Goal: Communication & Community: Answer question/provide support

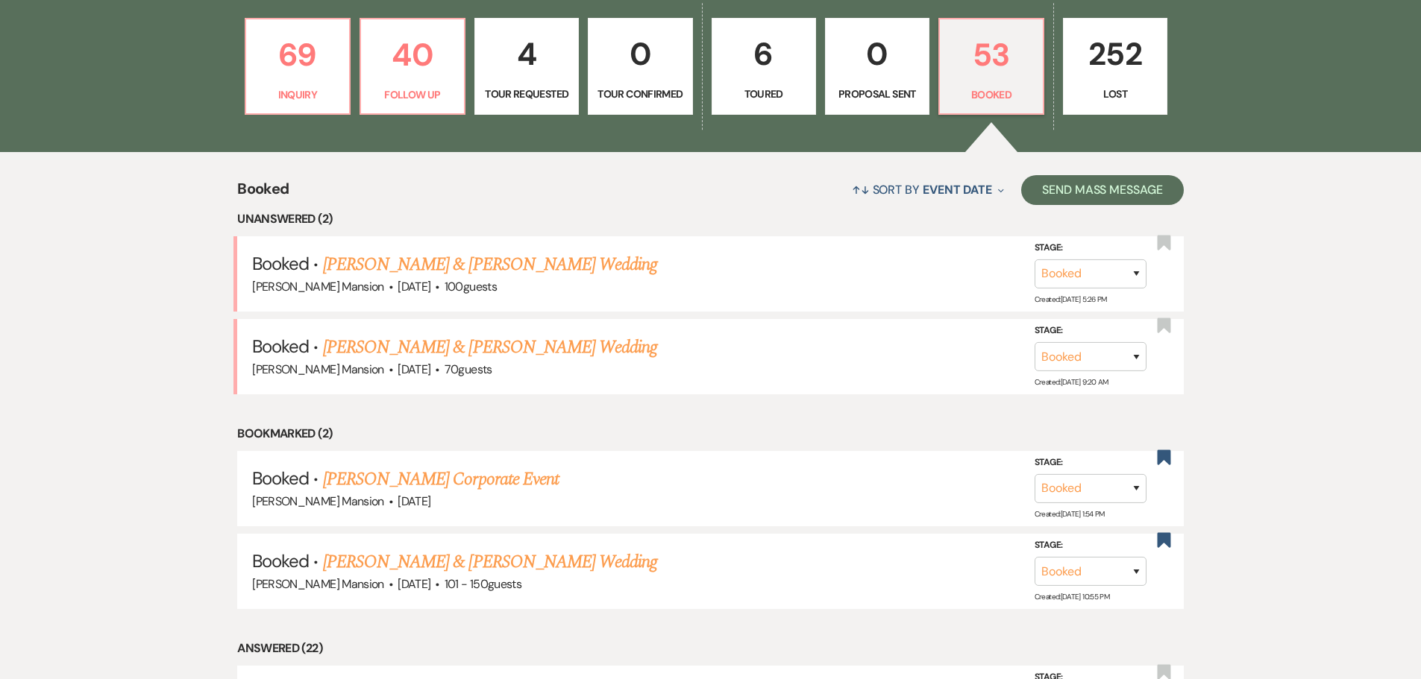
scroll to position [447, 0]
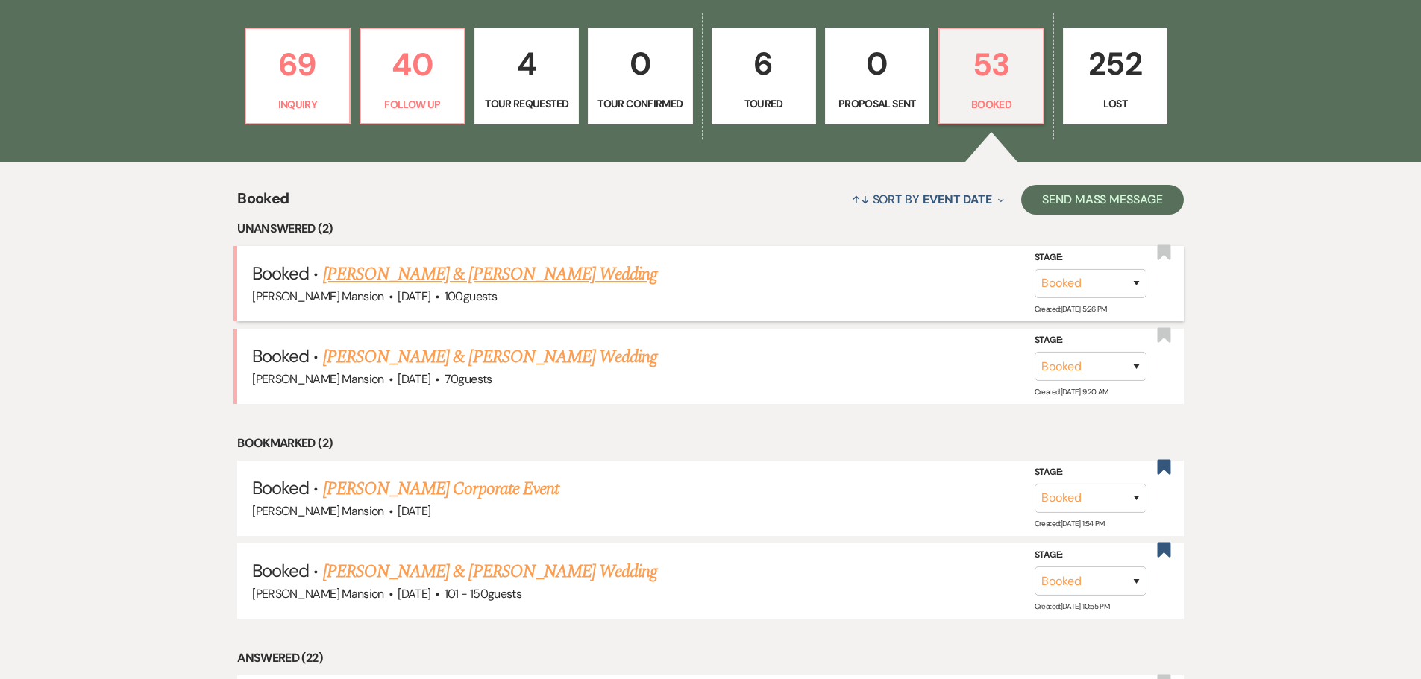
click at [429, 273] on link "[PERSON_NAME] & [PERSON_NAME] Wedding" at bounding box center [490, 274] width 334 height 27
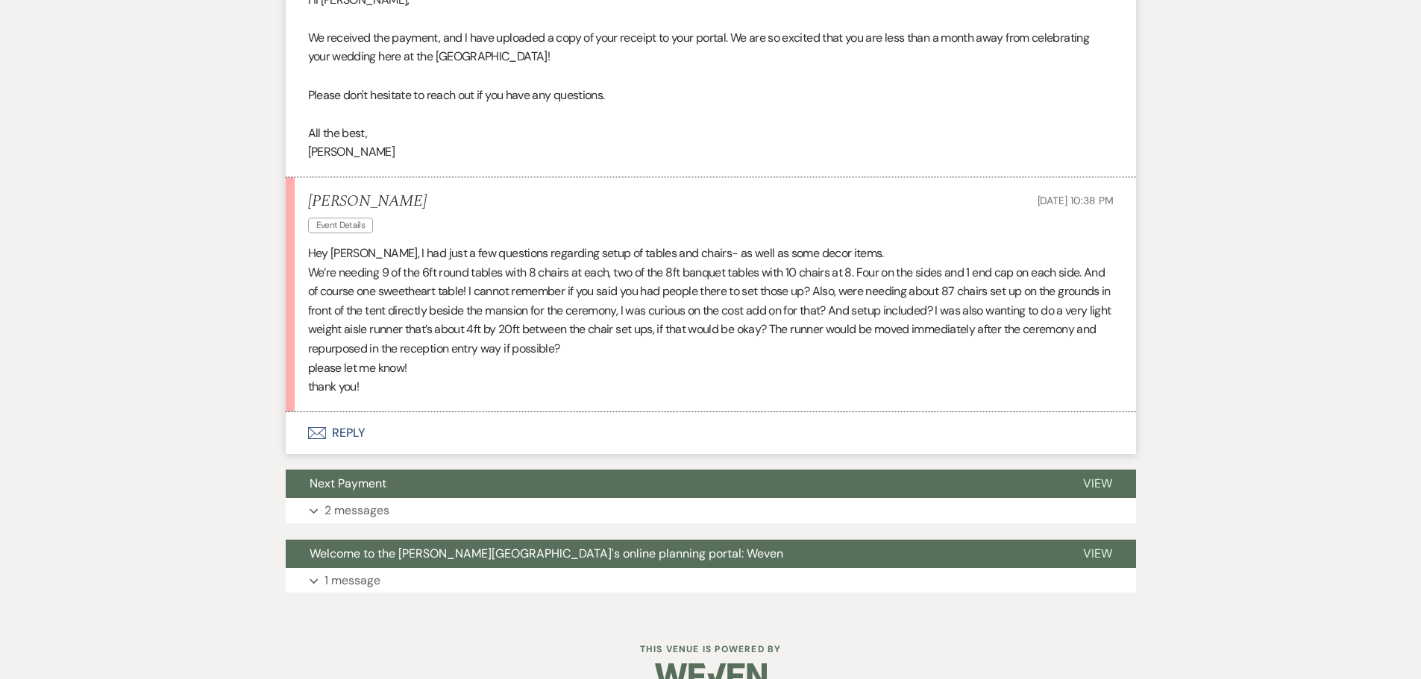
scroll to position [920, 0]
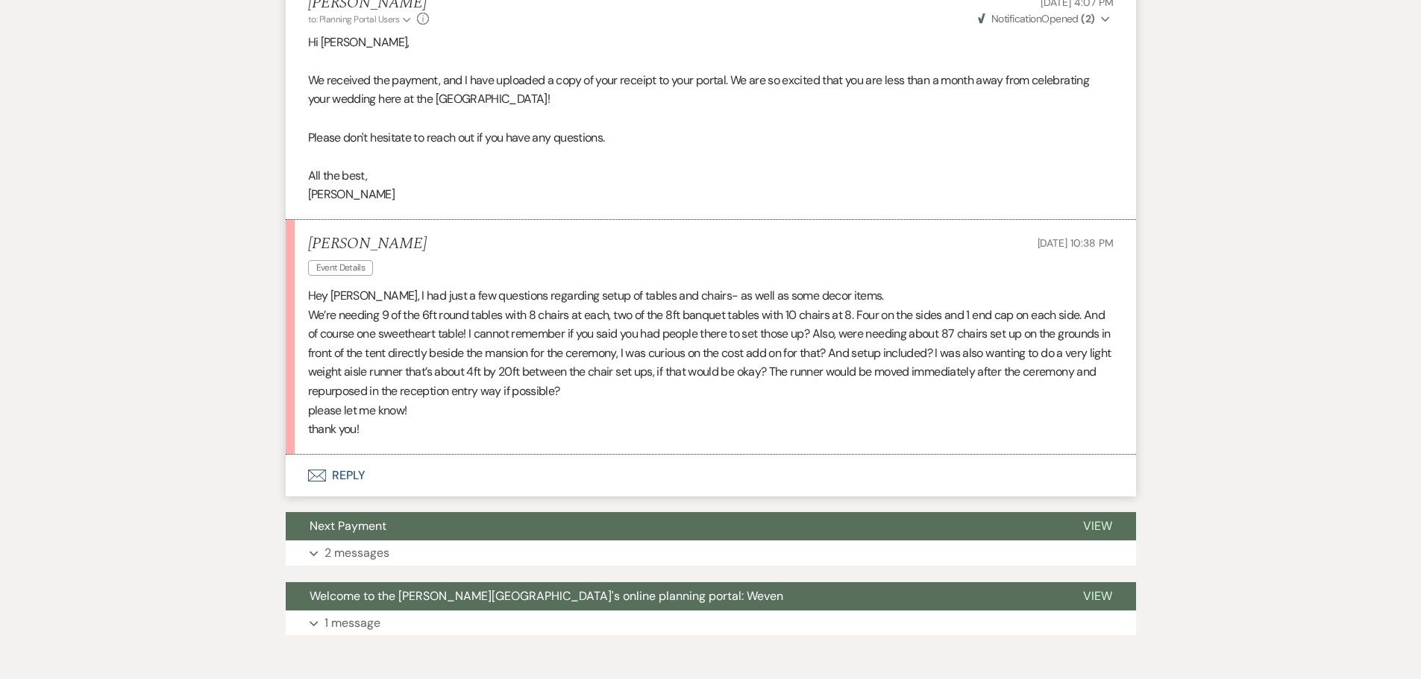
click at [567, 268] on div "[PERSON_NAME] Event Details [DATE] 10:38 PM" at bounding box center [710, 257] width 805 height 45
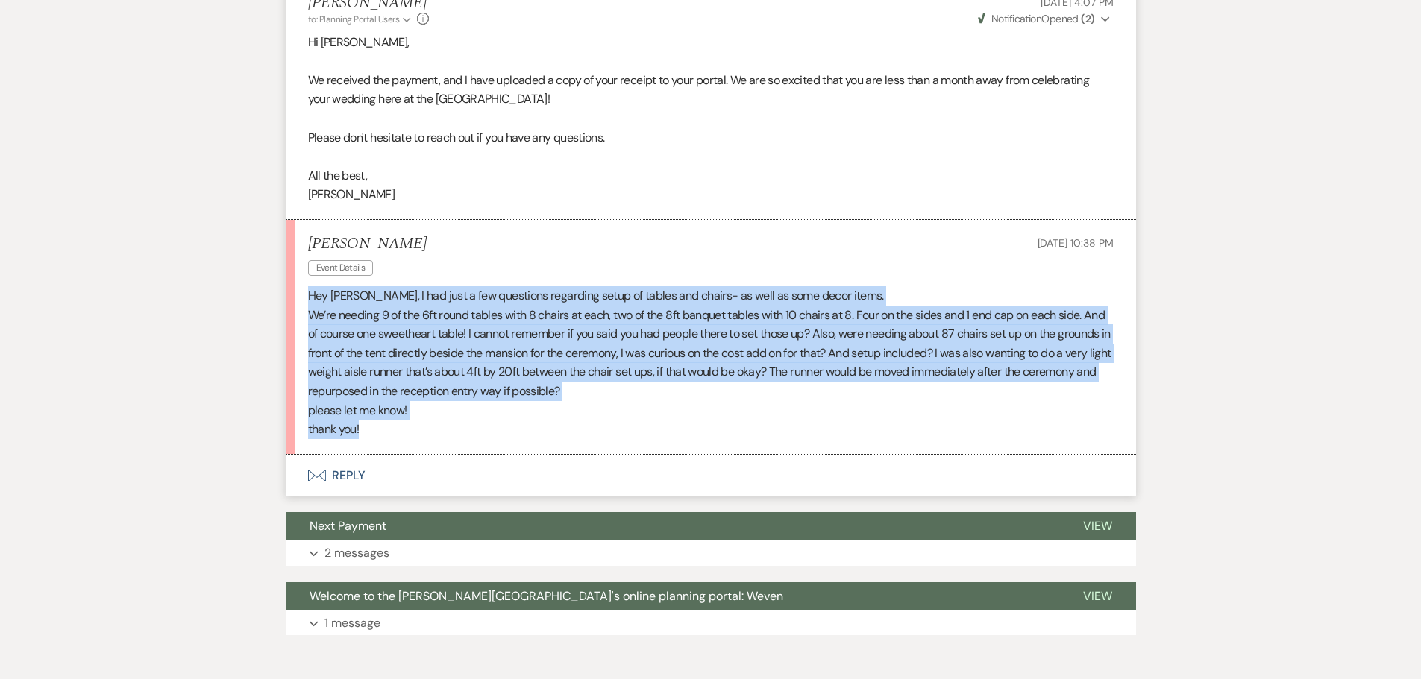
drag, startPoint x: 388, startPoint y: 440, endPoint x: 297, endPoint y: 295, distance: 170.9
click at [297, 295] on li "[PERSON_NAME] Event Details [DATE] 10:38 PM Hey [PERSON_NAME], I had just a few…" at bounding box center [711, 337] width 850 height 235
copy div "Hey [PERSON_NAME], I had just a few questions regarding setup of tables and cha…"
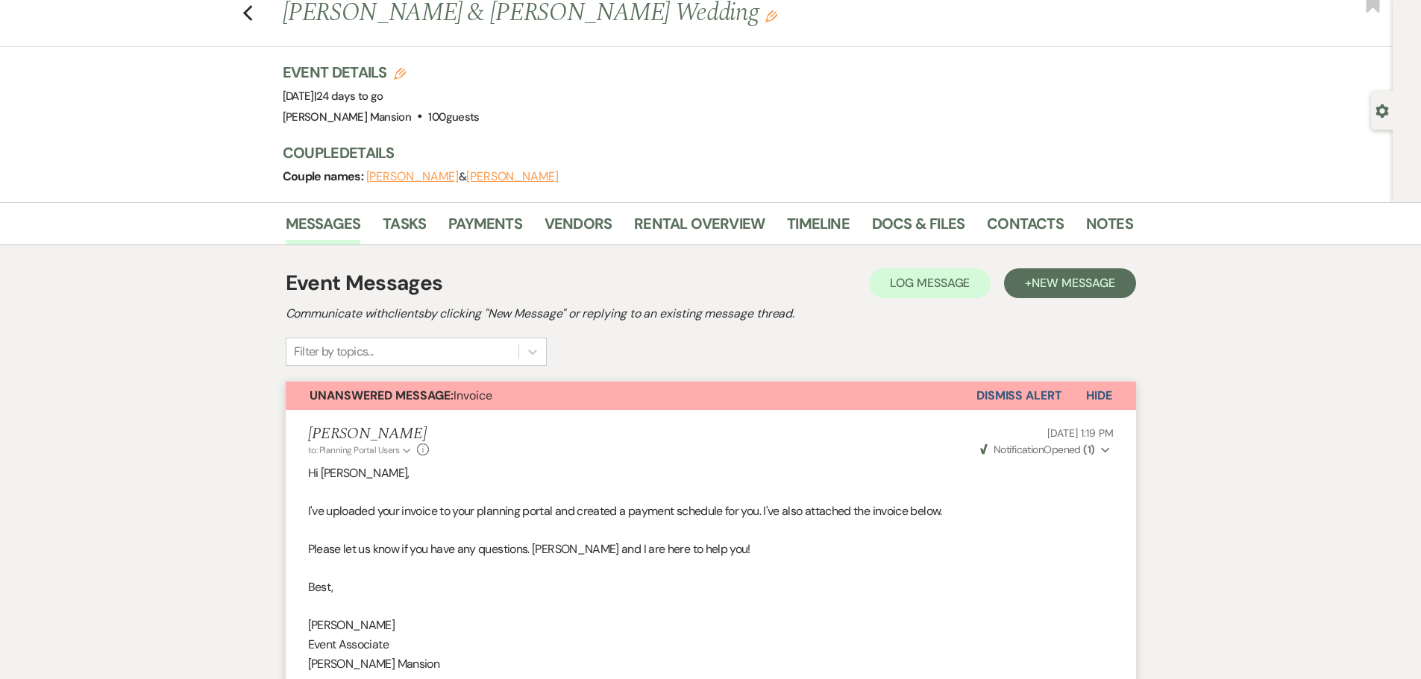
scroll to position [0, 0]
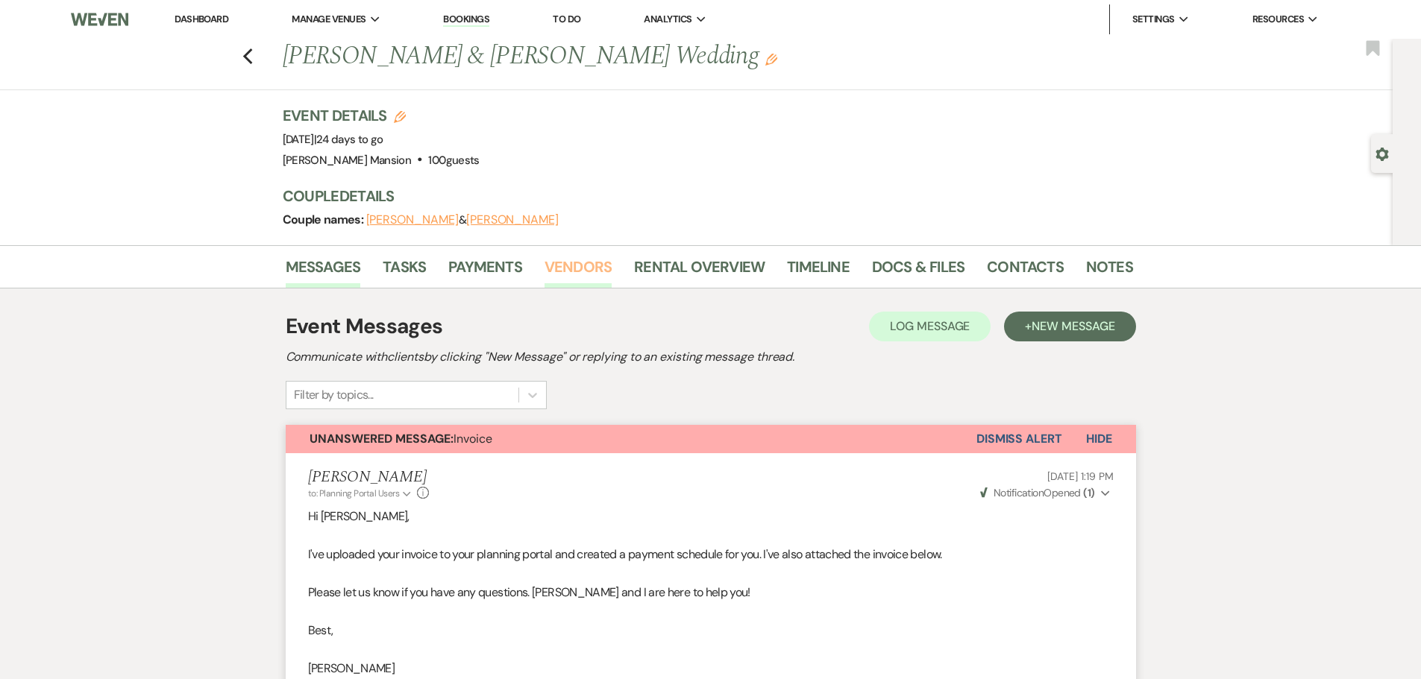
click at [563, 266] on link "Vendors" at bounding box center [577, 271] width 67 height 33
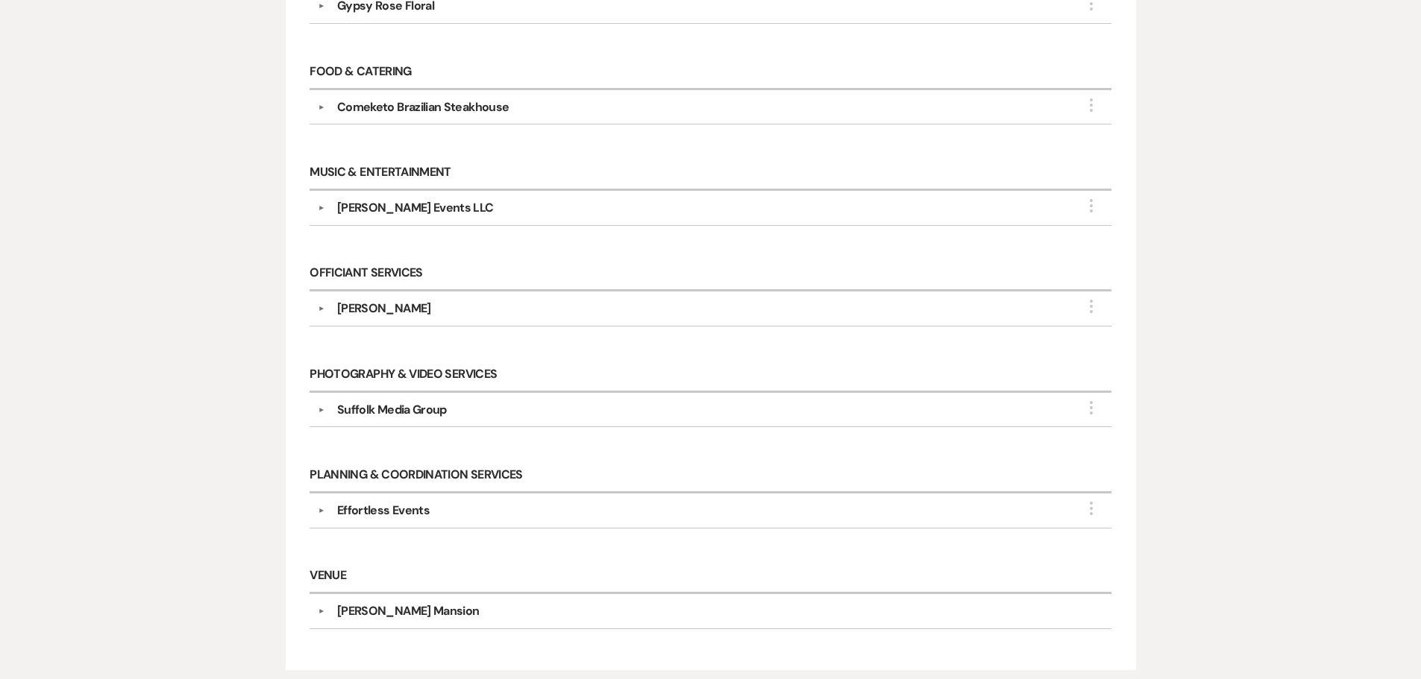
scroll to position [969, 0]
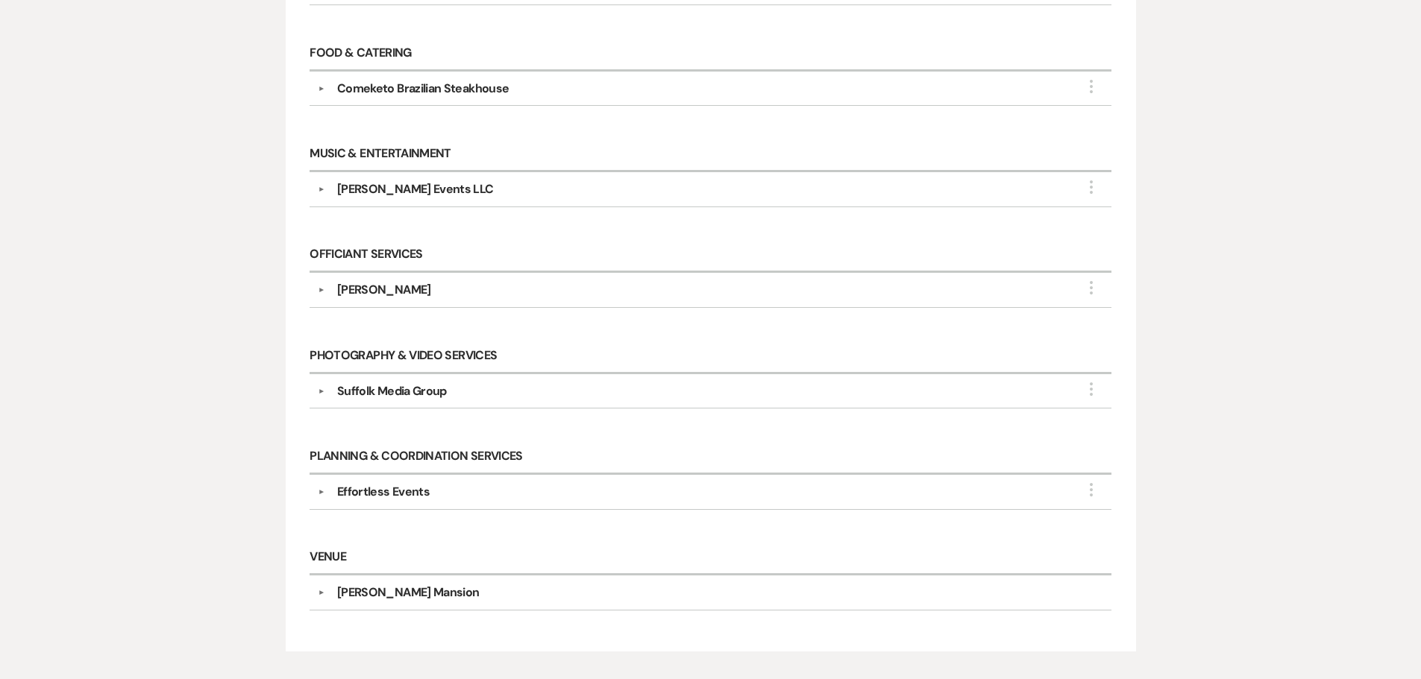
click at [374, 494] on div "Effortless Events" at bounding box center [383, 492] width 92 height 18
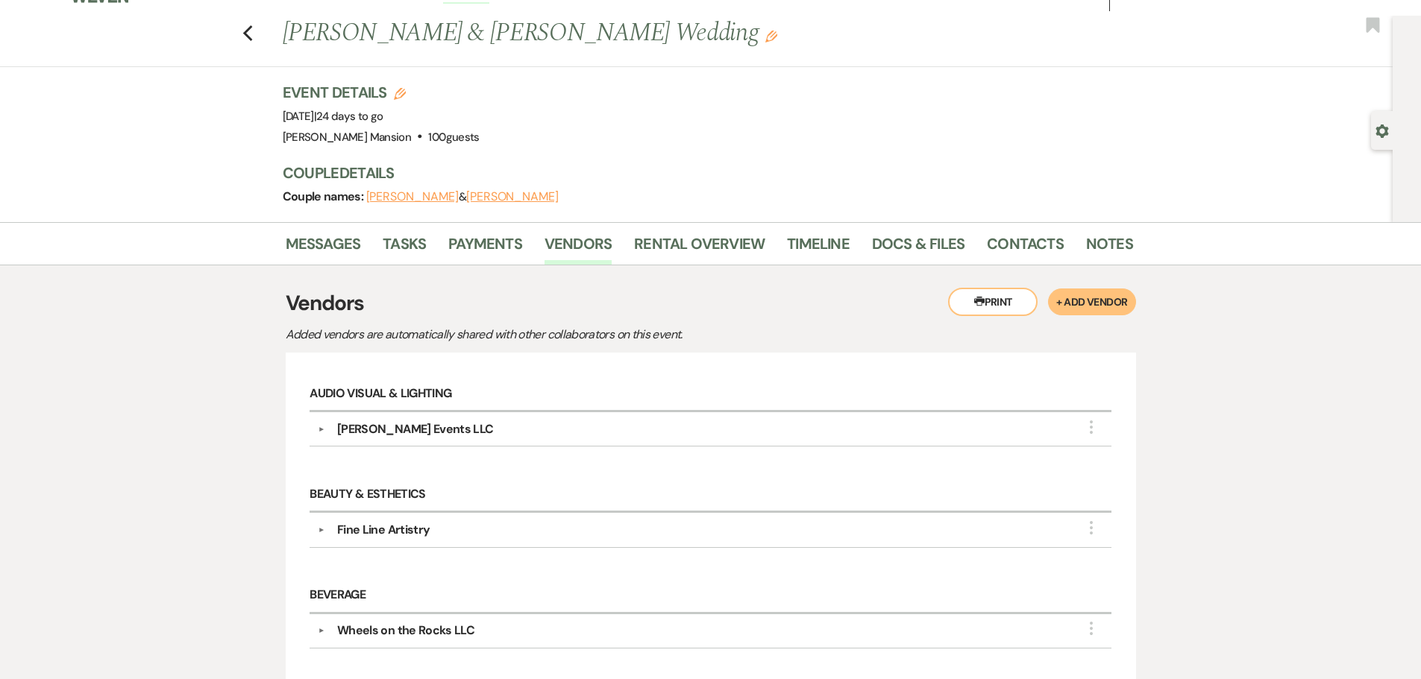
scroll to position [0, 0]
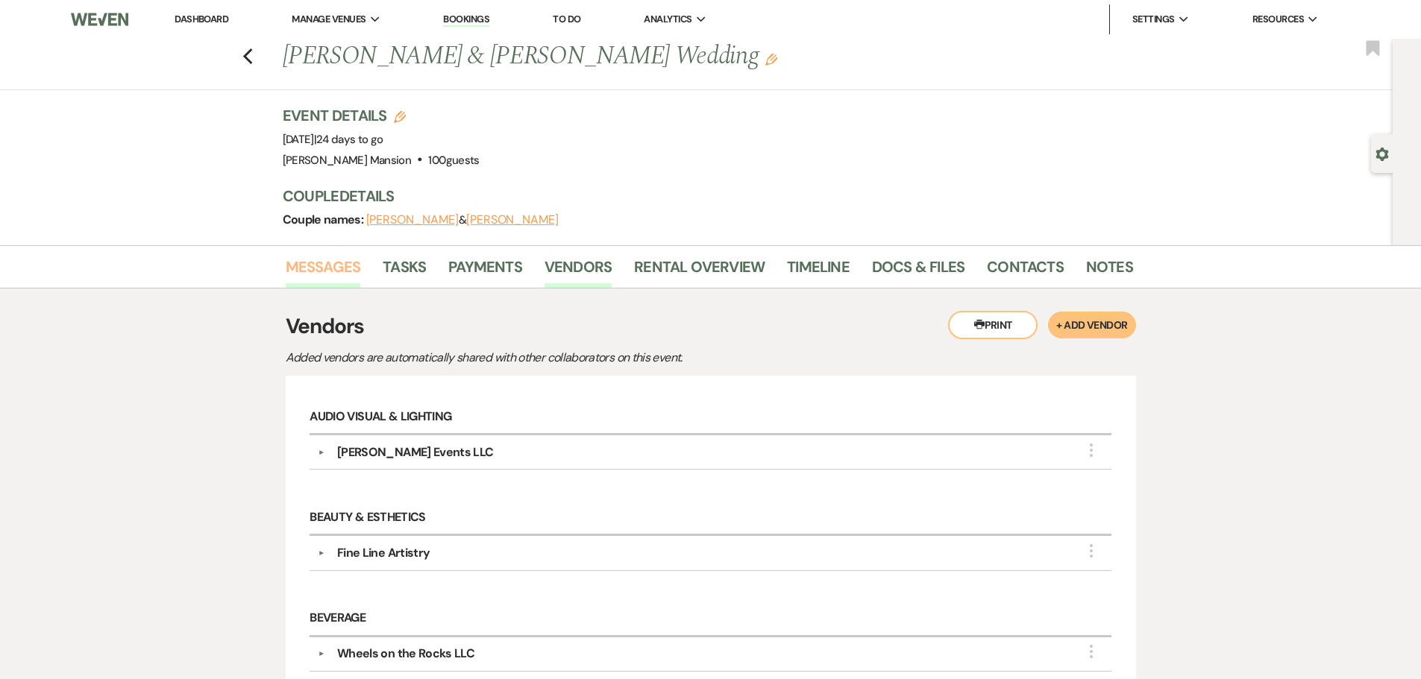
click at [327, 257] on link "Messages" at bounding box center [323, 271] width 75 height 33
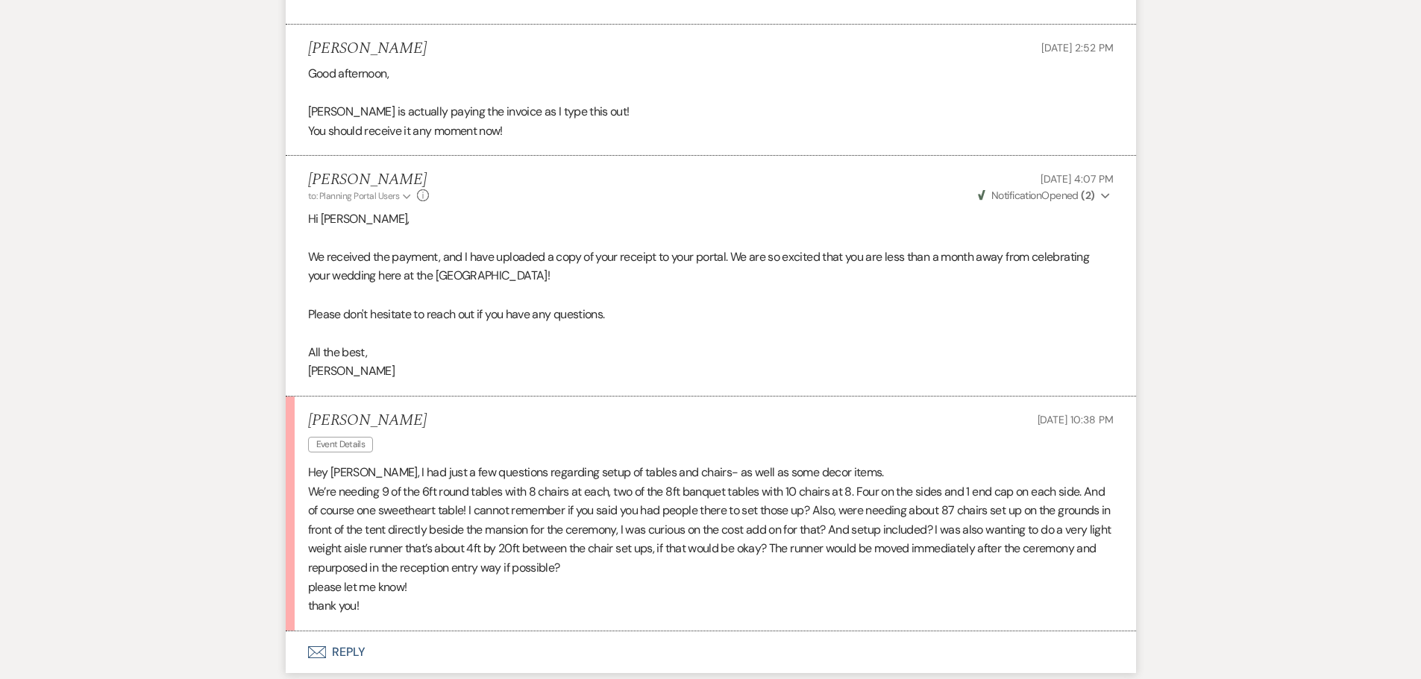
scroll to position [995, 0]
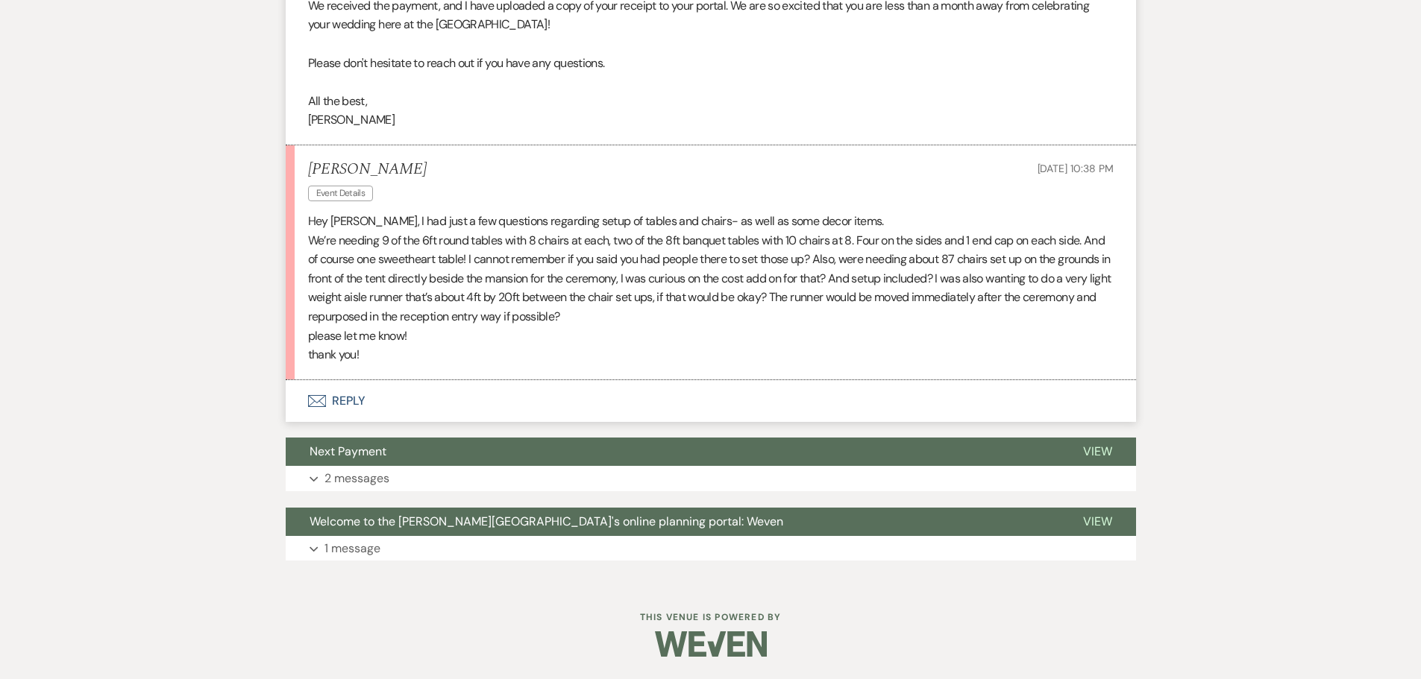
click at [357, 402] on button "Envelope Reply" at bounding box center [711, 401] width 850 height 42
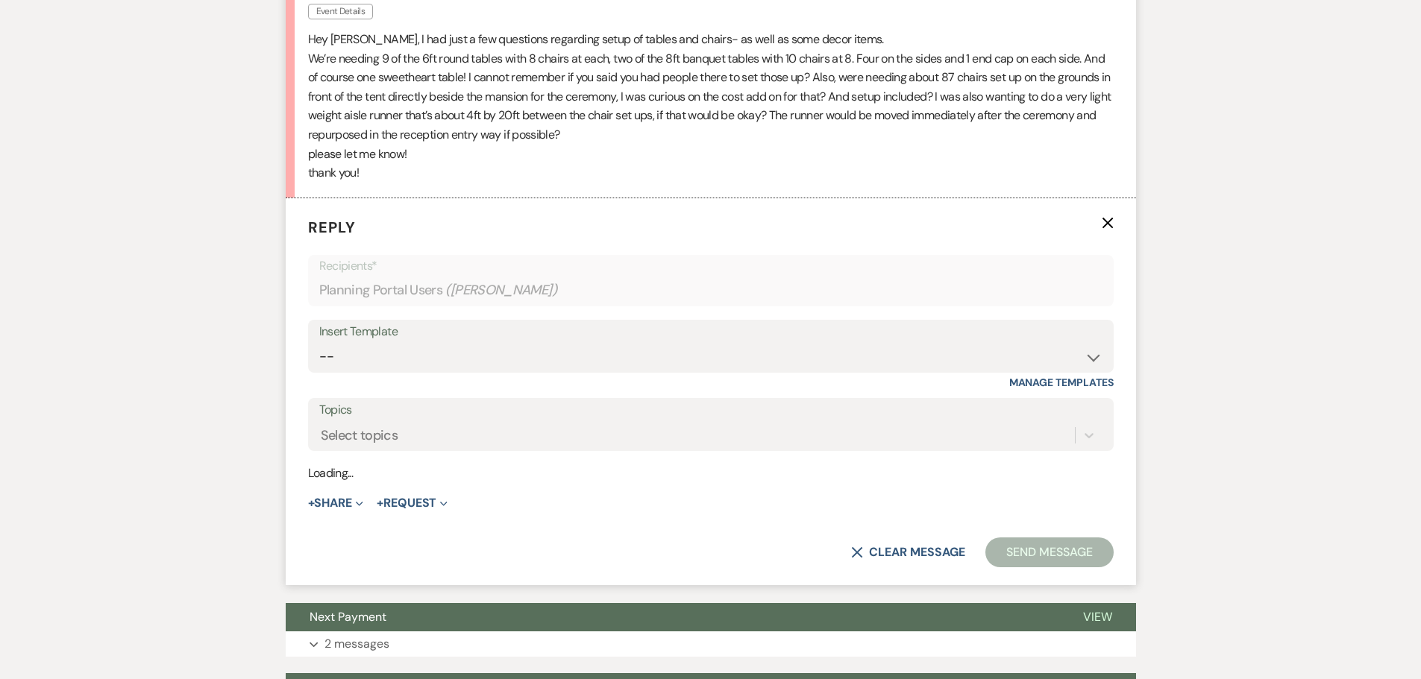
scroll to position [1189, 0]
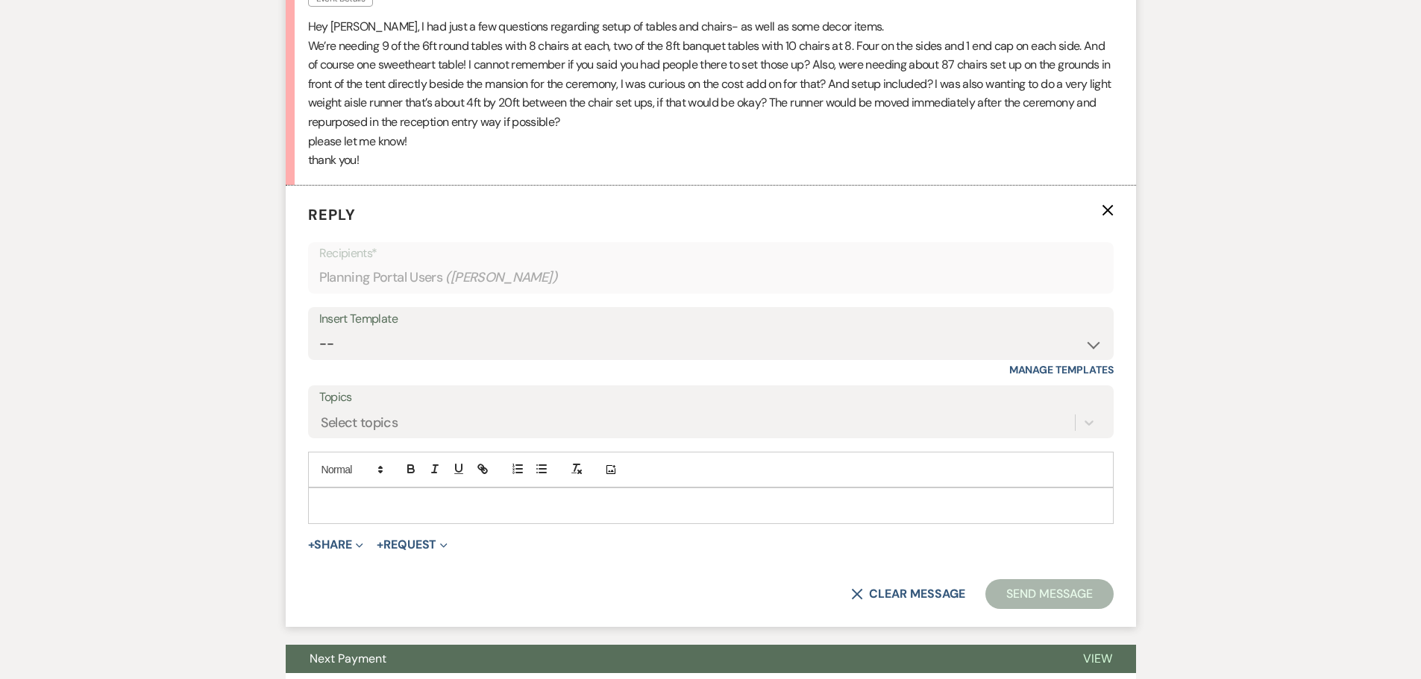
click at [514, 488] on div at bounding box center [711, 505] width 804 height 34
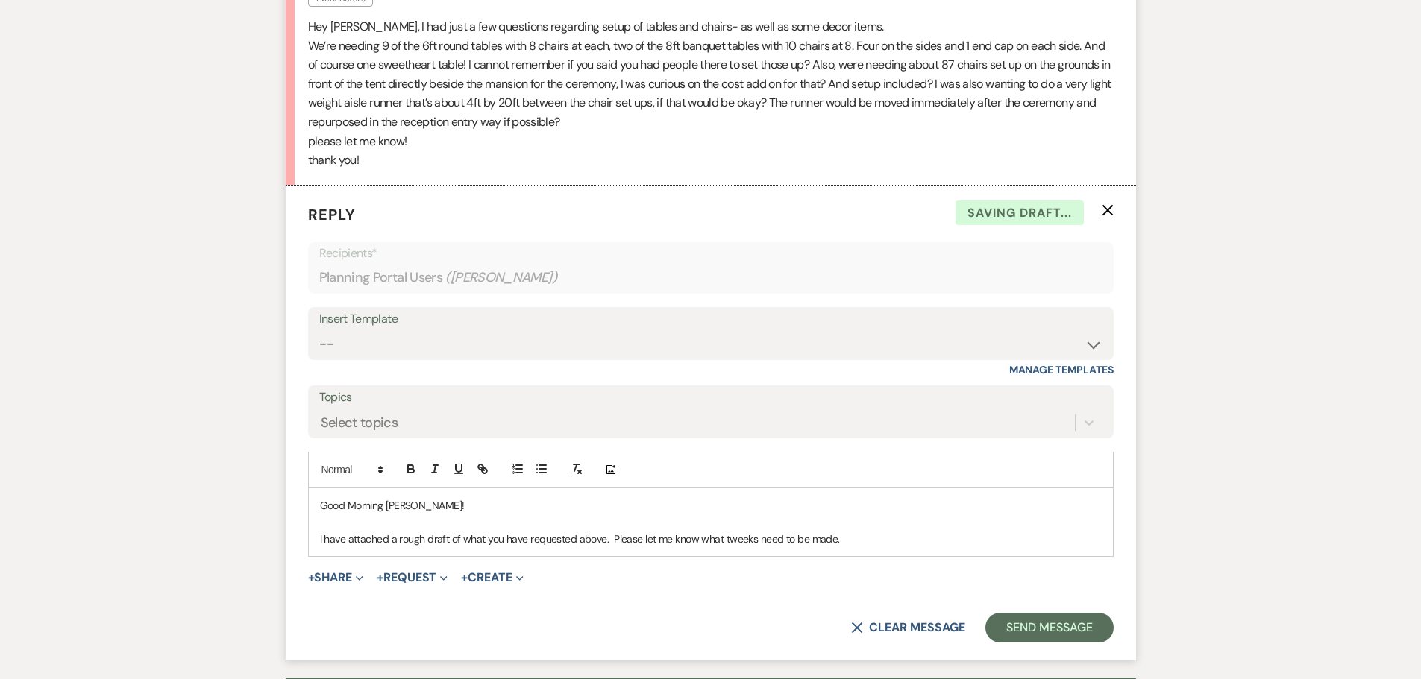
click at [727, 536] on p "I have attached a rough draft of what you have requested above. Please let me k…" at bounding box center [711, 539] width 782 height 16
click at [729, 540] on p "I have attached a rough draft of what you have requested above. Please let me k…" at bounding box center [711, 539] width 782 height 16
click at [860, 541] on p "I have attached a rough draft of what you have requested above. Please let me k…" at bounding box center [711, 539] width 782 height 16
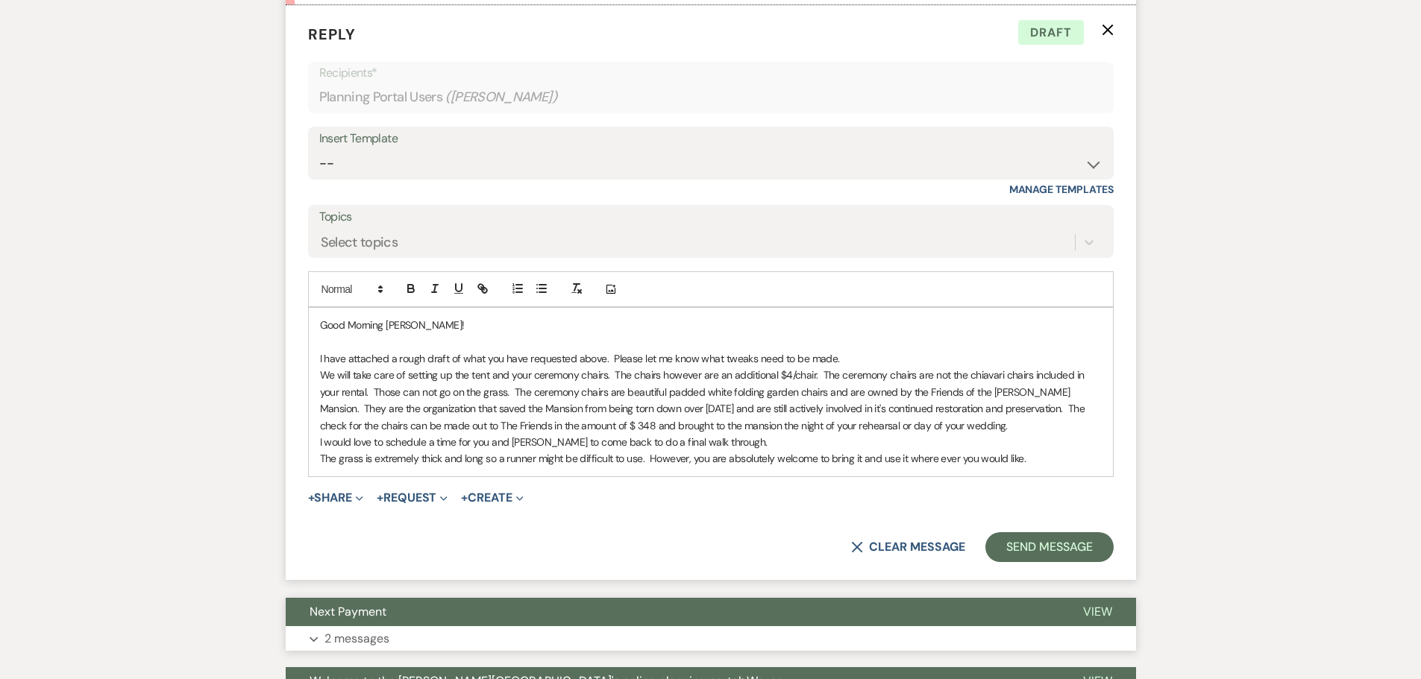
scroll to position [1417, 0]
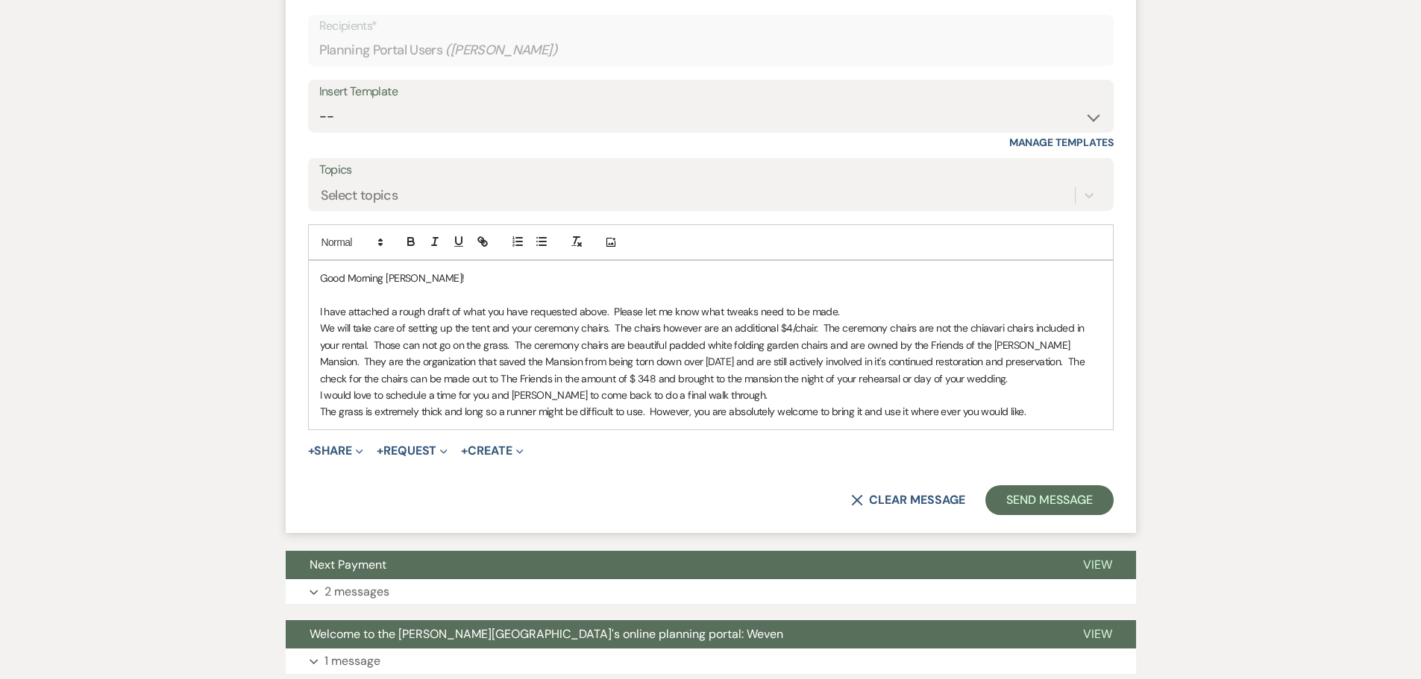
click at [379, 289] on p at bounding box center [711, 295] width 782 height 16
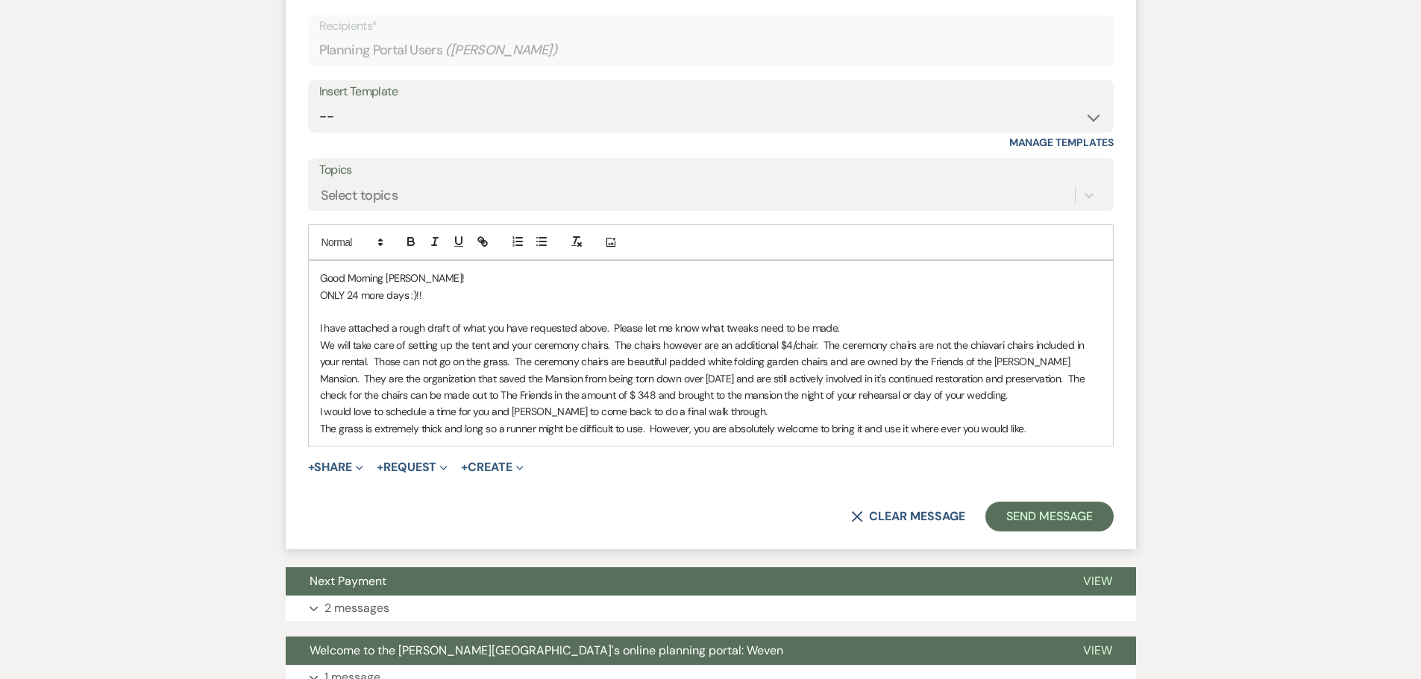
click at [445, 274] on p "Good Morning [PERSON_NAME]!" at bounding box center [711, 278] width 782 height 16
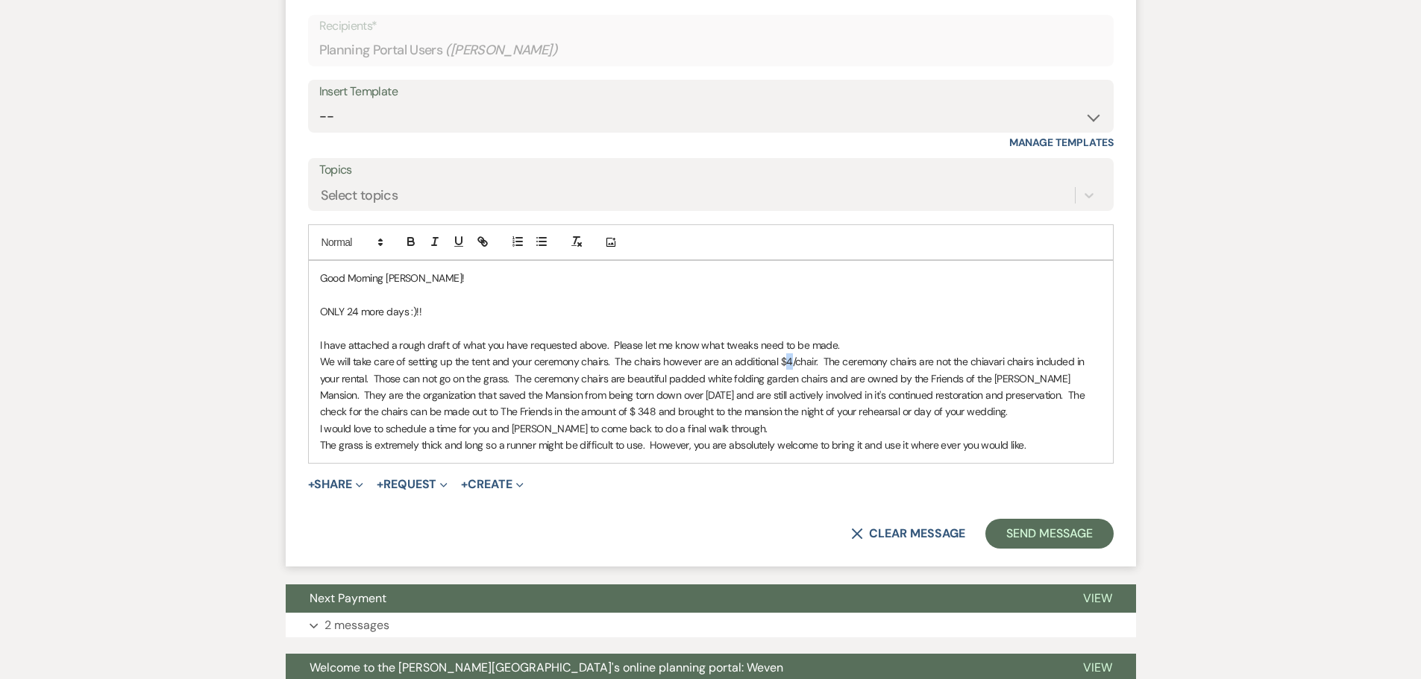
click at [785, 362] on p "We will take care of setting up the tent and your ceremony chairs. The chairs h…" at bounding box center [711, 386] width 782 height 67
drag, startPoint x: 624, startPoint y: 409, endPoint x: 607, endPoint y: 415, distance: 18.2
click at [607, 415] on p "We will take care of setting up the tent and your ceremony chairs. The chairs h…" at bounding box center [711, 386] width 782 height 67
click at [815, 429] on p "I would love to schedule a time for you and [PERSON_NAME] to come back to do a …" at bounding box center [711, 429] width 782 height 16
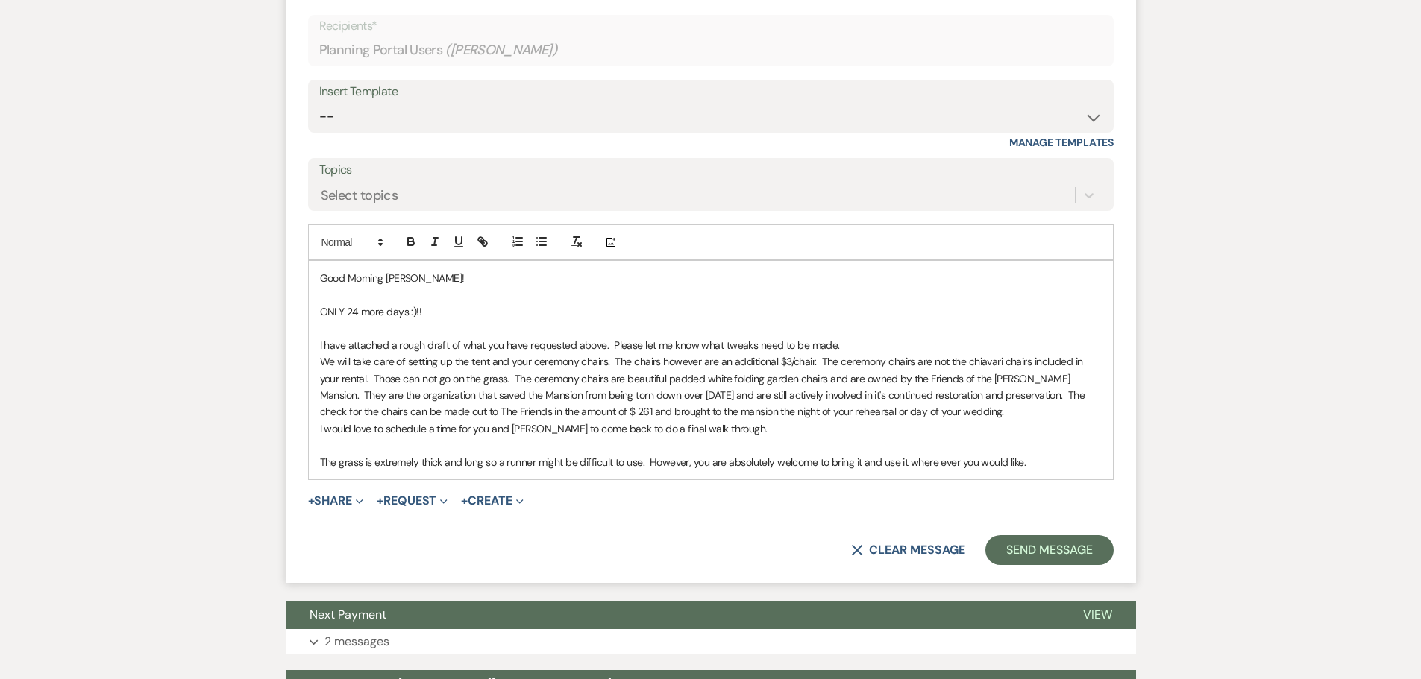
click at [908, 349] on p "I have attached a rough draft of what you have requested above. Please let me k…" at bounding box center [711, 345] width 782 height 16
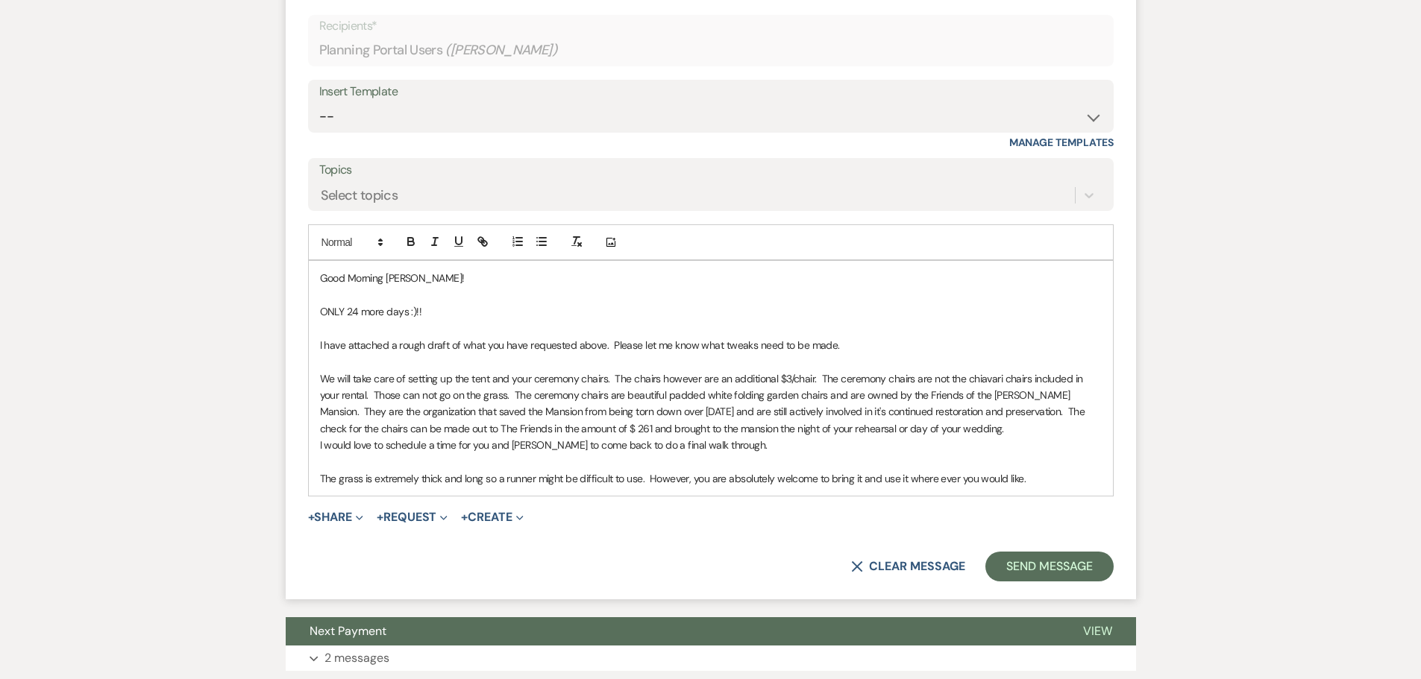
click at [1010, 427] on p "We will take care of setting up the tent and your ceremony chairs. The chairs h…" at bounding box center [711, 404] width 782 height 67
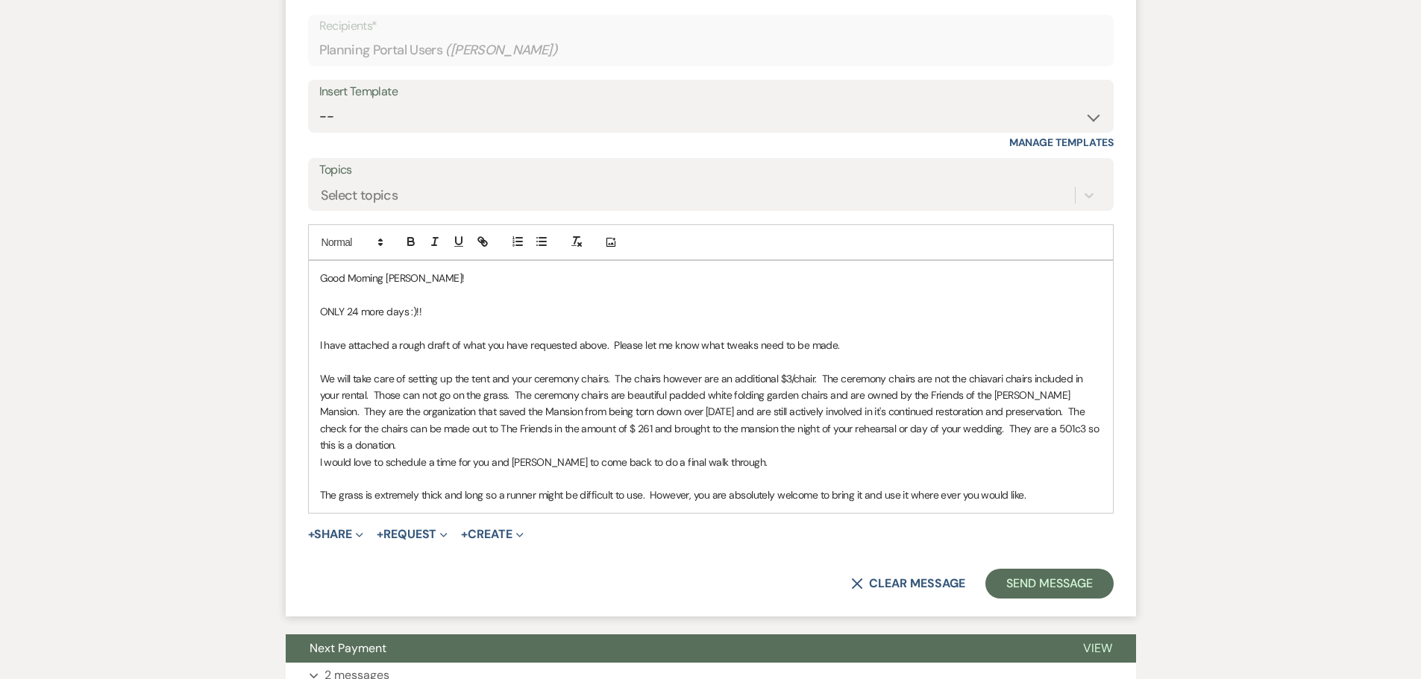
drag, startPoint x: 978, startPoint y: 425, endPoint x: 990, endPoint y: 441, distance: 20.1
click at [990, 441] on p "We will take care of setting up the tent and your ceremony chairs. The chairs h…" at bounding box center [711, 413] width 782 height 84
click at [754, 468] on p "I would love to schedule a time for you and [PERSON_NAME] to come back to do a …" at bounding box center [711, 462] width 782 height 16
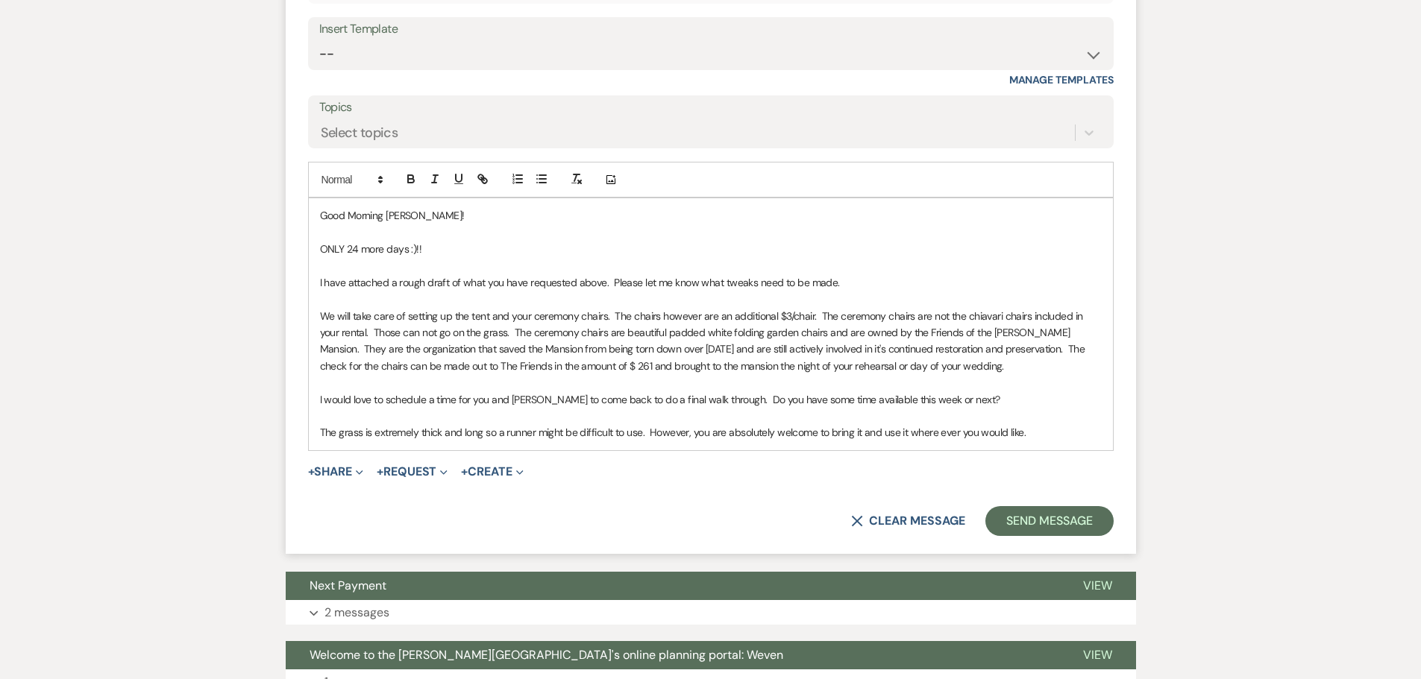
scroll to position [1566, 0]
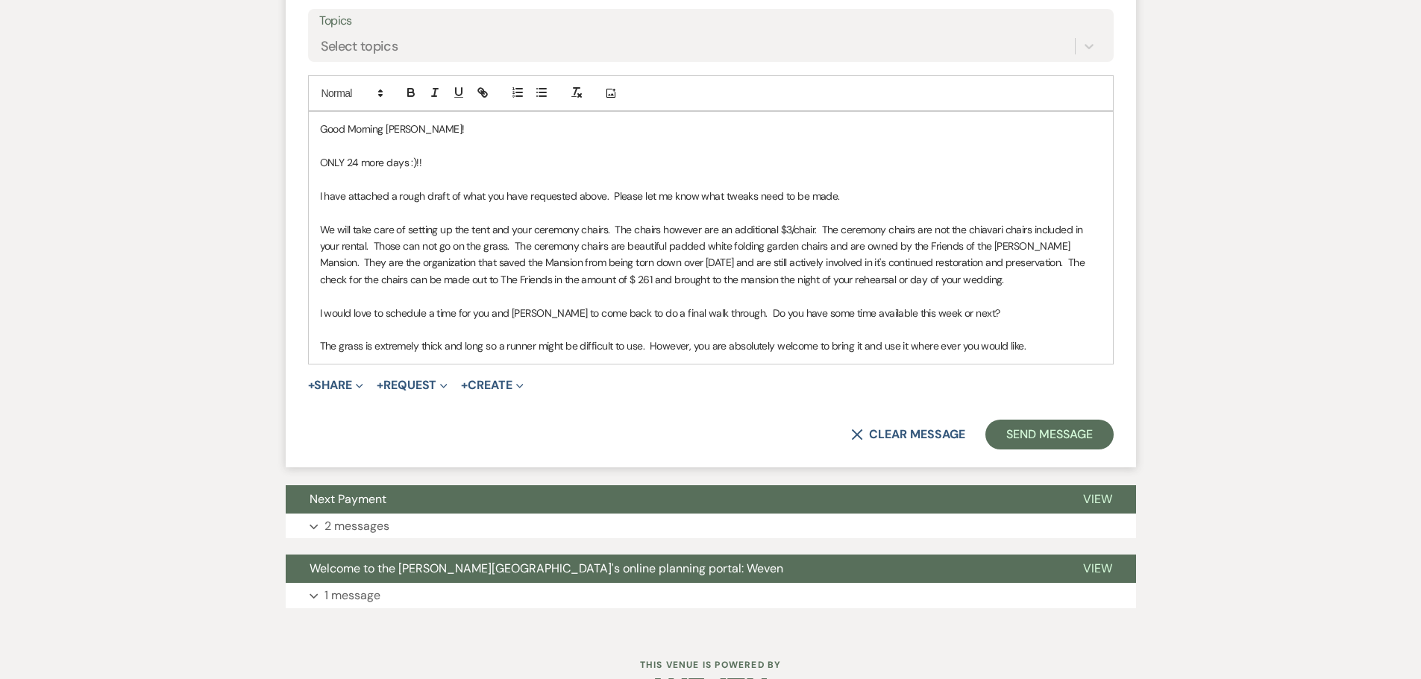
click at [1063, 342] on p "The grass is extremely thick and long so a runner might be difficult to use. Ho…" at bounding box center [711, 346] width 782 height 16
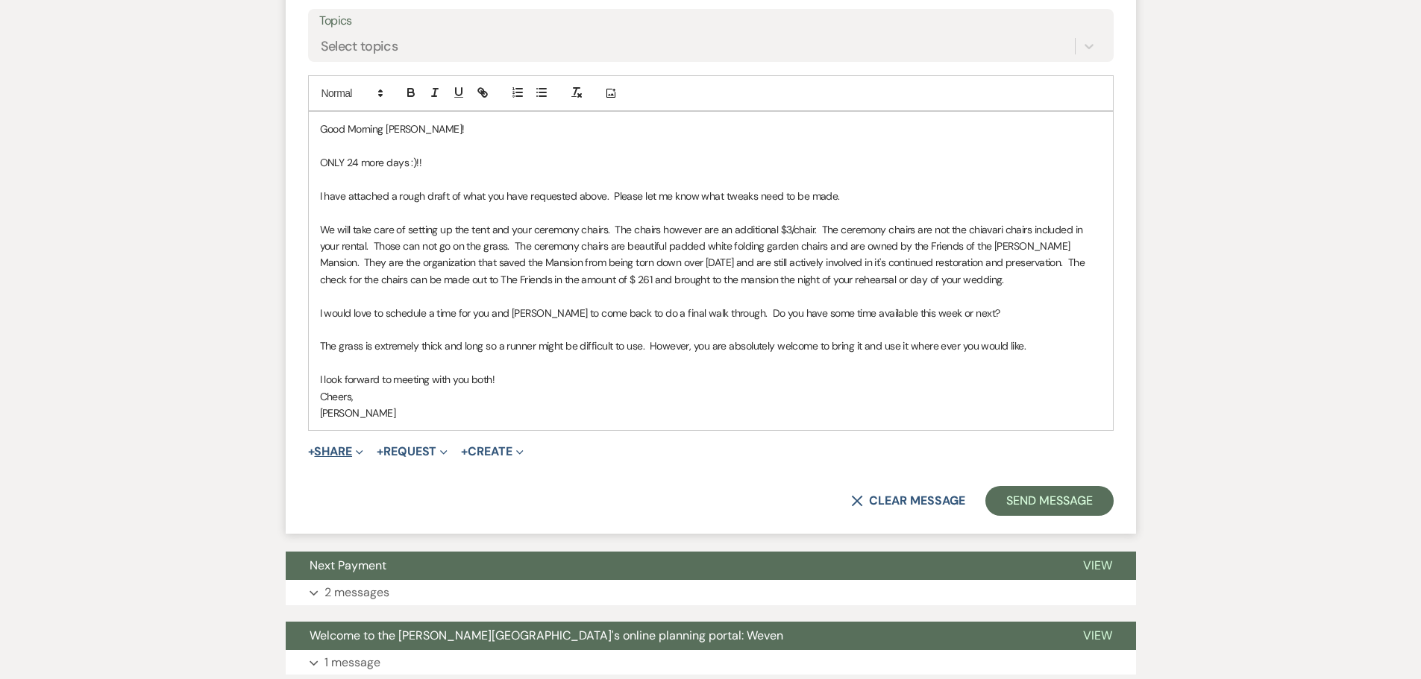
click at [341, 449] on button "+ Share Expand" at bounding box center [336, 452] width 56 height 12
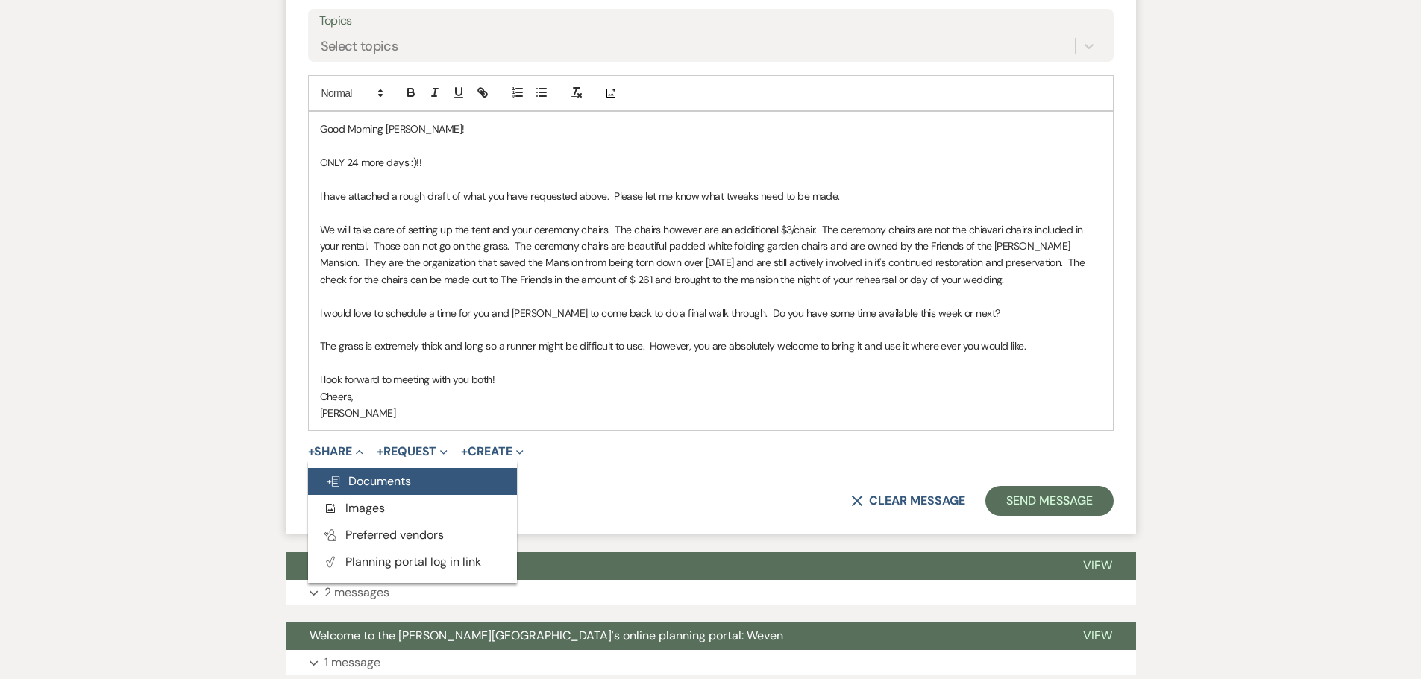
click at [348, 482] on span "Doc Upload Documents" at bounding box center [368, 482] width 85 height 16
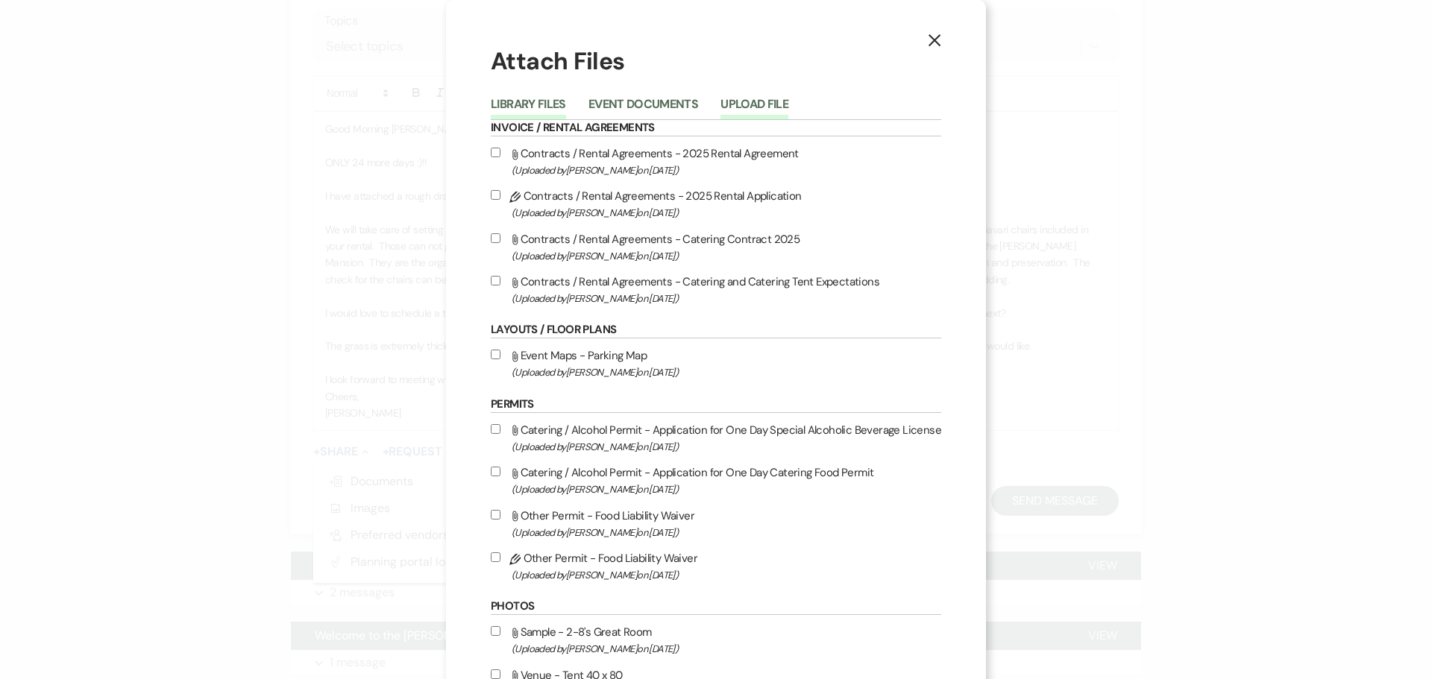
click at [755, 101] on button "Upload File" at bounding box center [754, 108] width 68 height 21
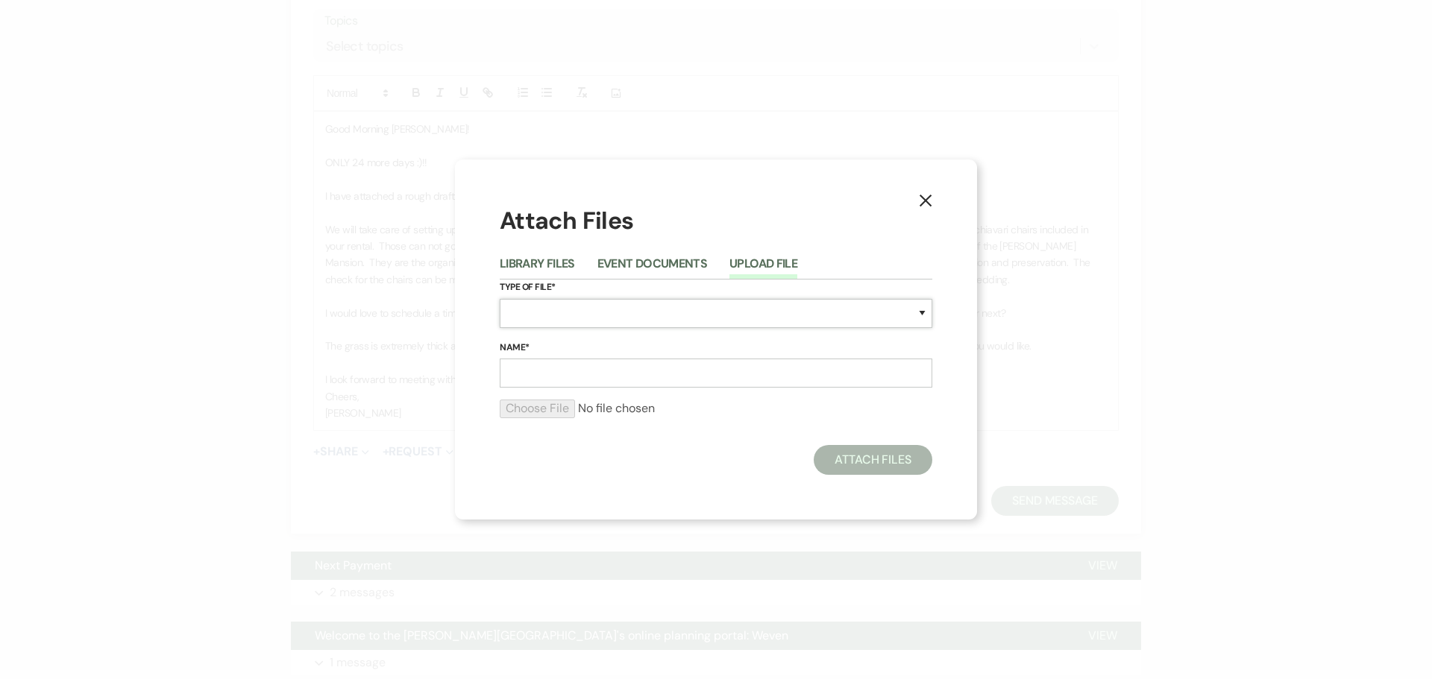
click at [928, 307] on select "Special Event Insurance Vendor Certificate of Insurance Contracts / Rental Agre…" at bounding box center [716, 313] width 433 height 29
select select "24"
click at [500, 299] on select "Special Event Insurance Vendor Certificate of Insurance Contracts / Rental Agre…" at bounding box center [716, 313] width 433 height 29
click at [547, 374] on input "Name*" at bounding box center [716, 373] width 433 height 29
type input "[PERSON_NAME] & [PERSON_NAME]"
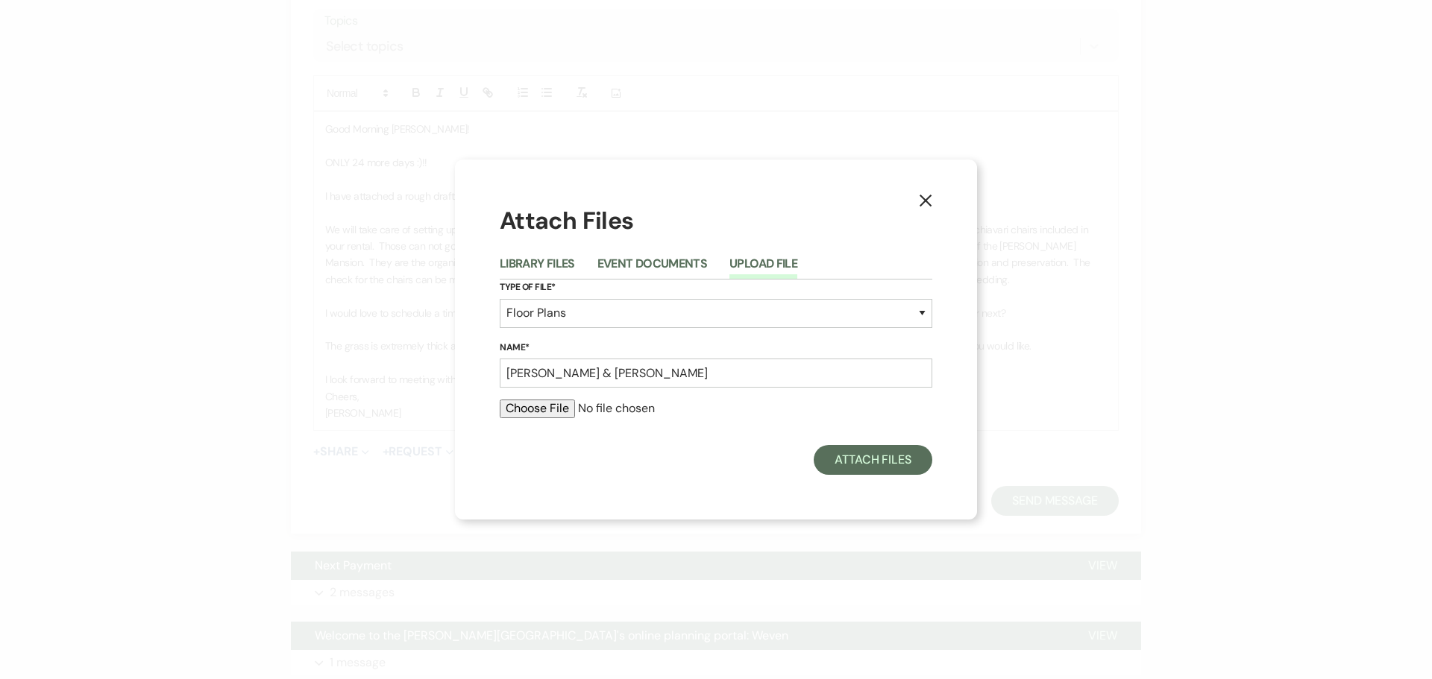
click at [532, 409] on input "file" at bounding box center [716, 409] width 433 height 18
type input "C:\fakepath\[PERSON_NAME] & [PERSON_NAME].pdf"
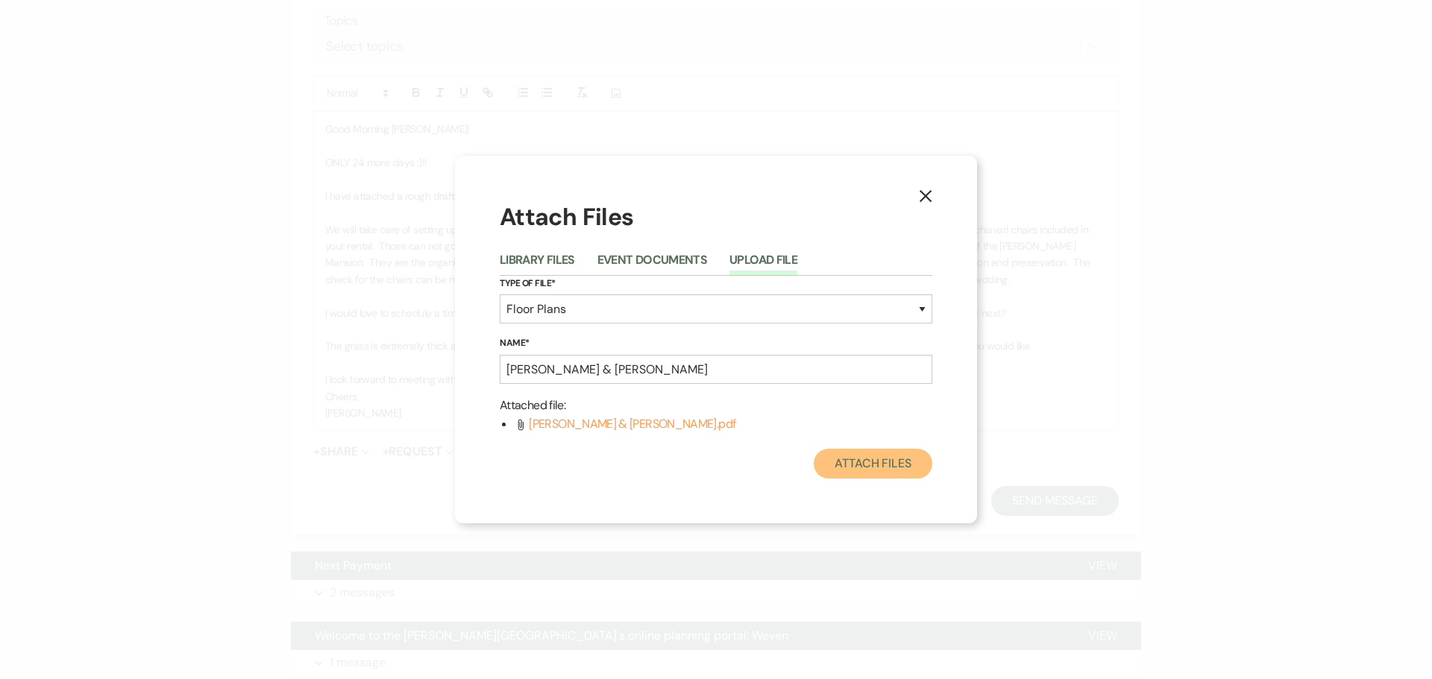
click at [846, 462] on button "Attach Files" at bounding box center [873, 464] width 119 height 30
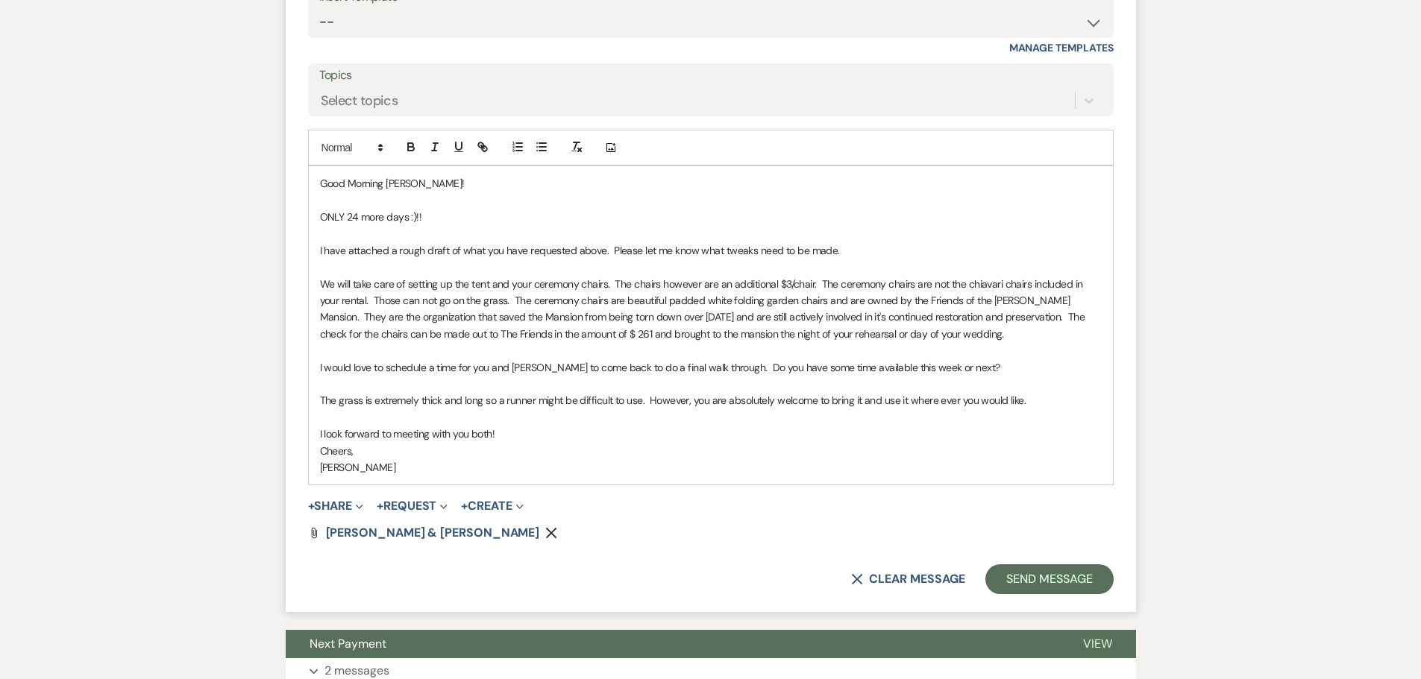
scroll to position [1491, 0]
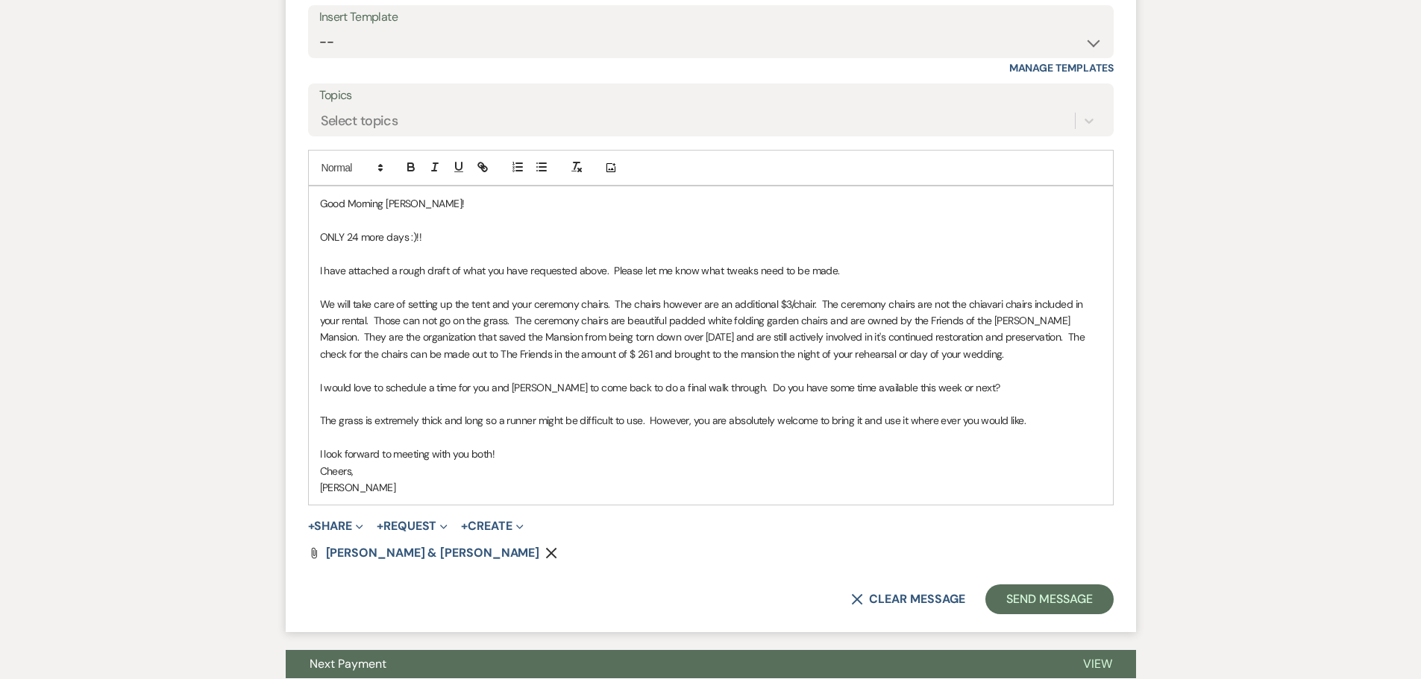
drag, startPoint x: 633, startPoint y: 306, endPoint x: 812, endPoint y: 361, distance: 187.3
click at [633, 305] on p "We will take care of setting up the tent and your ceremony chairs. The chairs h…" at bounding box center [711, 329] width 782 height 67
click at [1087, 343] on p "We will take care of setting up the tent and your ceremony chairs. The ceremony…" at bounding box center [711, 329] width 782 height 67
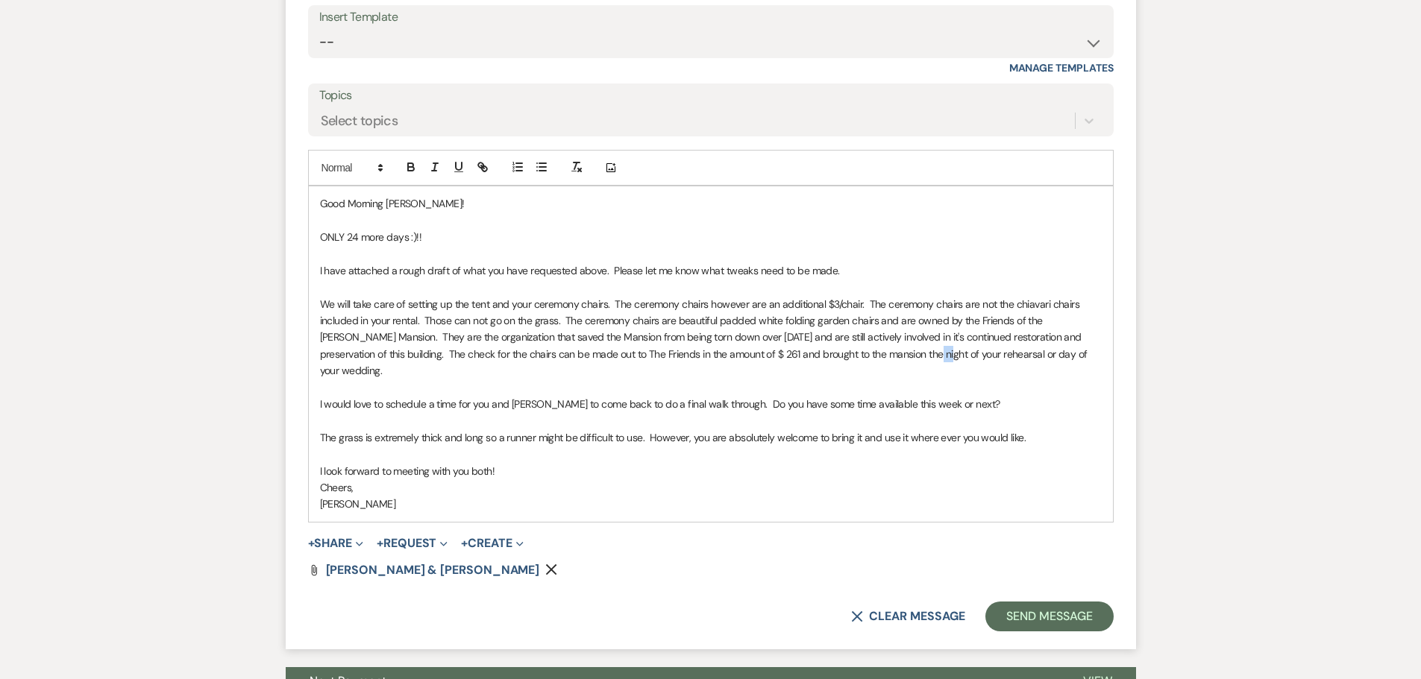
drag, startPoint x: 875, startPoint y: 355, endPoint x: 860, endPoint y: 356, distance: 14.9
click at [860, 356] on p "We will take care of setting up the tent and your ceremony chairs. The ceremony…" at bounding box center [711, 338] width 782 height 84
click at [633, 356] on p "We will take care of setting up the tent and your ceremony chairs. The ceremony…" at bounding box center [711, 338] width 782 height 84
click at [1052, 620] on button "Send Message" at bounding box center [1049, 617] width 128 height 30
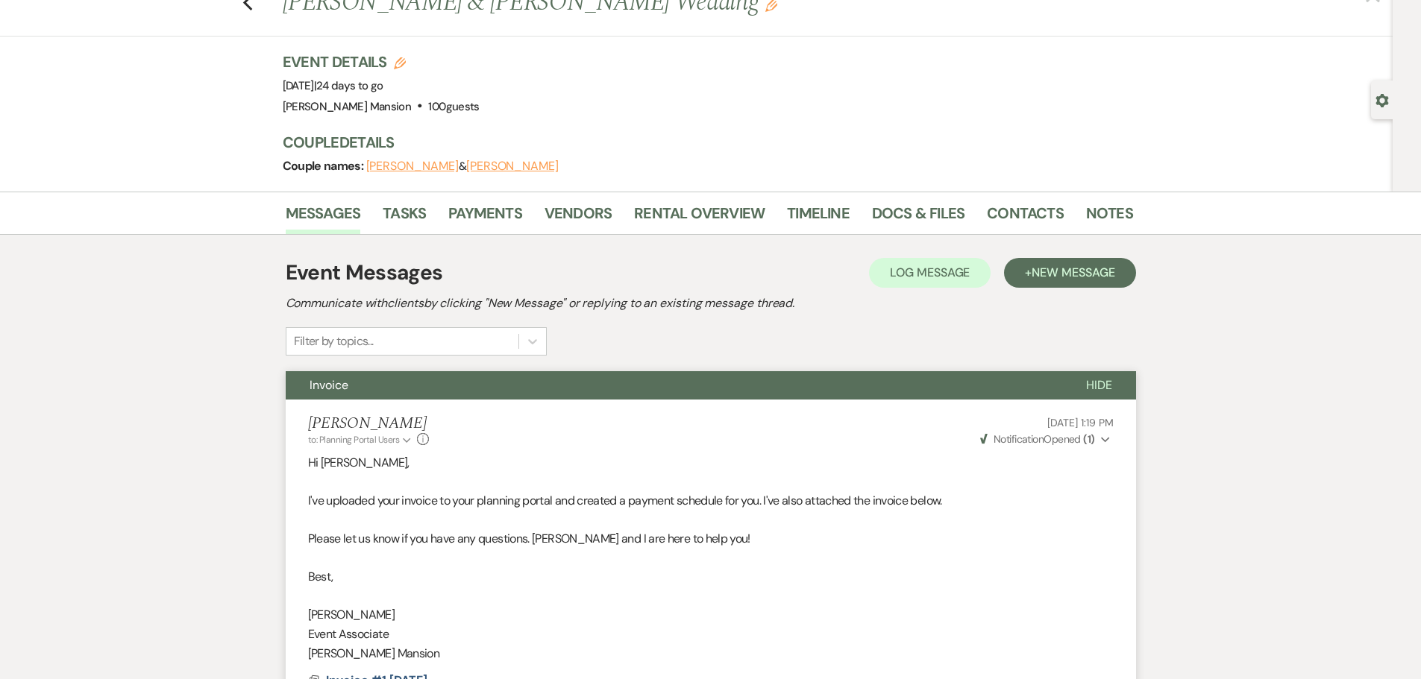
scroll to position [0, 0]
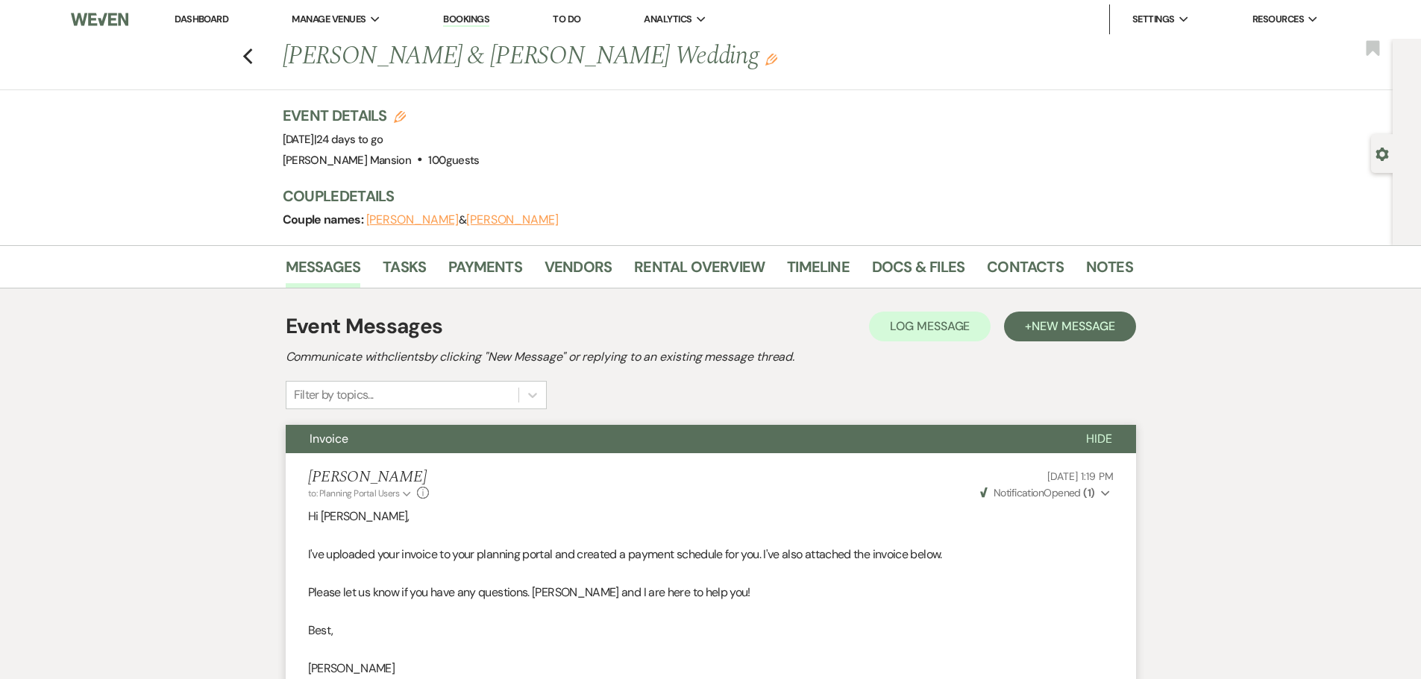
click at [208, 16] on link "Dashboard" at bounding box center [201, 19] width 54 height 13
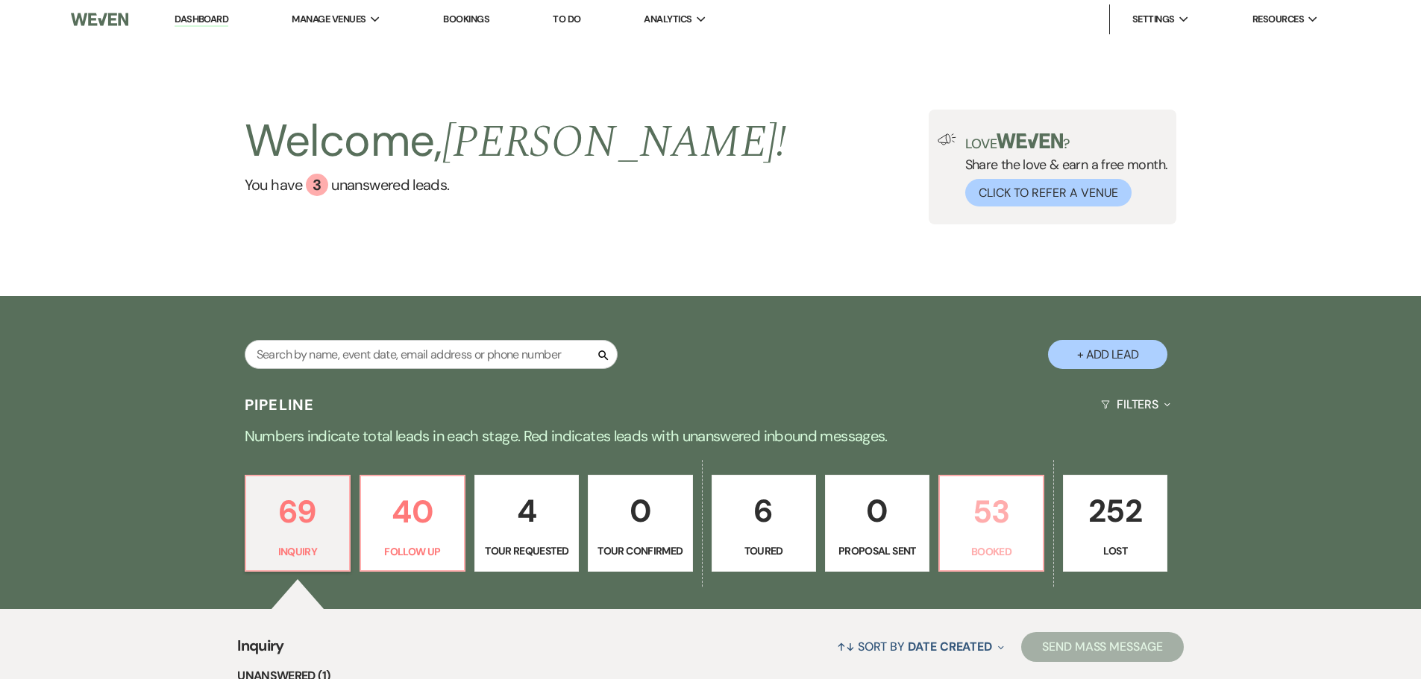
click at [1002, 540] on link "53 Booked" at bounding box center [991, 523] width 106 height 97
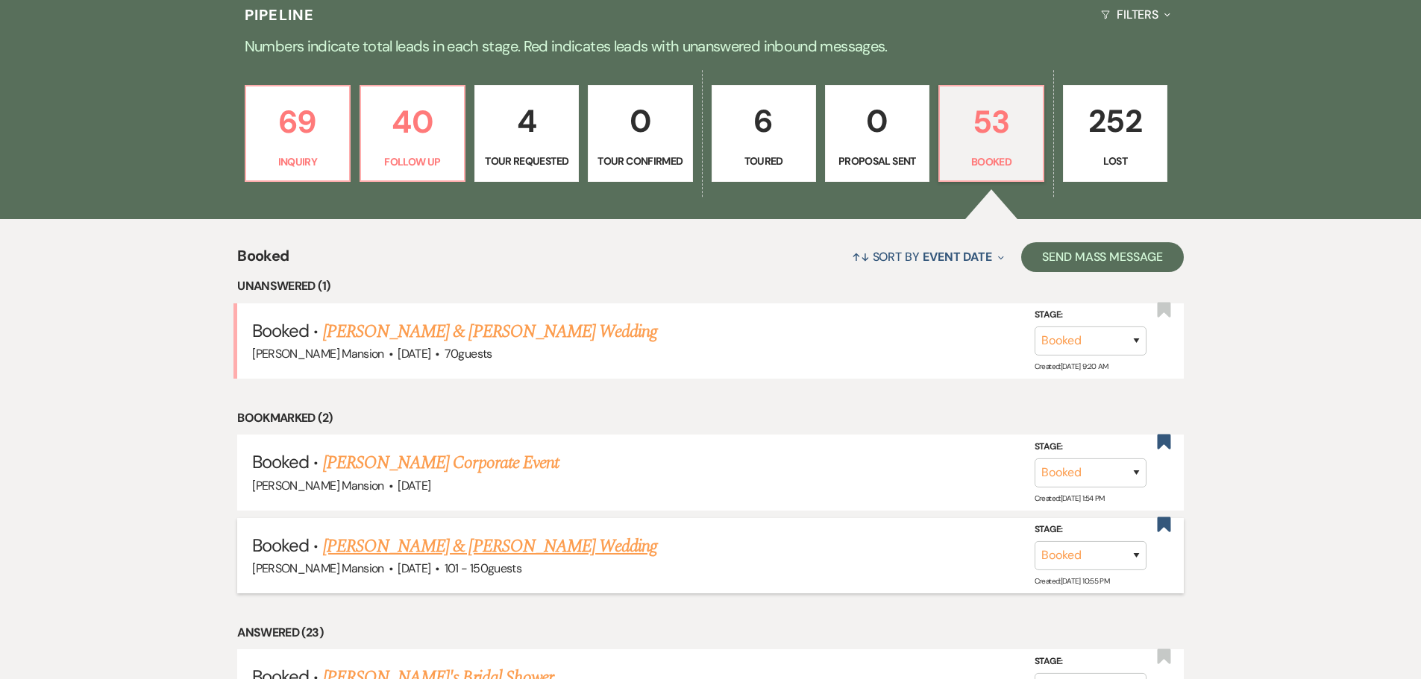
scroll to position [447, 0]
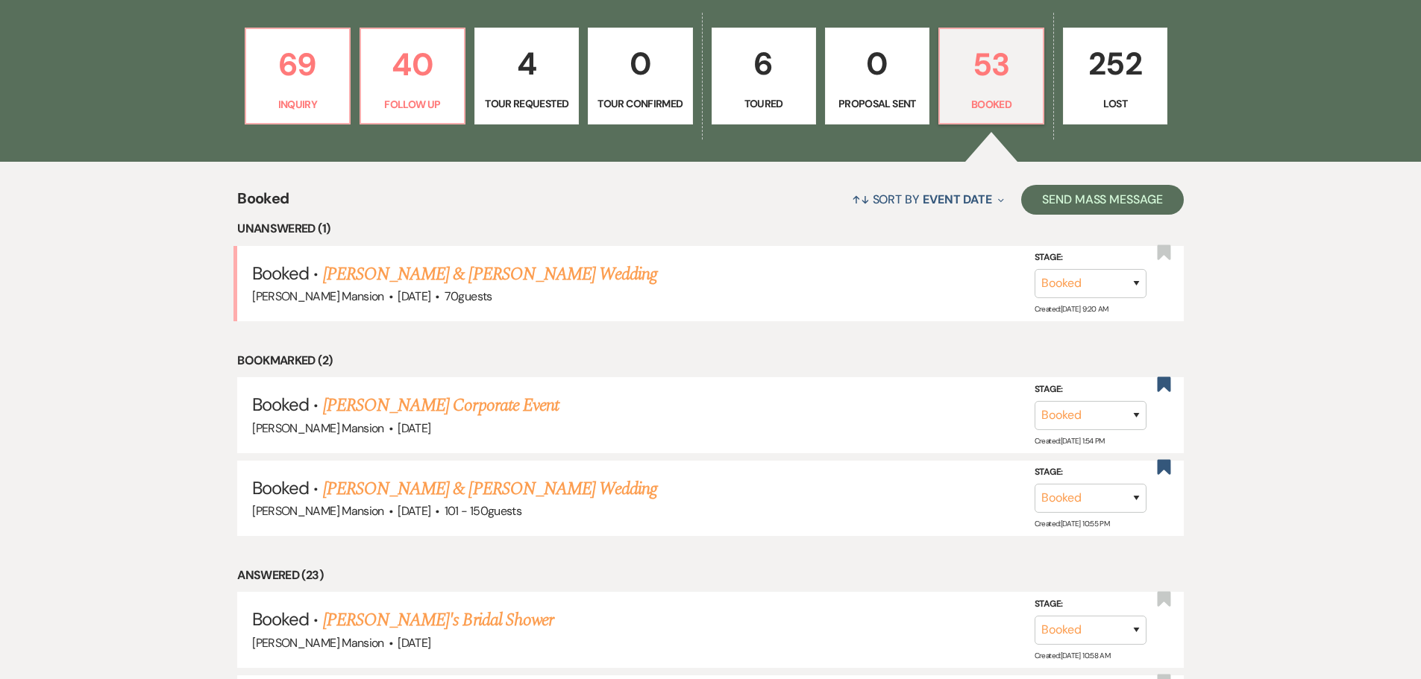
click at [390, 276] on link "[PERSON_NAME] & [PERSON_NAME] Wedding" at bounding box center [490, 274] width 334 height 27
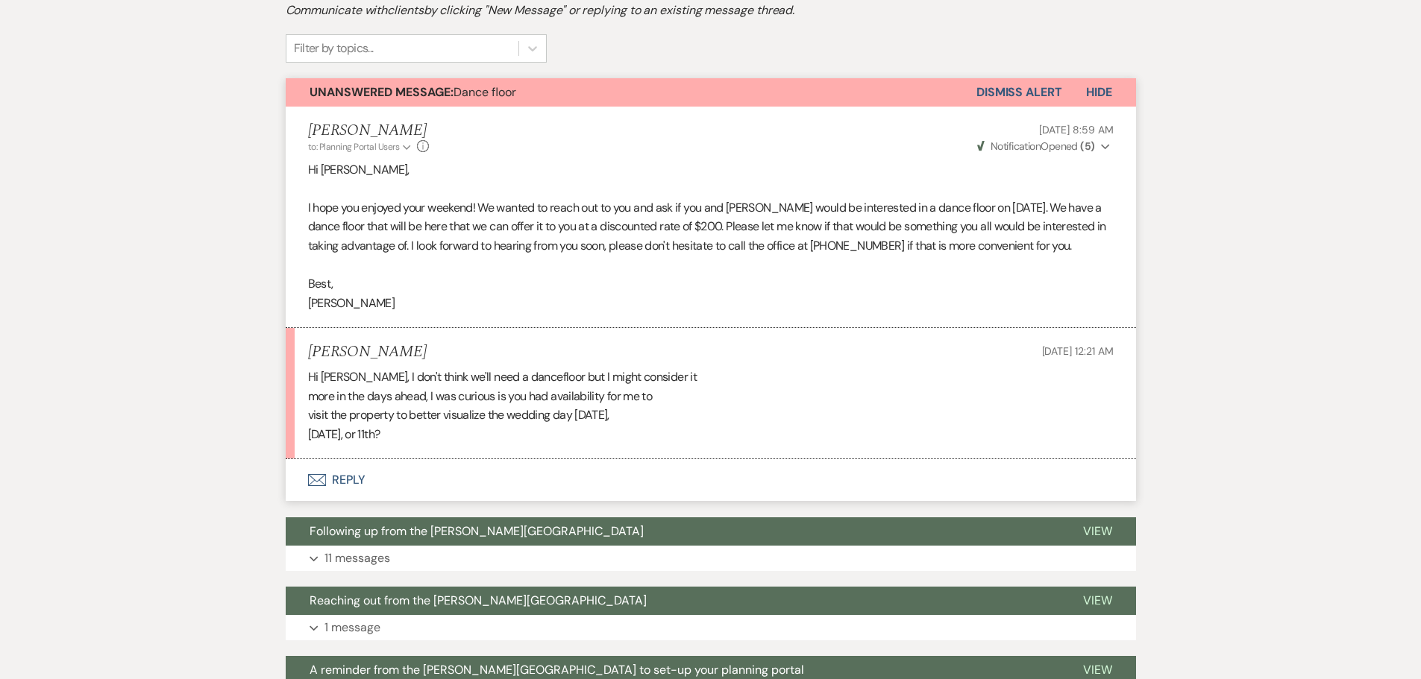
scroll to position [447, 0]
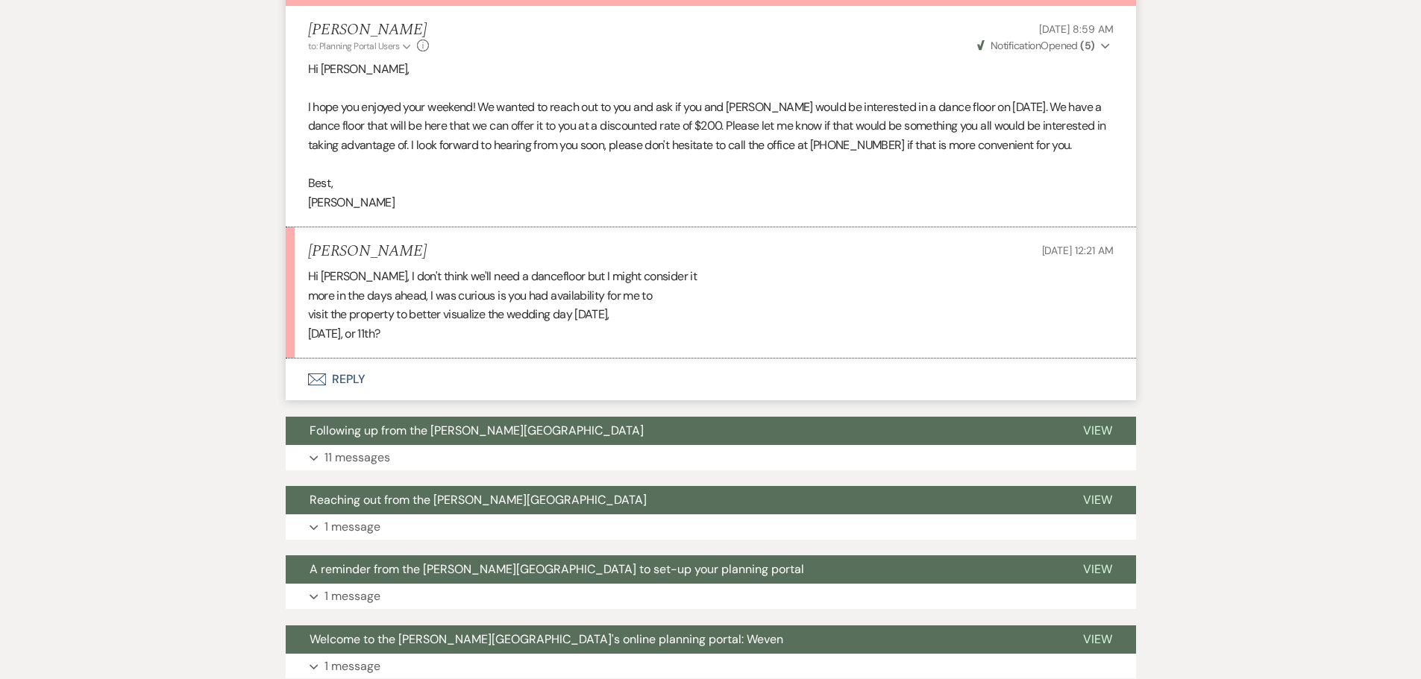
click at [339, 375] on button "Envelope Reply" at bounding box center [711, 380] width 850 height 42
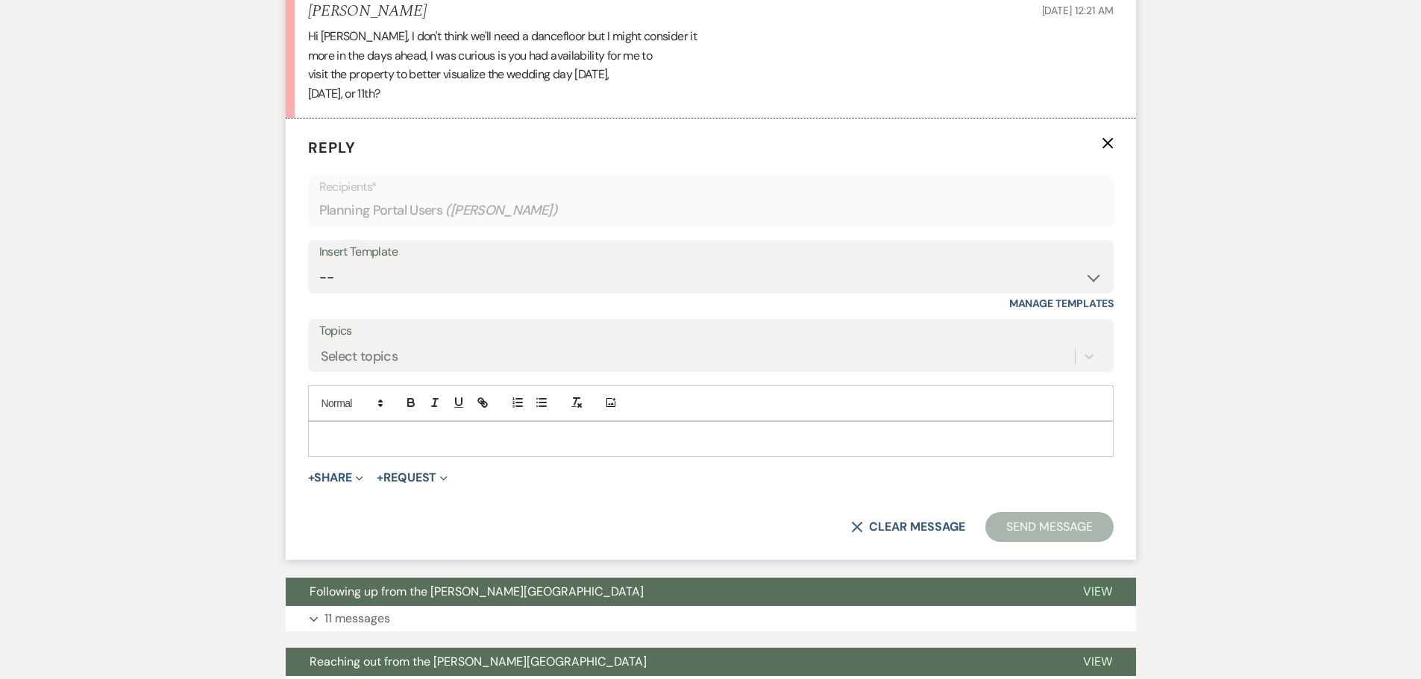
scroll to position [636, 0]
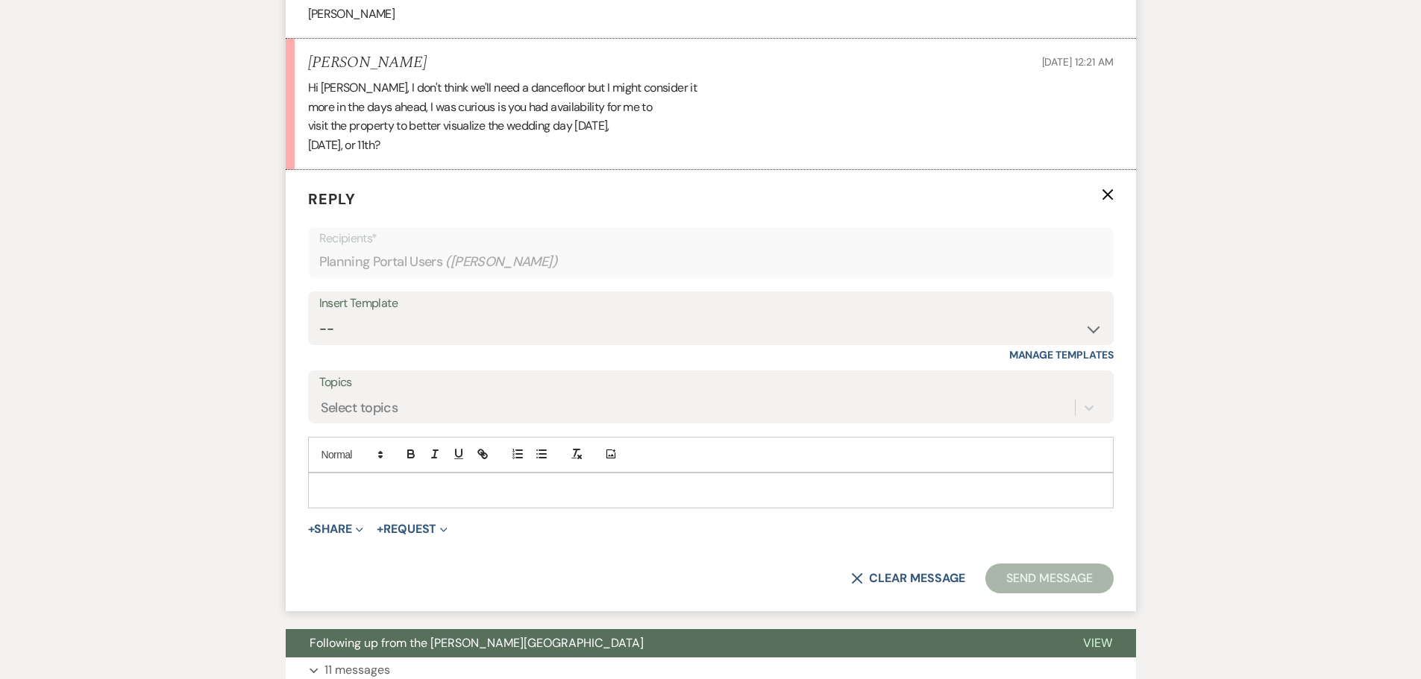
click at [320, 513] on form "Reply X Recipients* Planning Portal Users ( [PERSON_NAME] ) Insert Template -- …" at bounding box center [711, 390] width 850 height 441
click at [330, 496] on p at bounding box center [711, 490] width 782 height 16
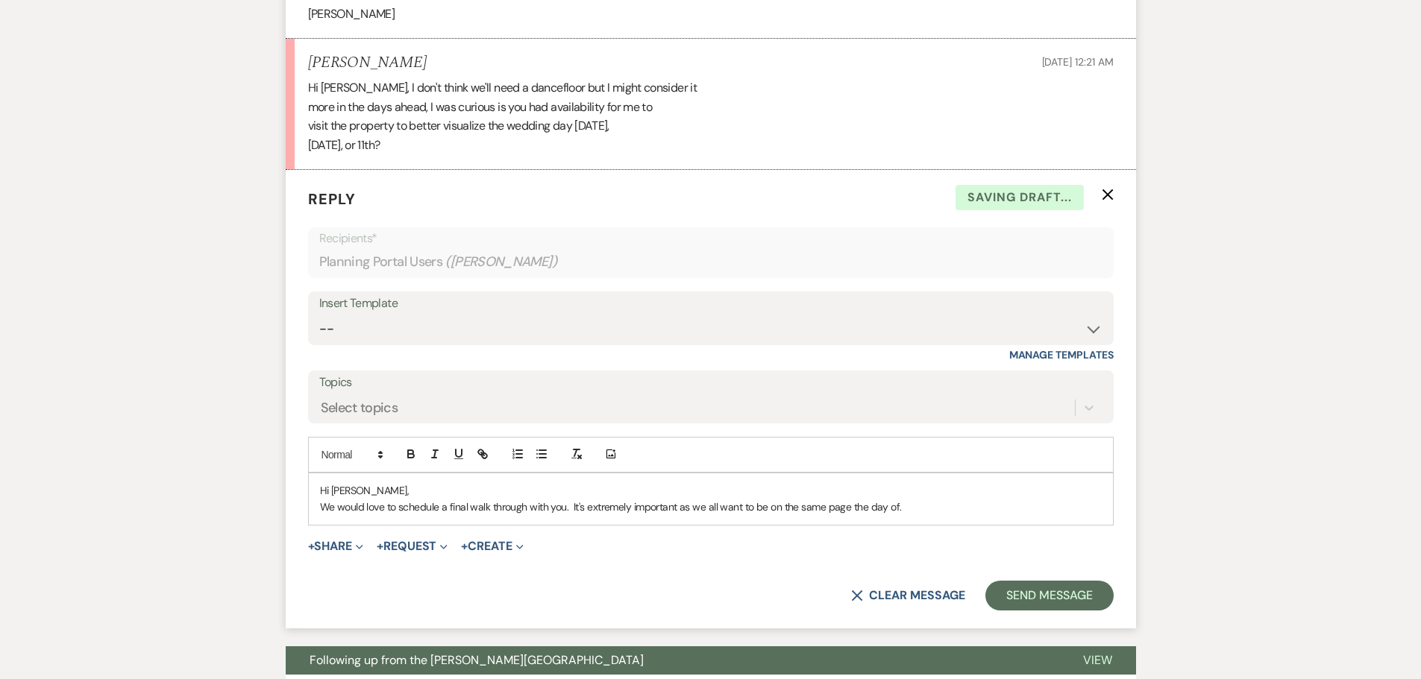
click at [563, 506] on p "We would love to schedule a final walk through with you. It's extremely importa…" at bounding box center [711, 507] width 782 height 16
click at [1043, 504] on p "We would love to schedule a final walk through with you to go over all things w…" at bounding box center [711, 507] width 782 height 16
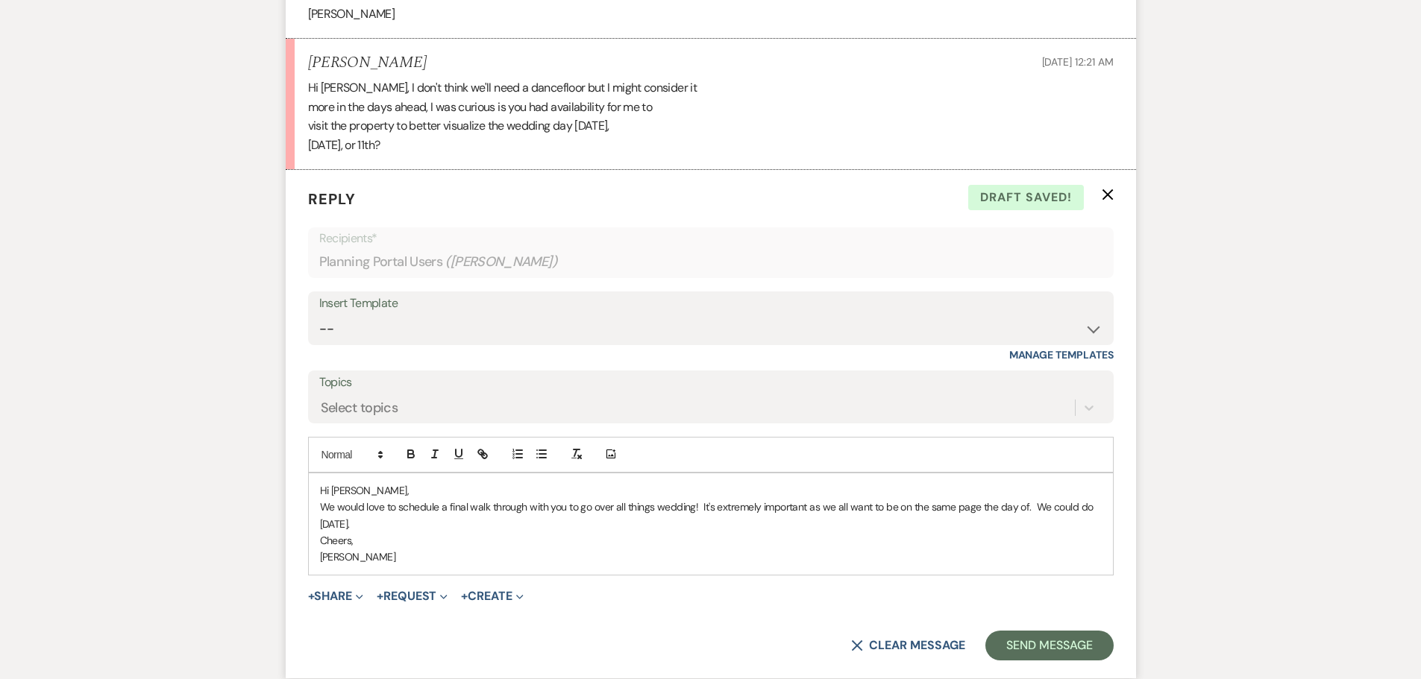
click at [371, 489] on p "Hi [PERSON_NAME]," at bounding box center [711, 490] width 782 height 16
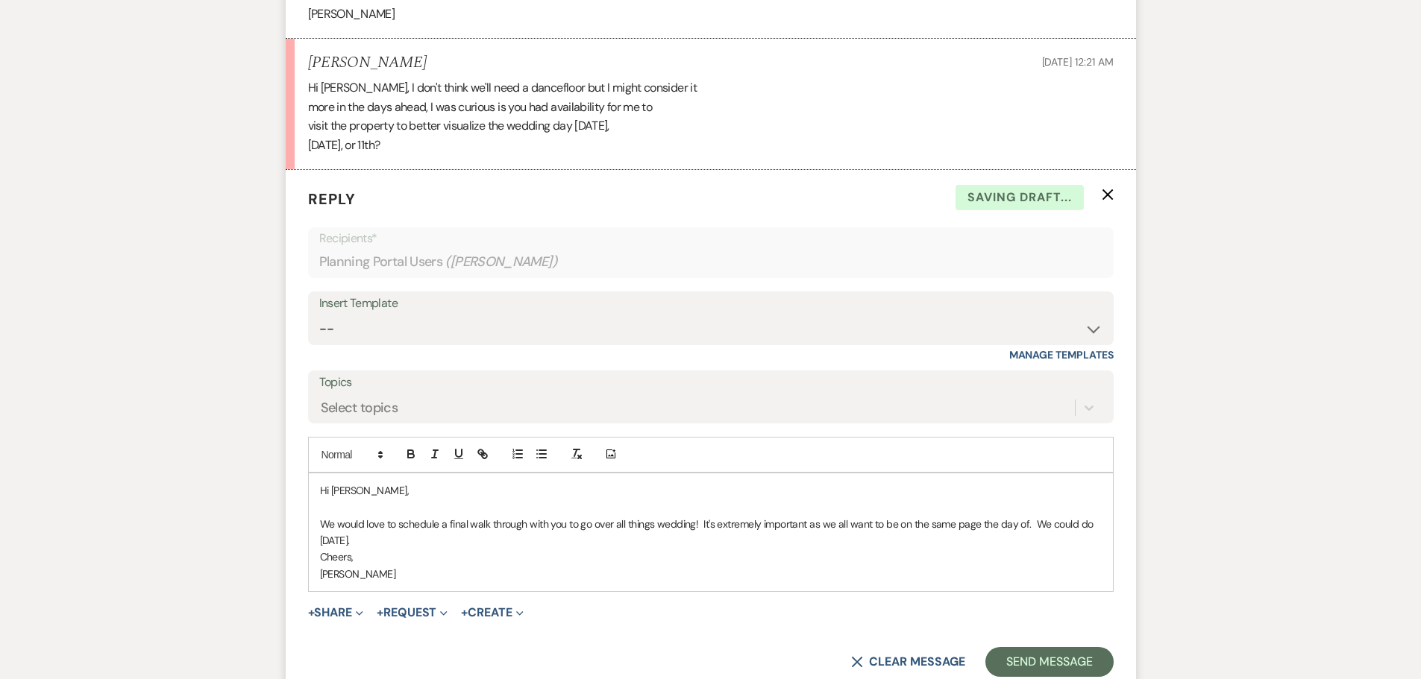
click at [459, 544] on p "We would love to schedule a final walk through with you to go over all things w…" at bounding box center [711, 533] width 782 height 34
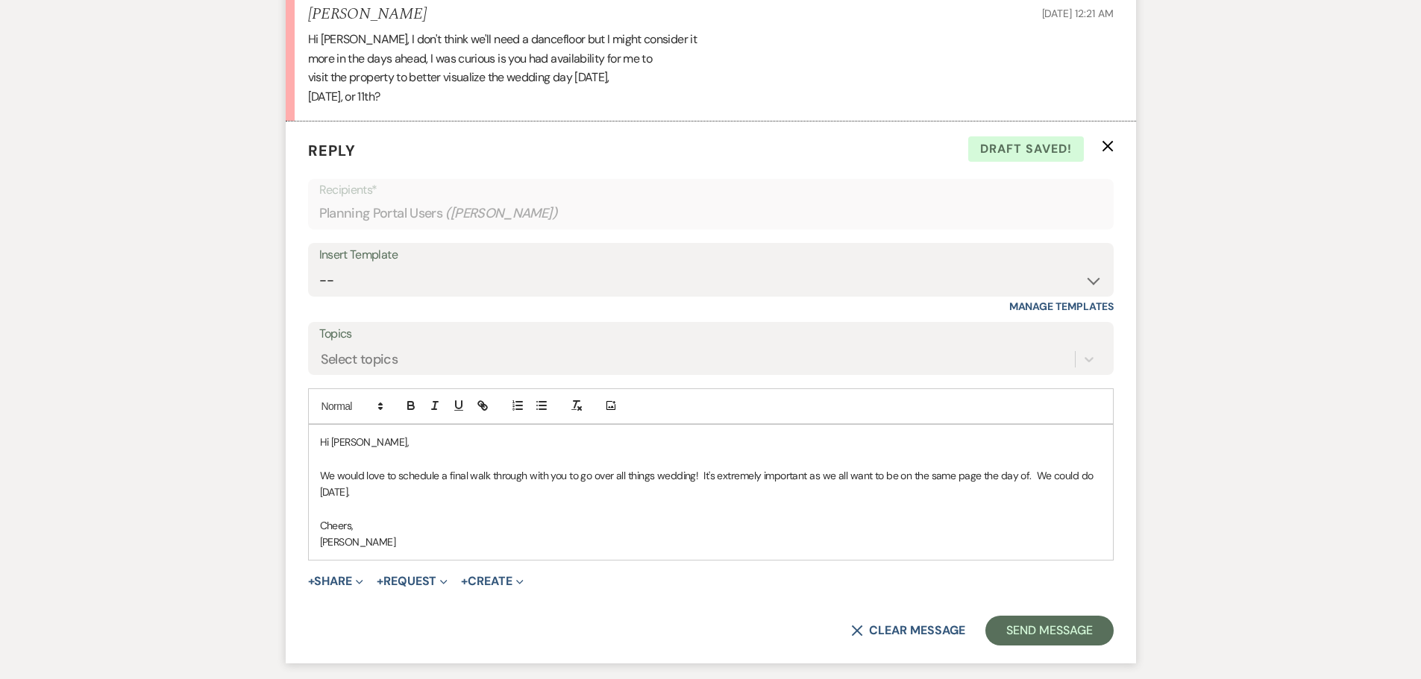
scroll to position [711, 0]
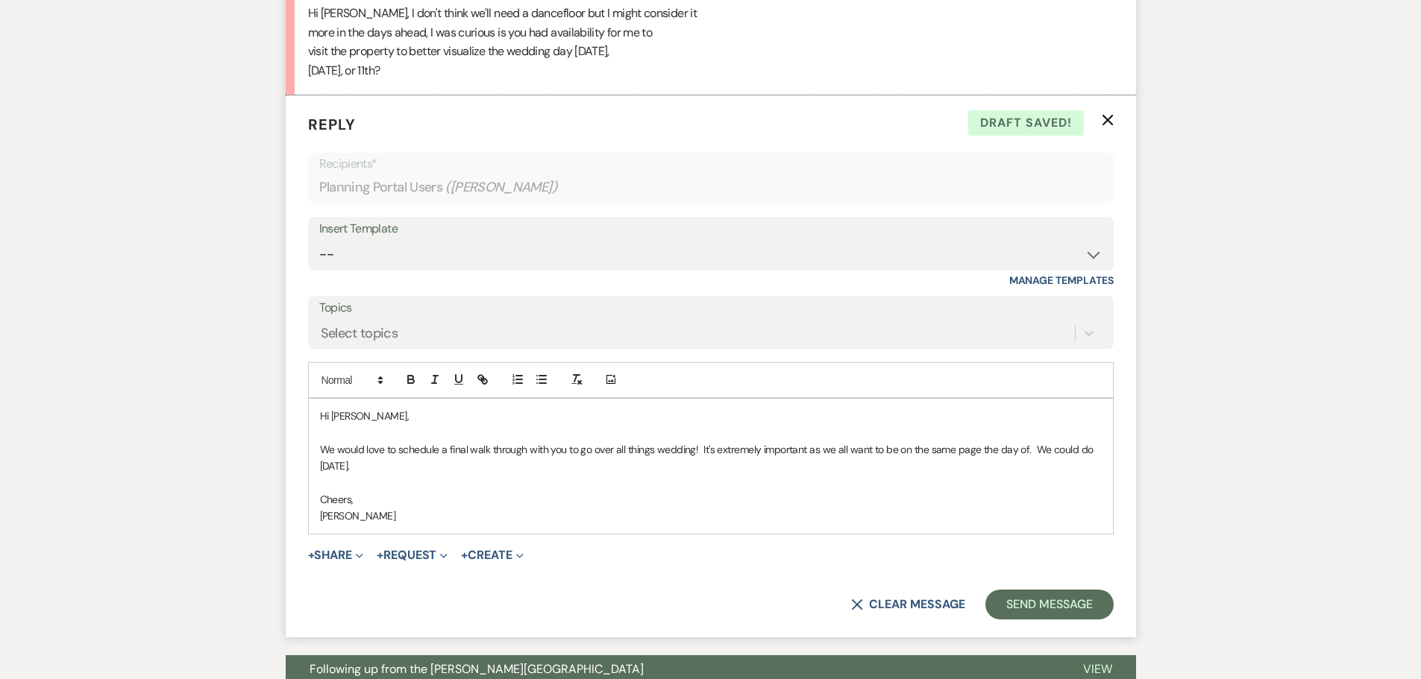
click at [489, 466] on p "We would love to schedule a final walk through with you to go over all things w…" at bounding box center [711, 458] width 782 height 34
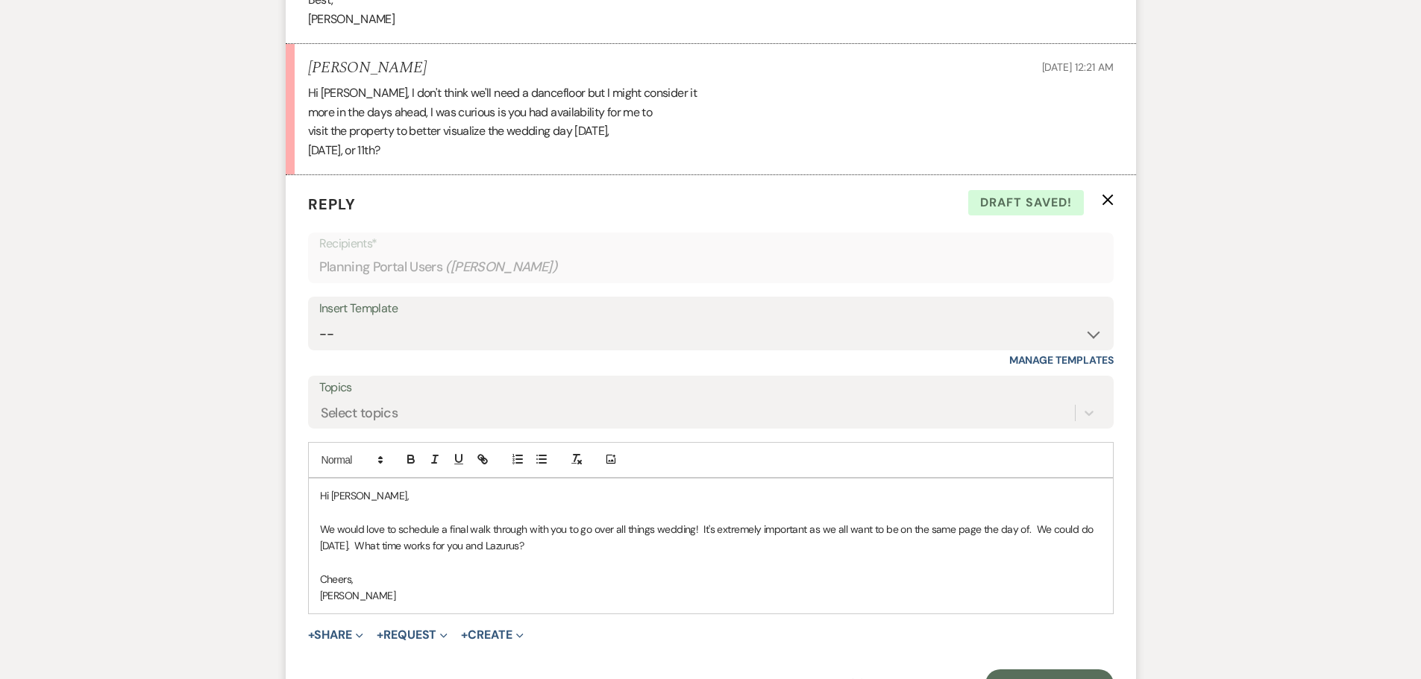
scroll to position [746, 0]
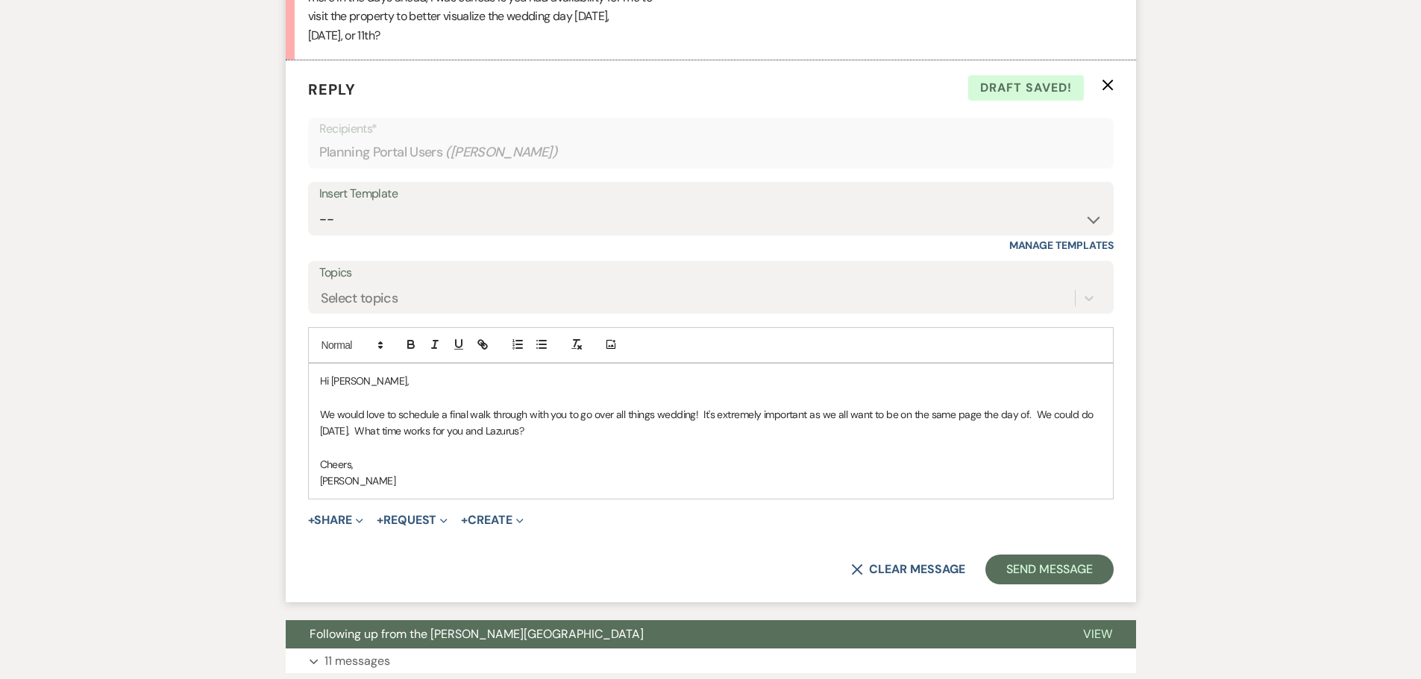
click at [583, 430] on p "We would love to schedule a final walk through with you to go over all things w…" at bounding box center [711, 423] width 782 height 34
click at [573, 492] on div "Hi [PERSON_NAME], We would love to schedule a final walk through with you to go…" at bounding box center [711, 431] width 804 height 135
click at [1038, 564] on button "Send Message" at bounding box center [1049, 570] width 128 height 30
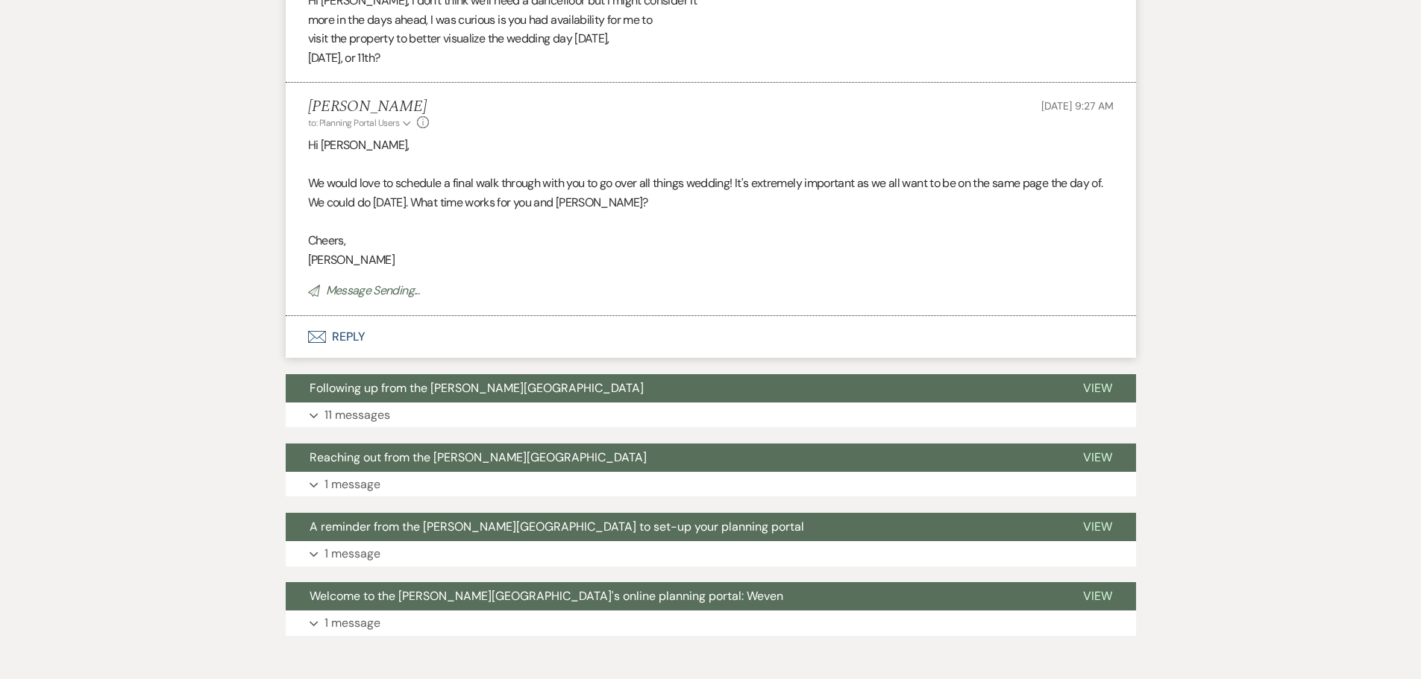
drag, startPoint x: 551, startPoint y: 237, endPoint x: 526, endPoint y: 263, distance: 35.9
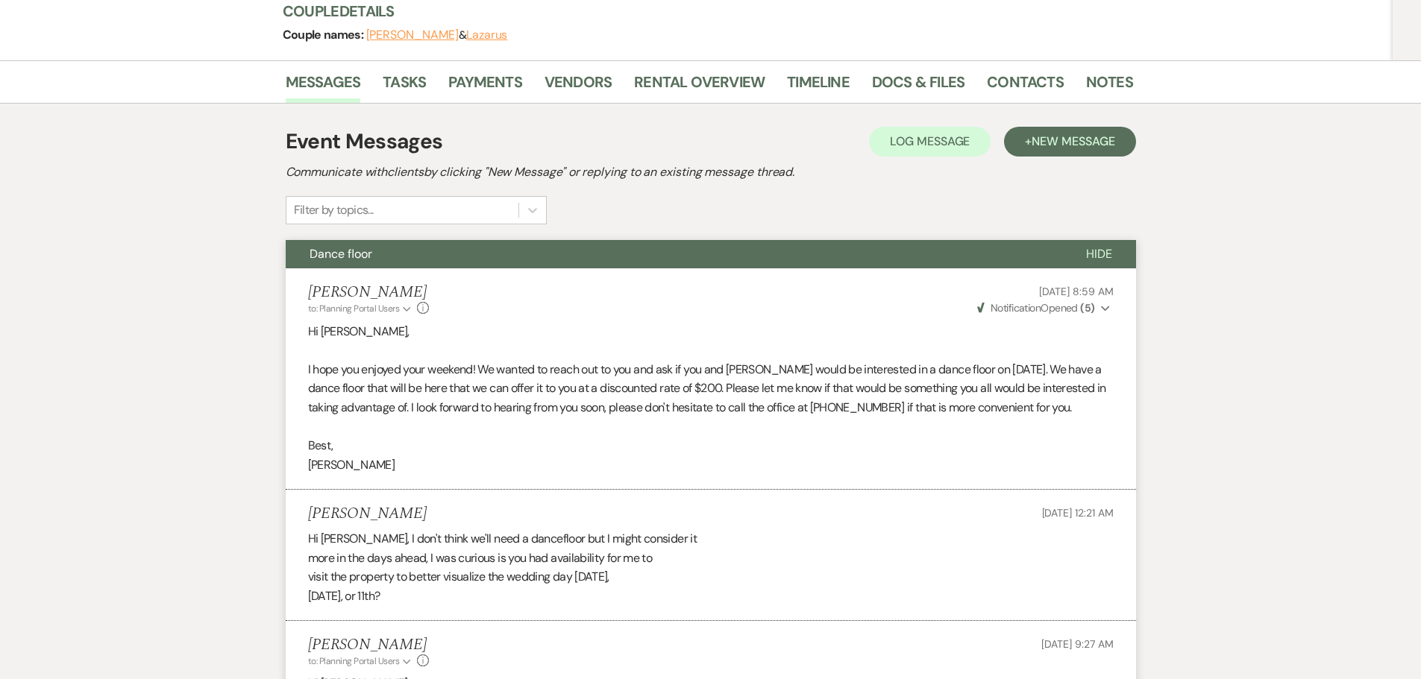
scroll to position [0, 0]
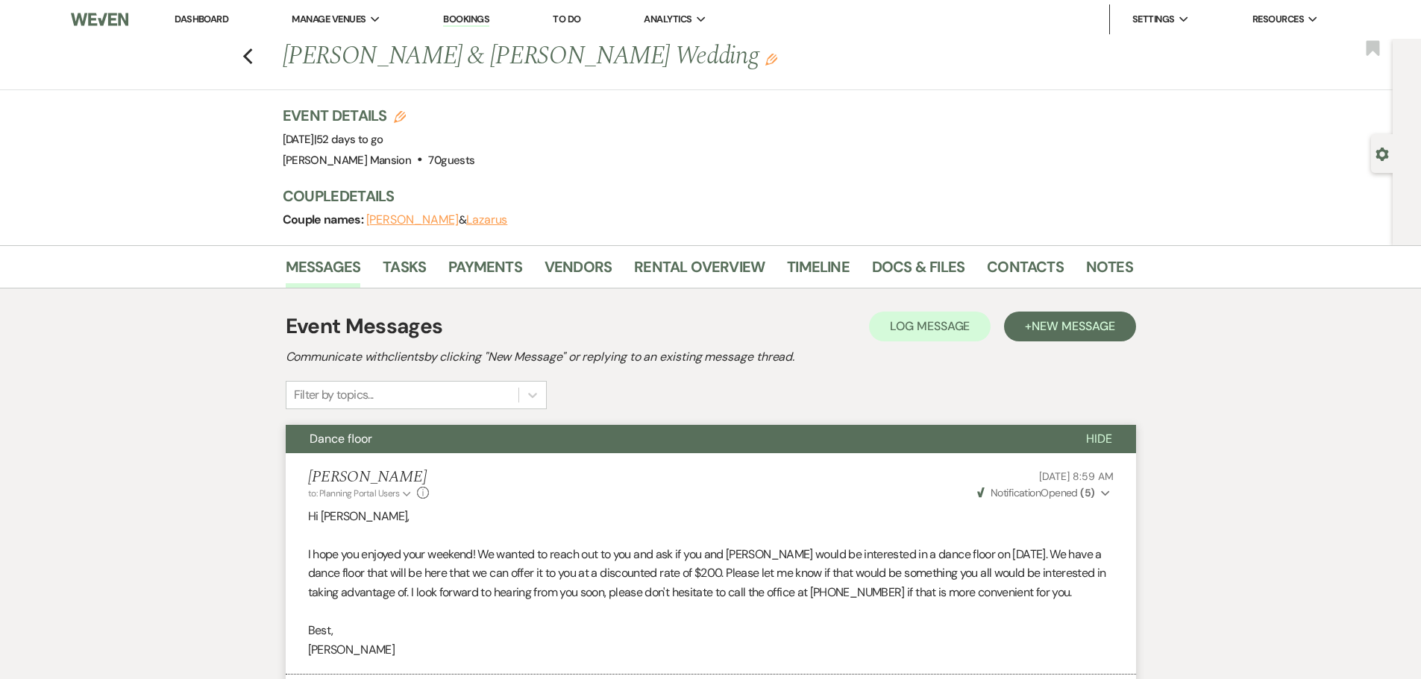
click at [224, 20] on link "Dashboard" at bounding box center [201, 19] width 54 height 13
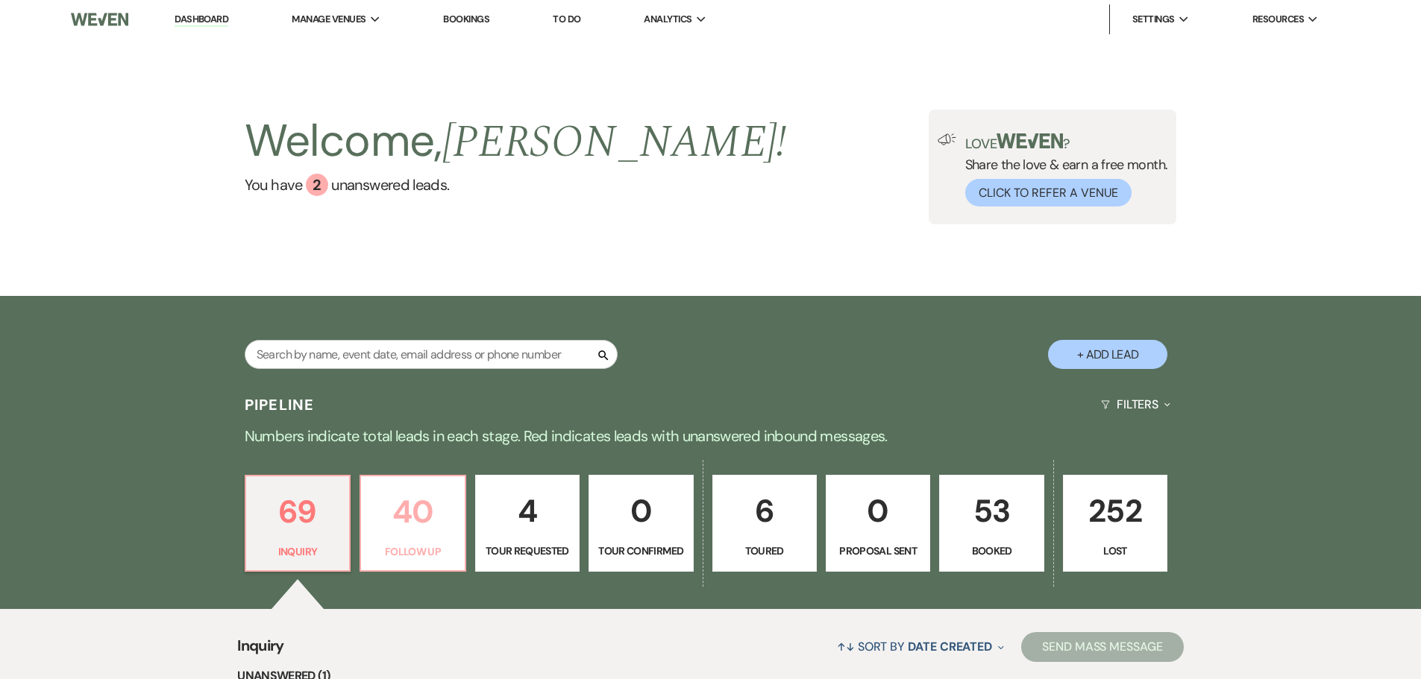
click at [427, 492] on p "40" at bounding box center [412, 512] width 85 height 50
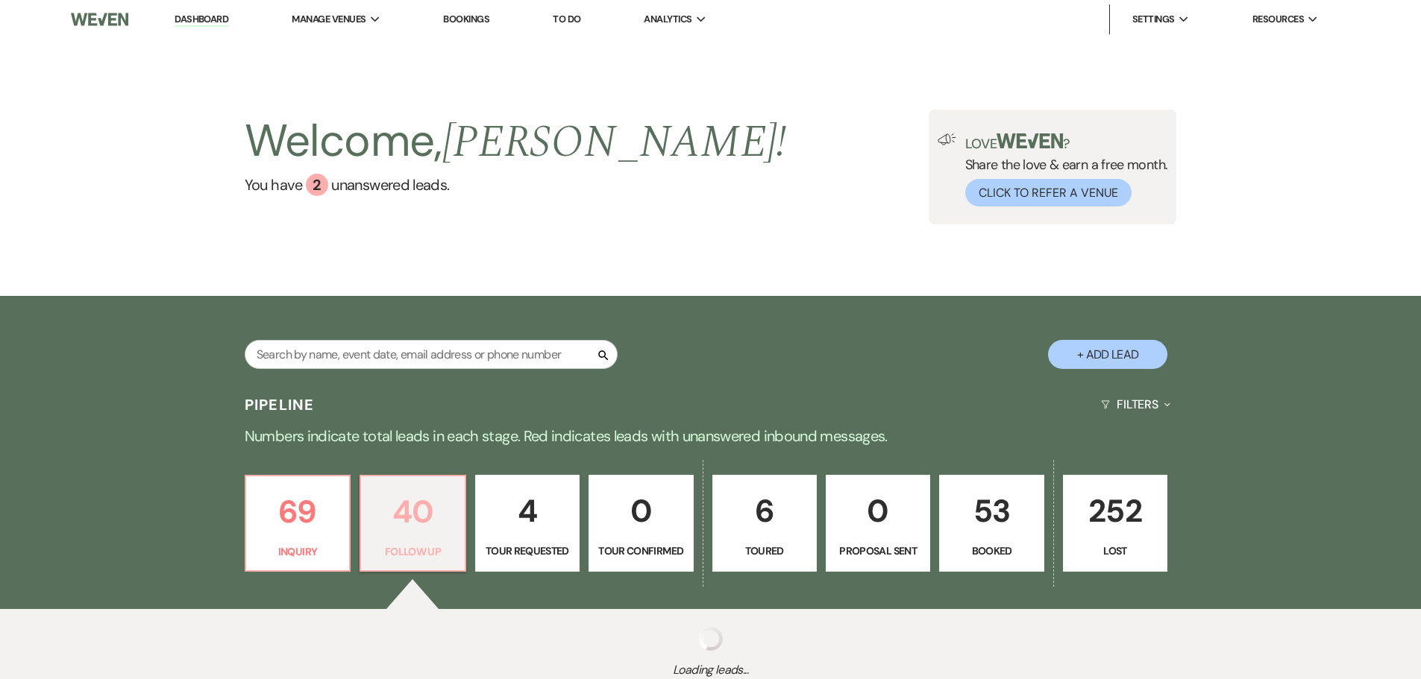
select select "9"
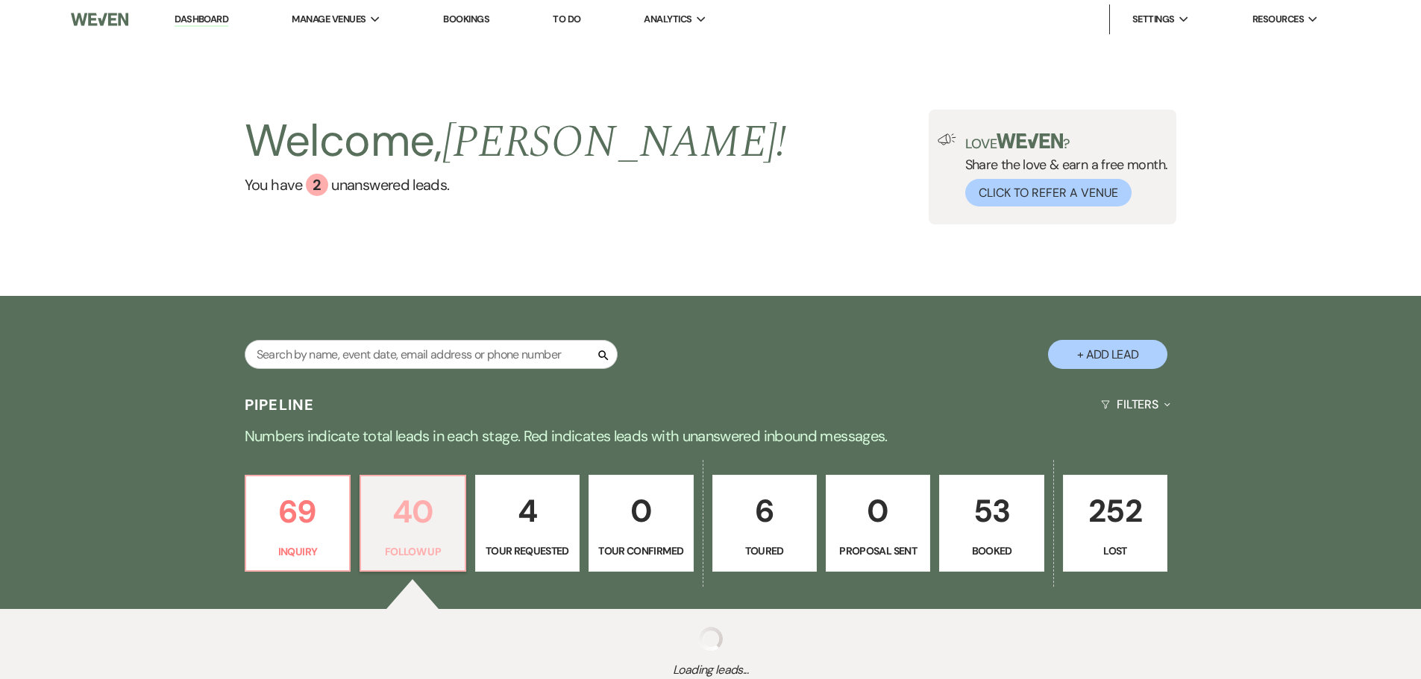
select select "9"
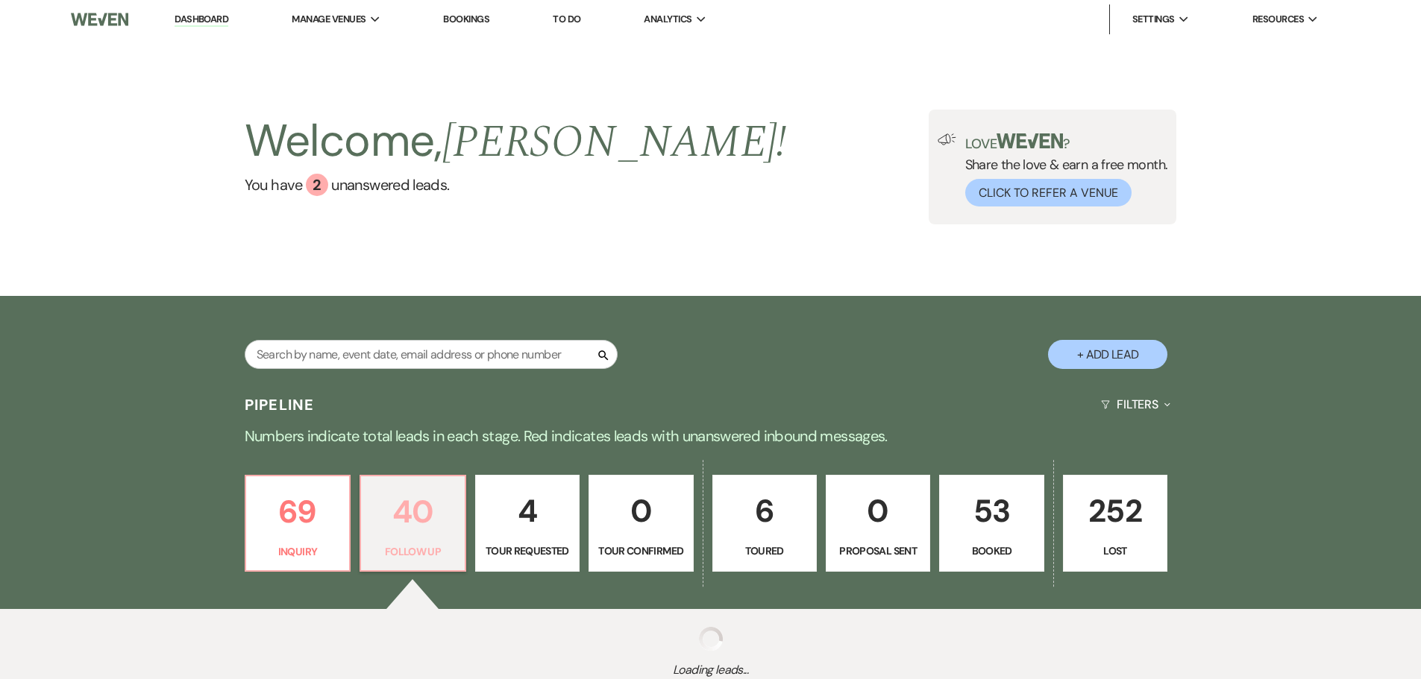
select select "9"
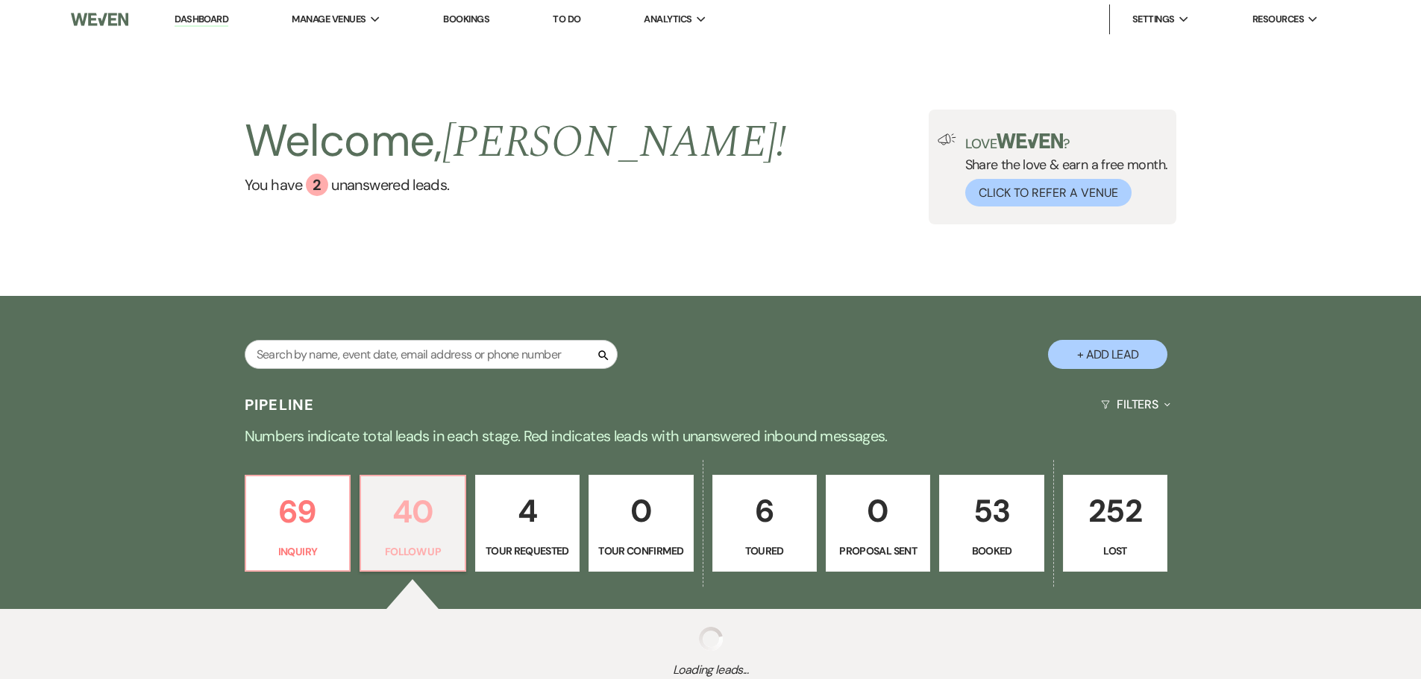
select select "9"
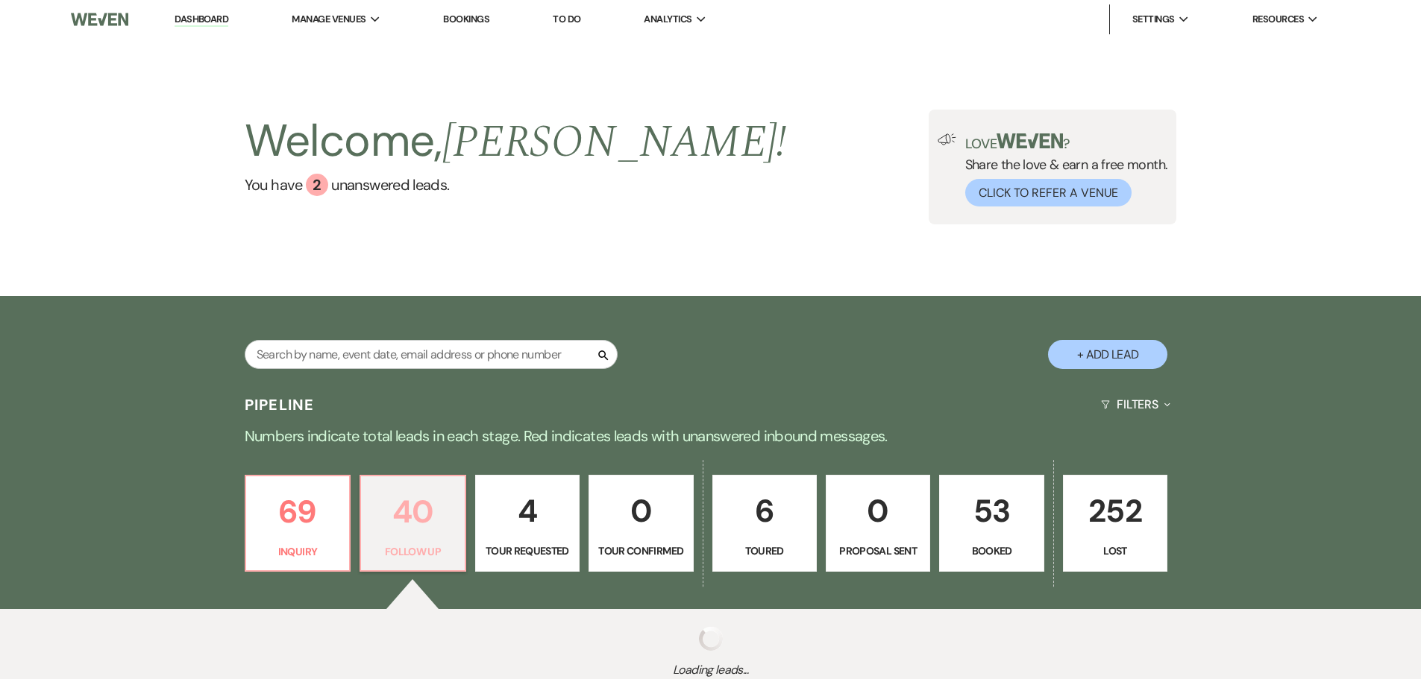
select select "9"
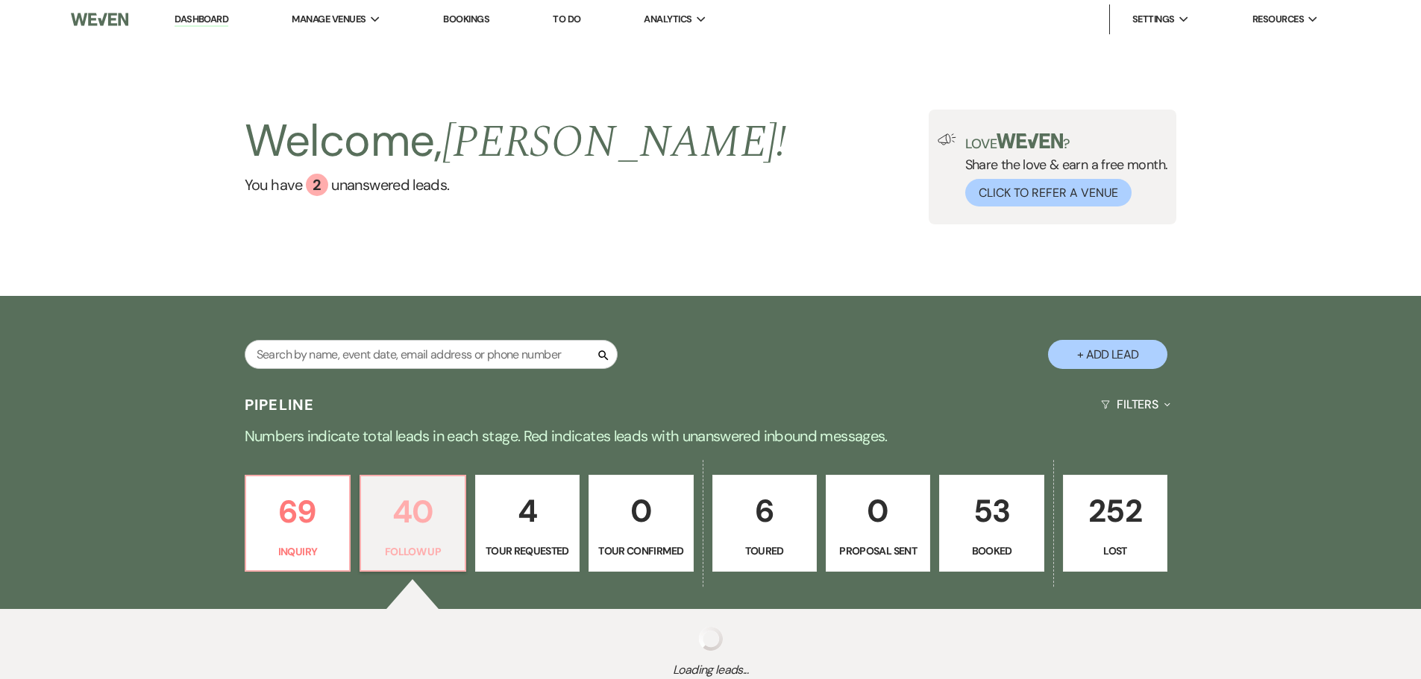
select select "9"
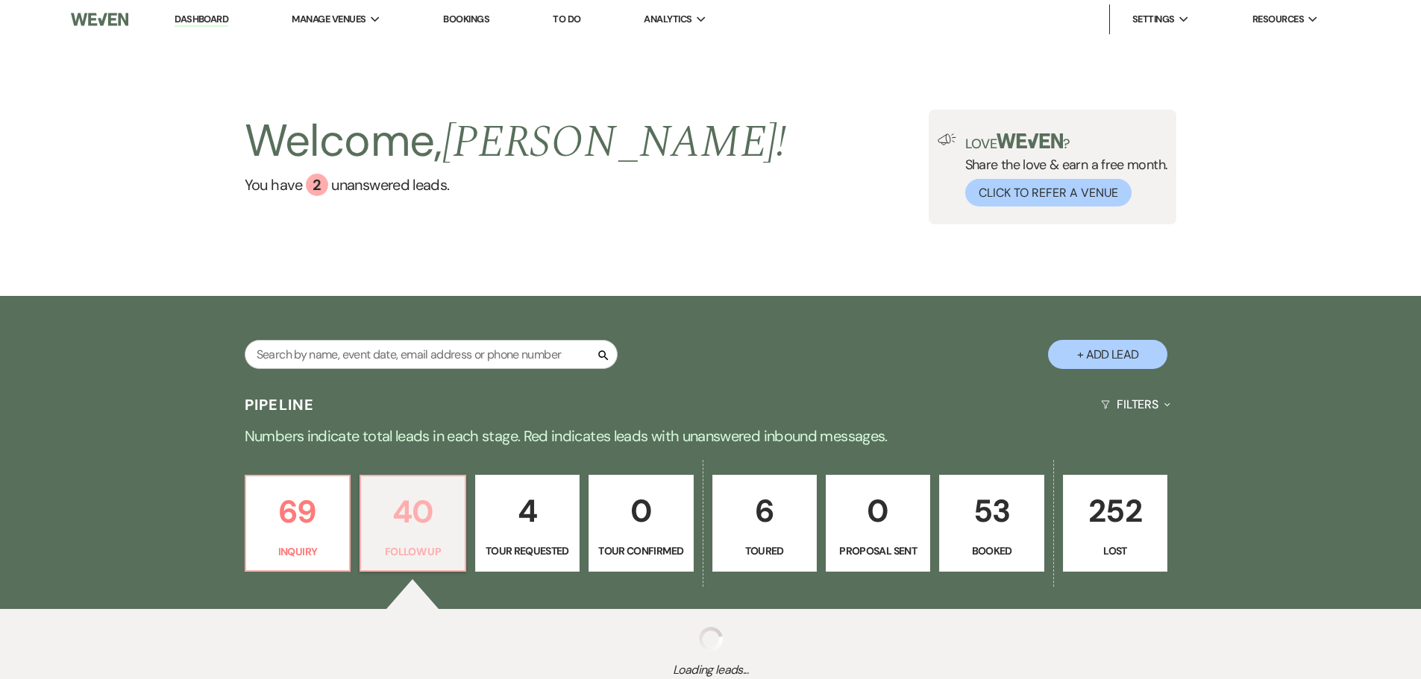
select select "9"
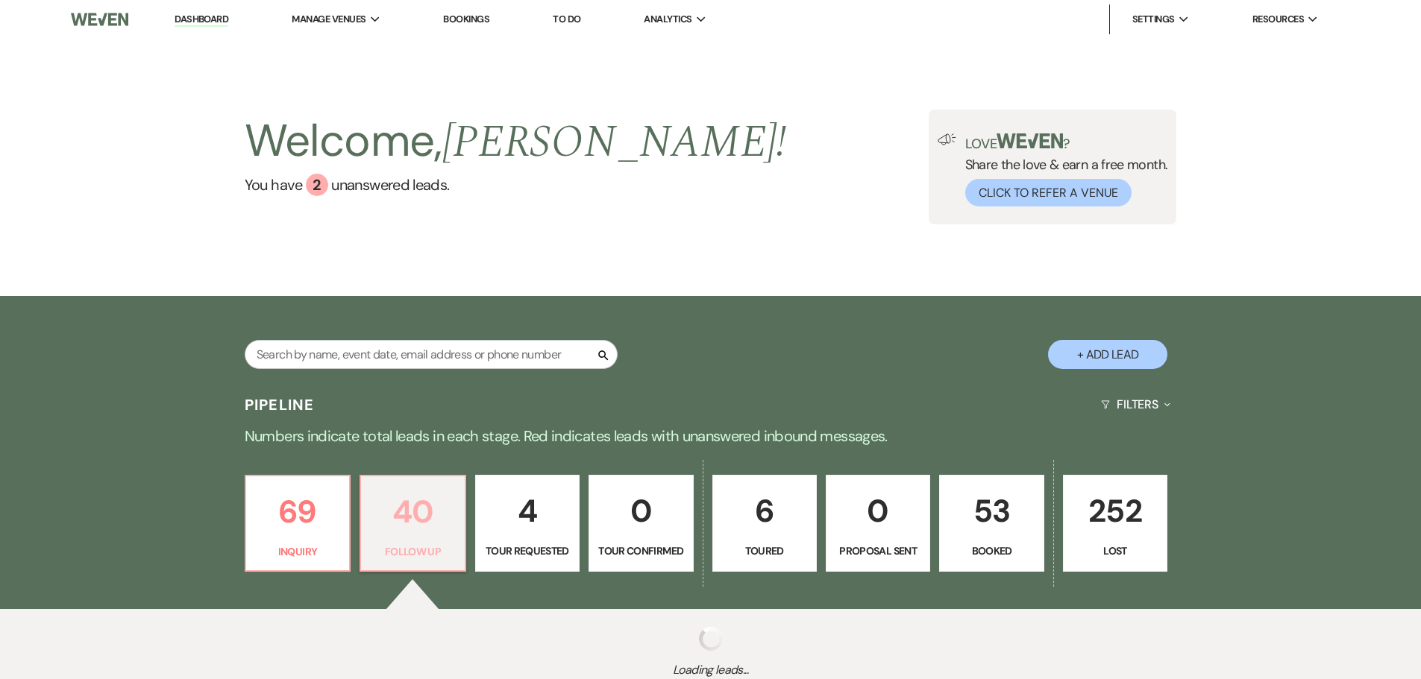
select select "9"
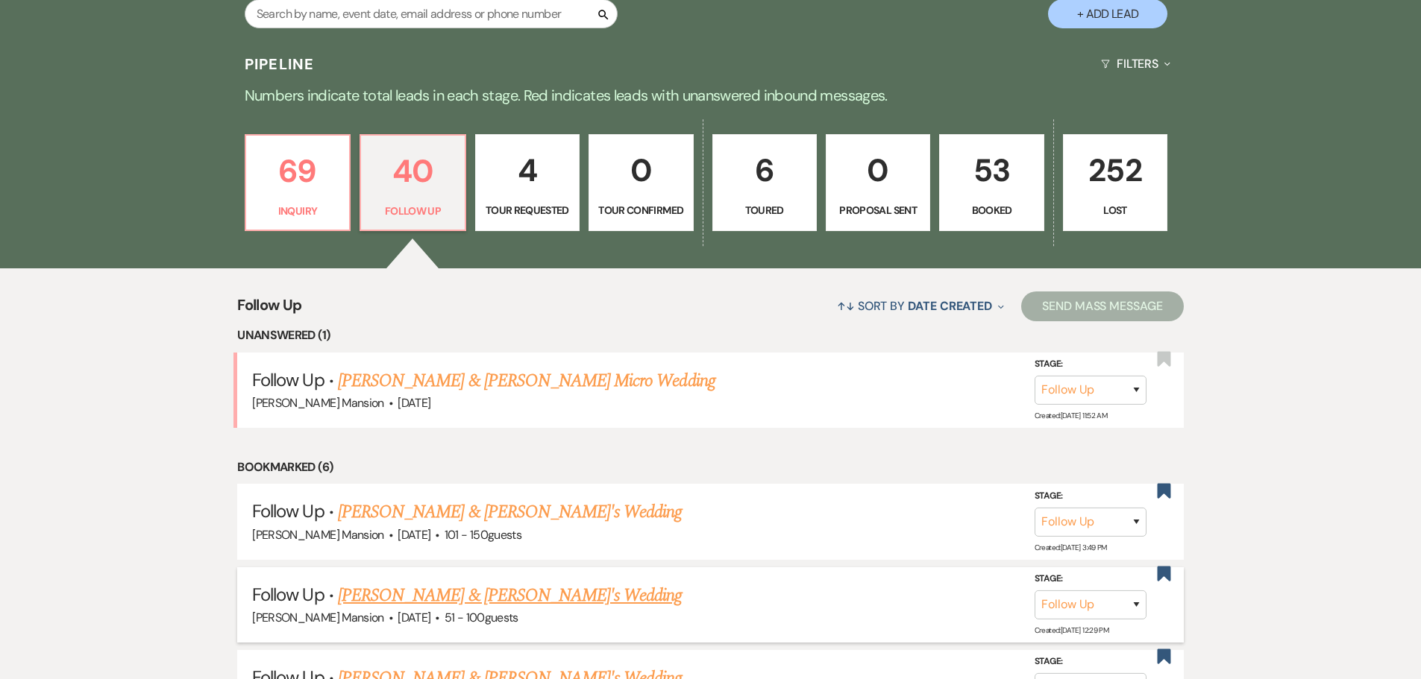
scroll to position [447, 0]
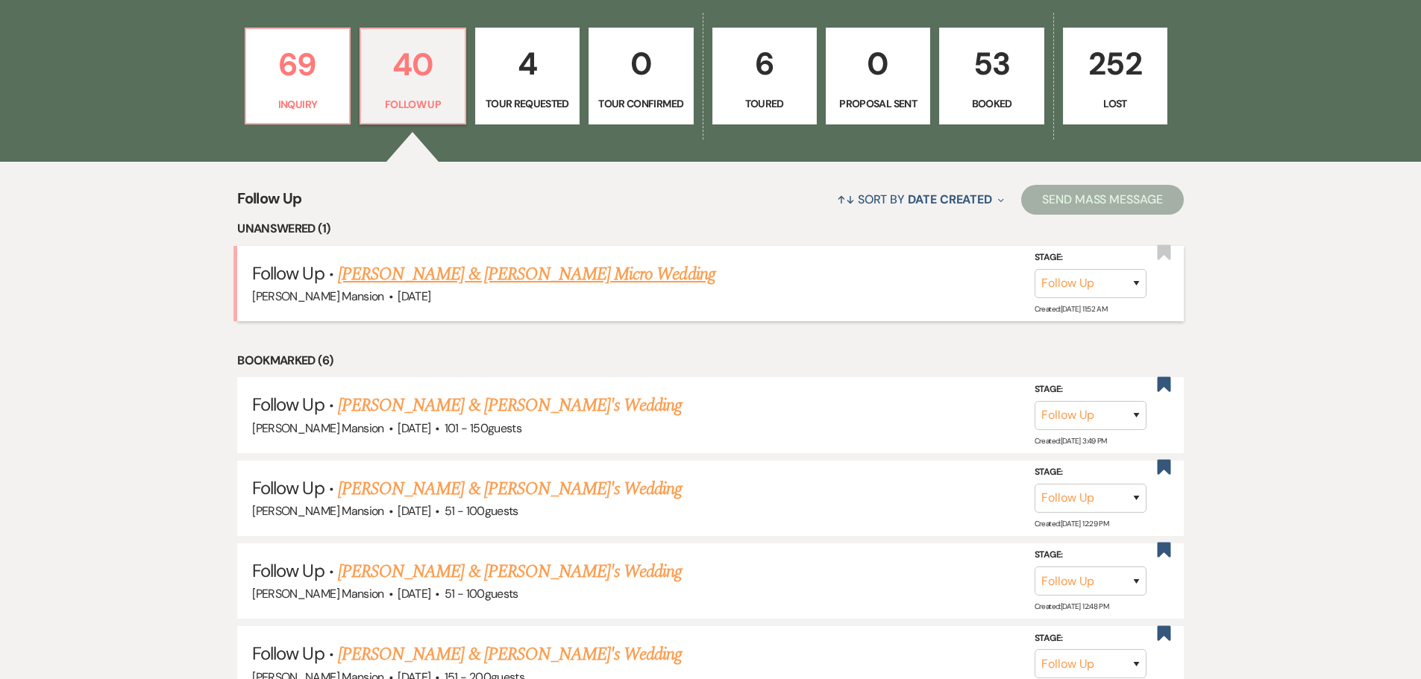
click at [588, 275] on link "[PERSON_NAME] & [PERSON_NAME] Micro Wedding" at bounding box center [526, 274] width 377 height 27
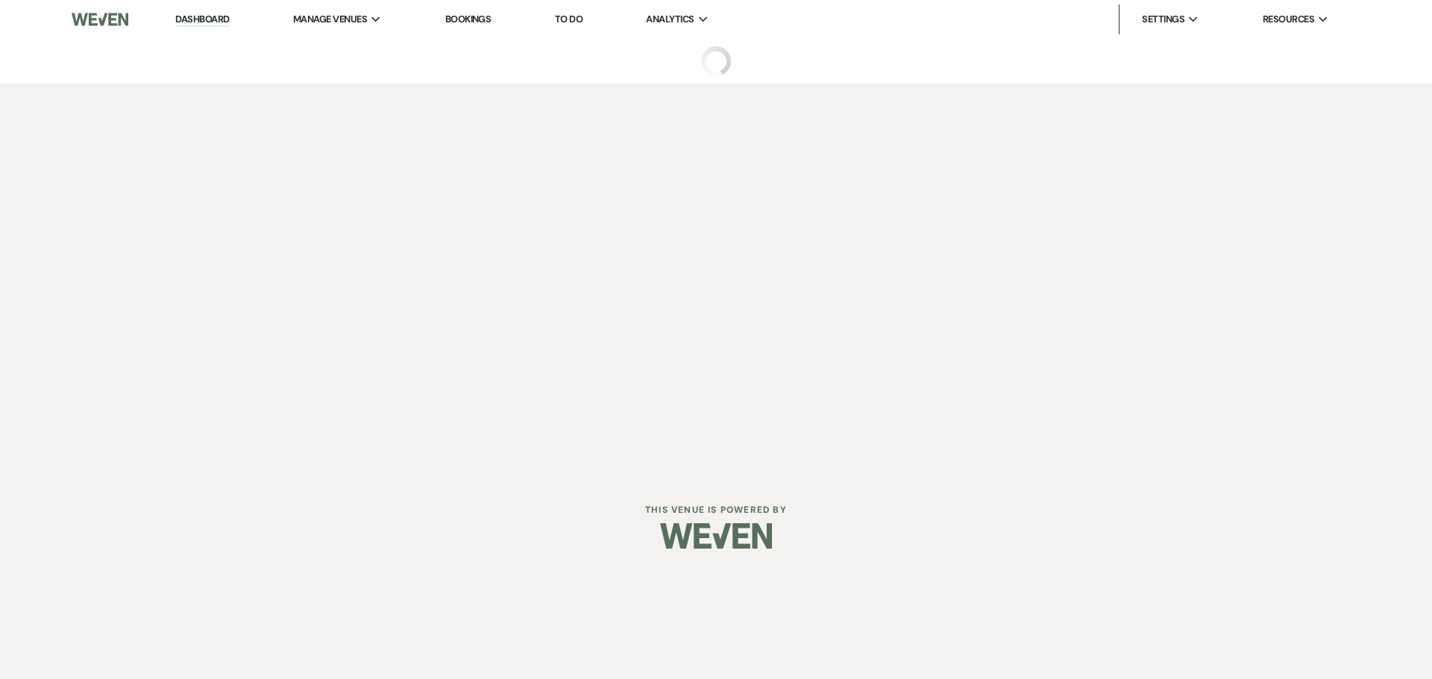
select select "9"
select select "5"
select select "16"
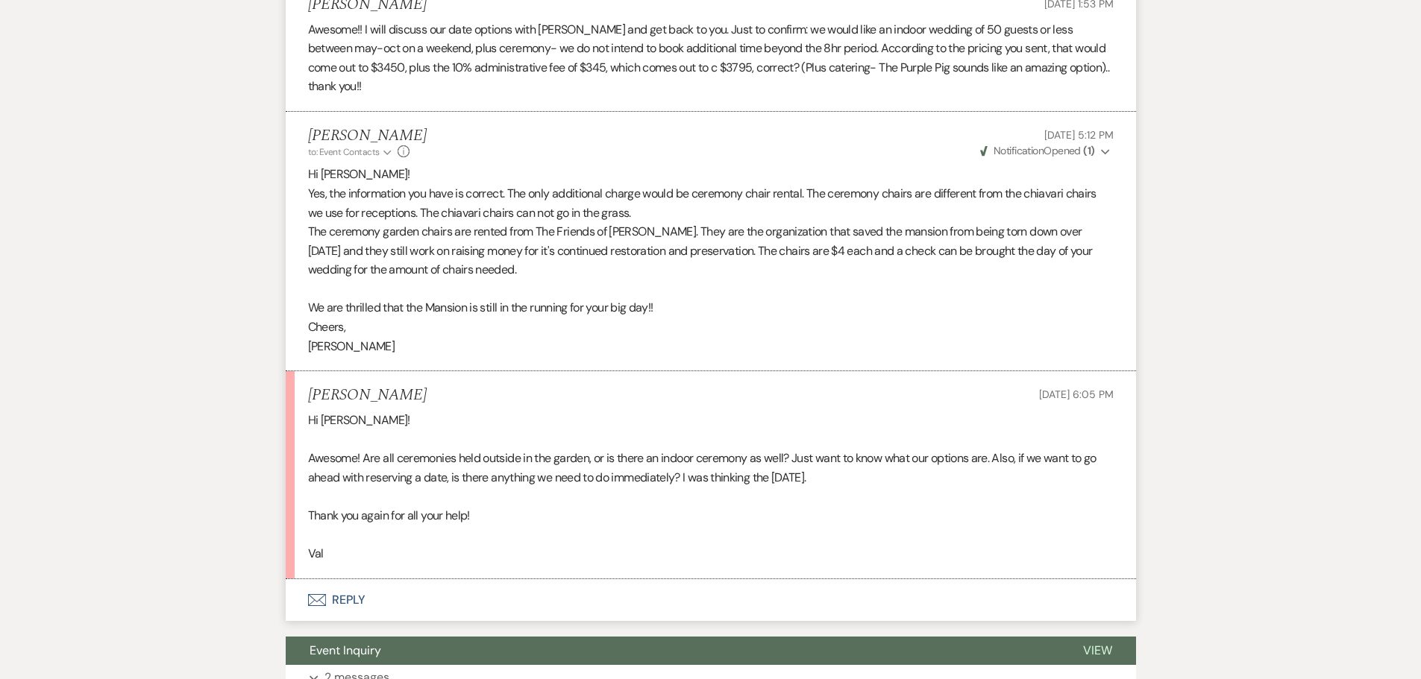
scroll to position [1850, 0]
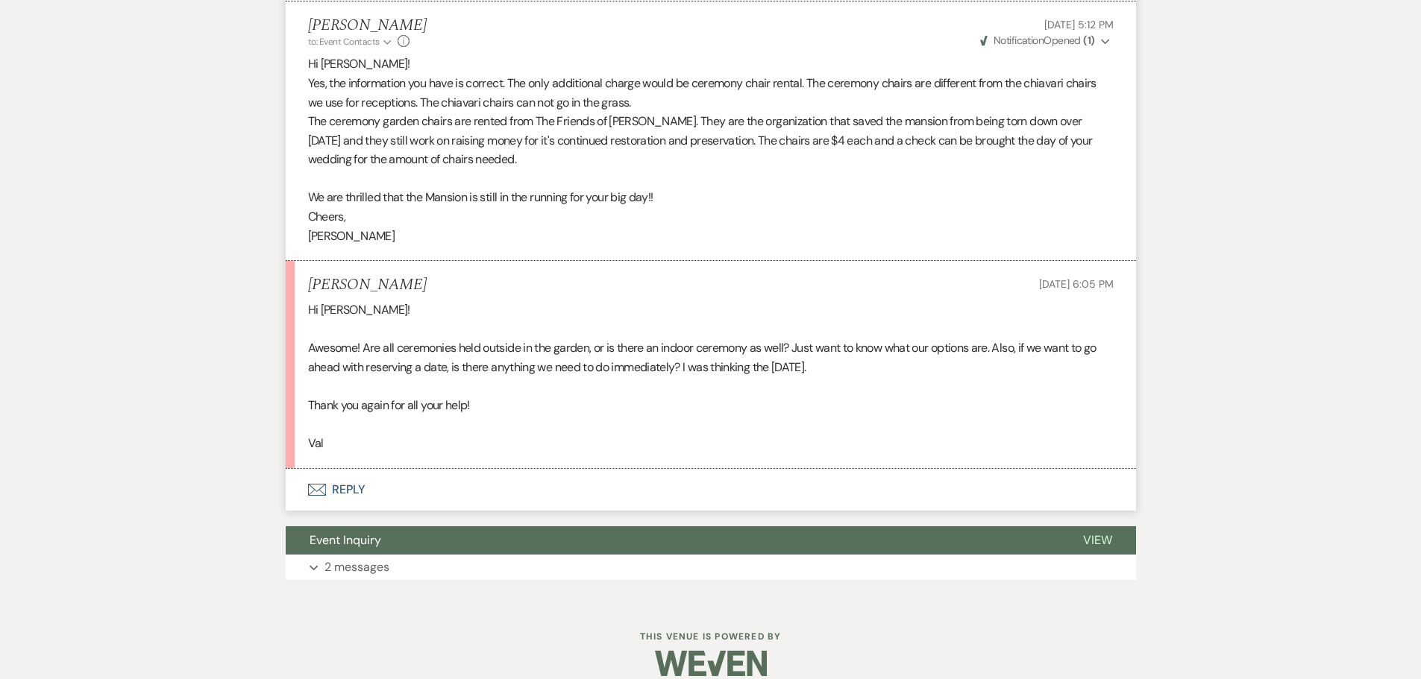
click at [321, 469] on button "Envelope Reply" at bounding box center [711, 490] width 850 height 42
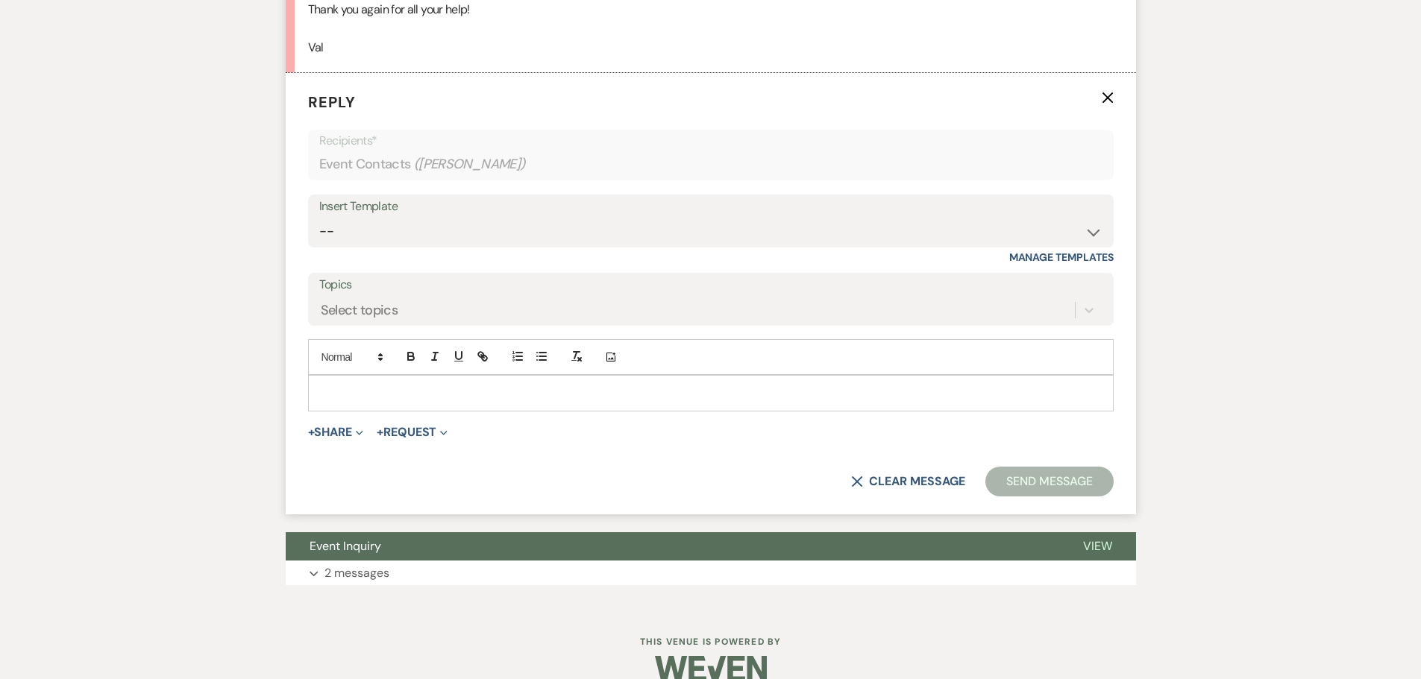
scroll to position [2251, 0]
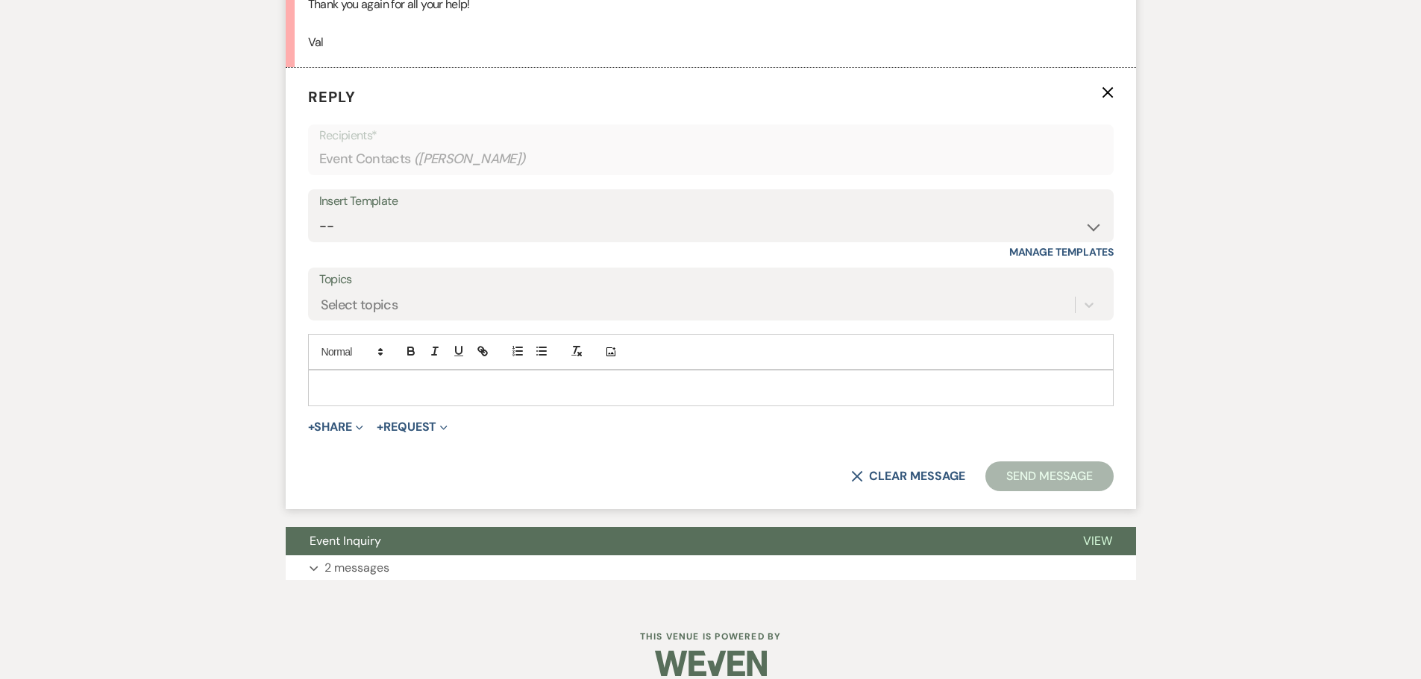
click at [347, 380] on p at bounding box center [711, 388] width 782 height 16
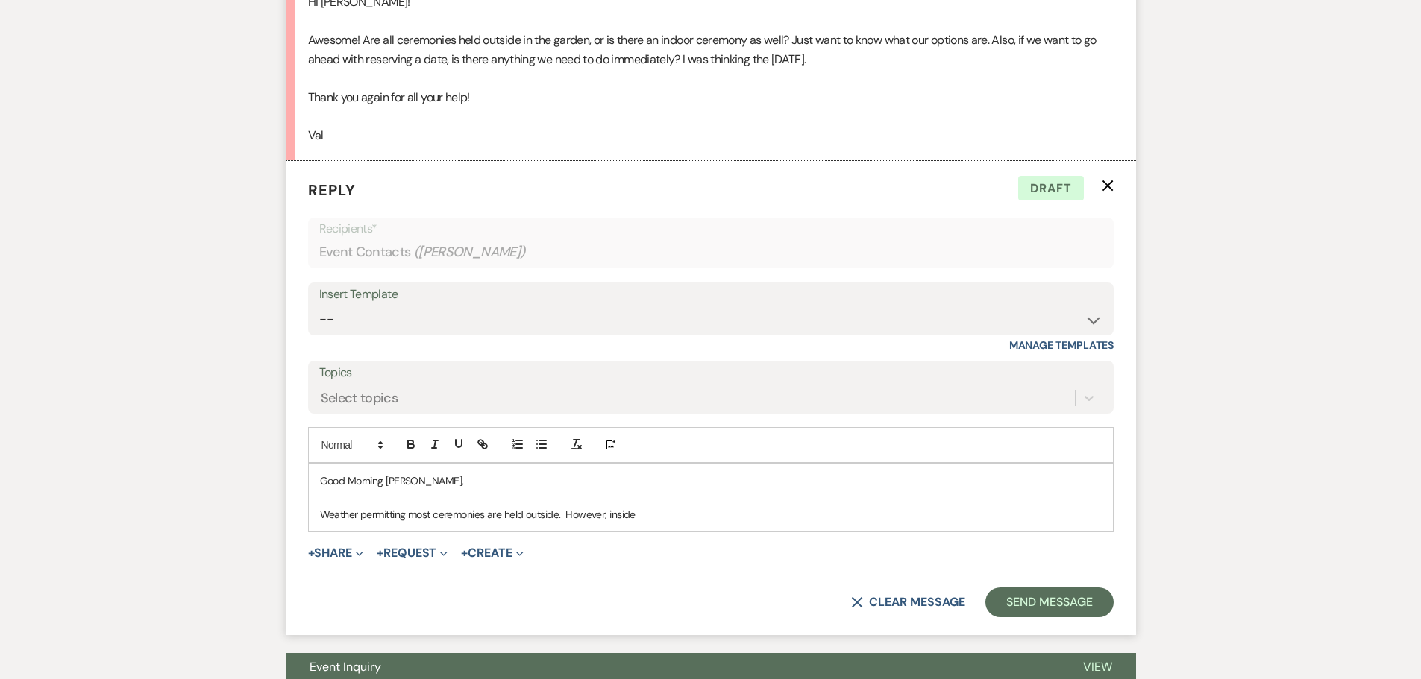
scroll to position [2285, 0]
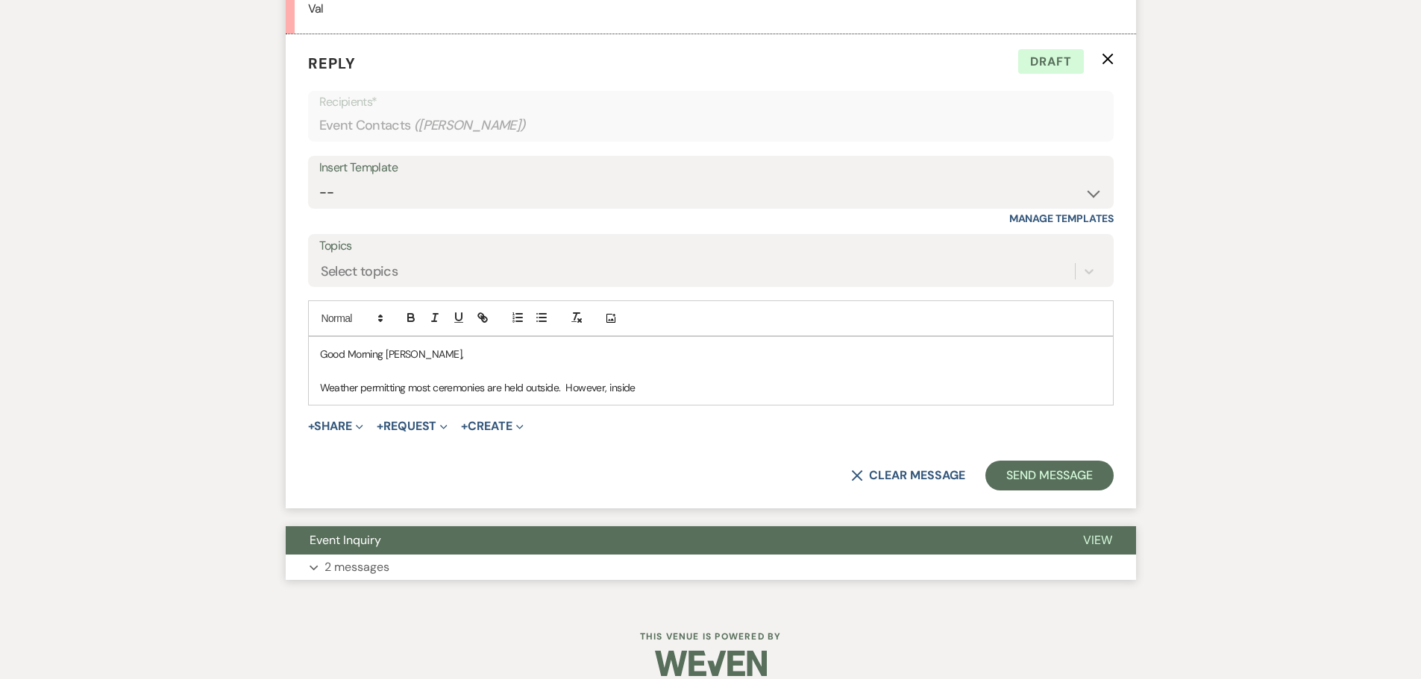
click at [340, 558] on p "2 messages" at bounding box center [356, 567] width 65 height 19
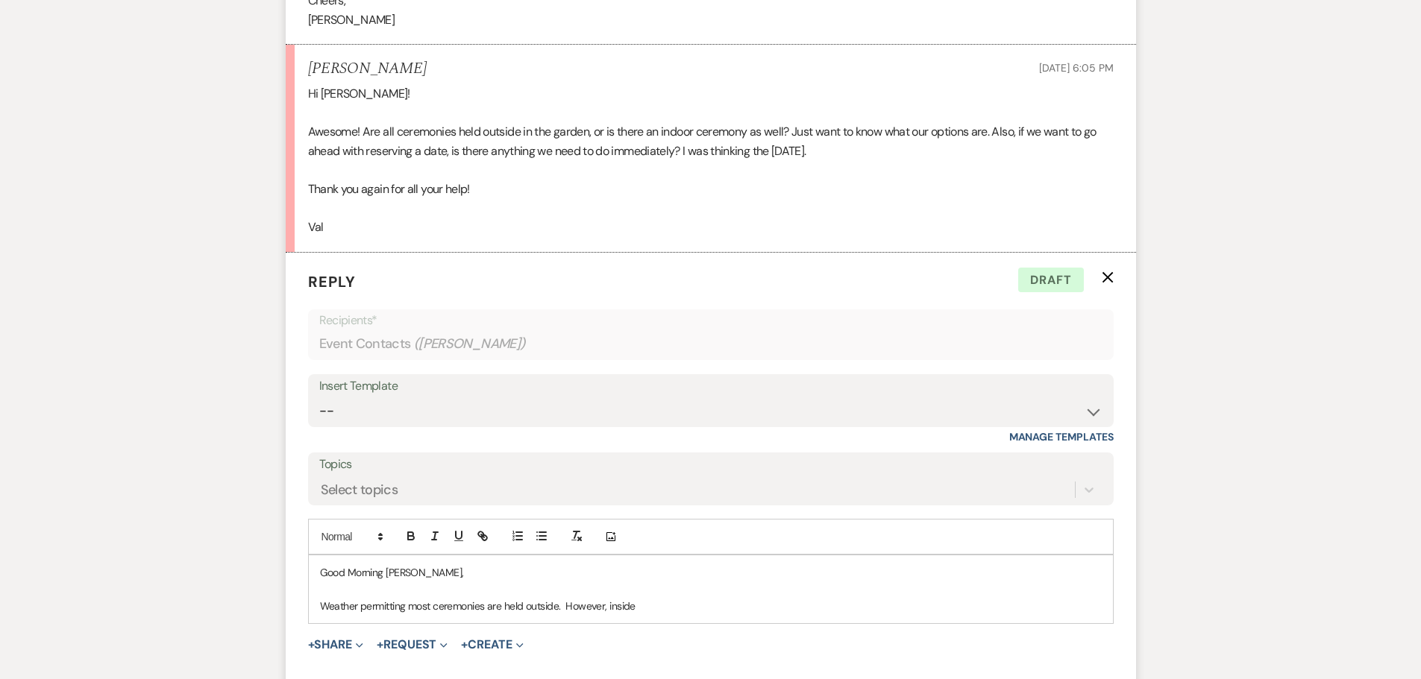
scroll to position [2136, 0]
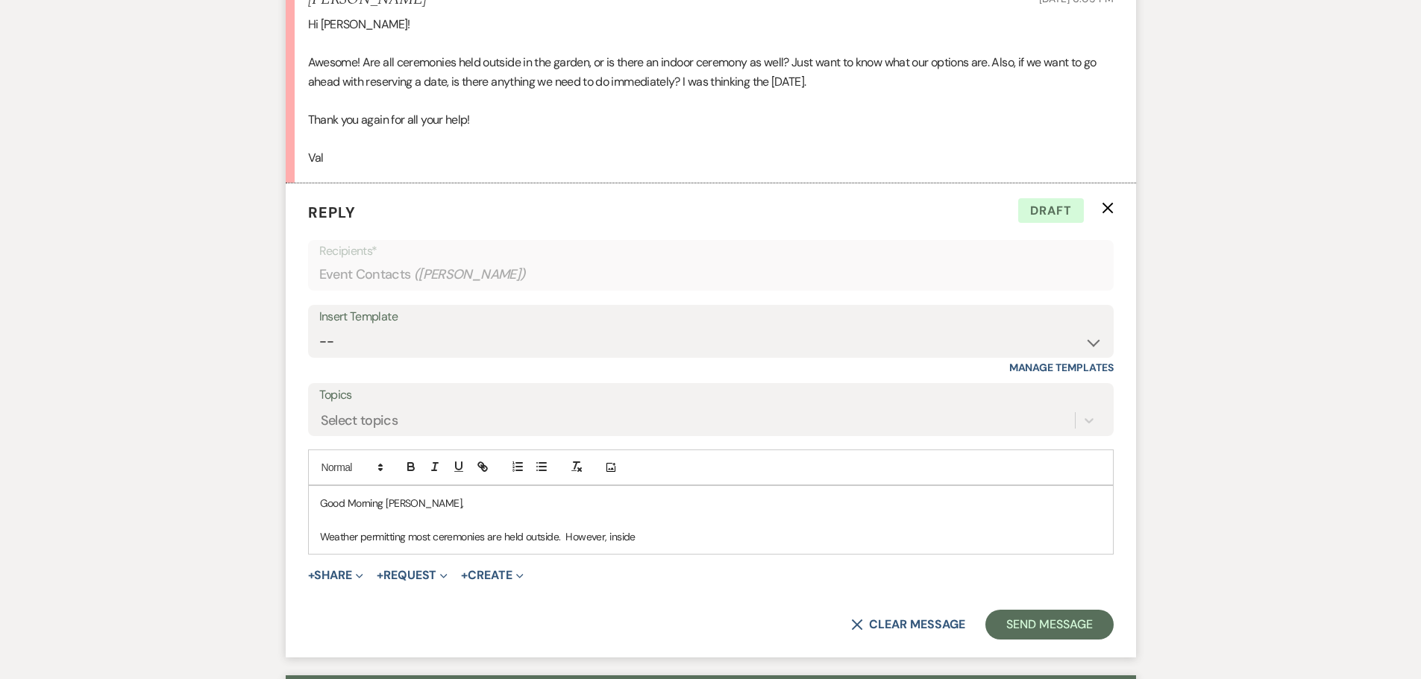
click at [678, 529] on p "Weather permitting most ceremonies are held outside. However, inside" at bounding box center [711, 537] width 782 height 16
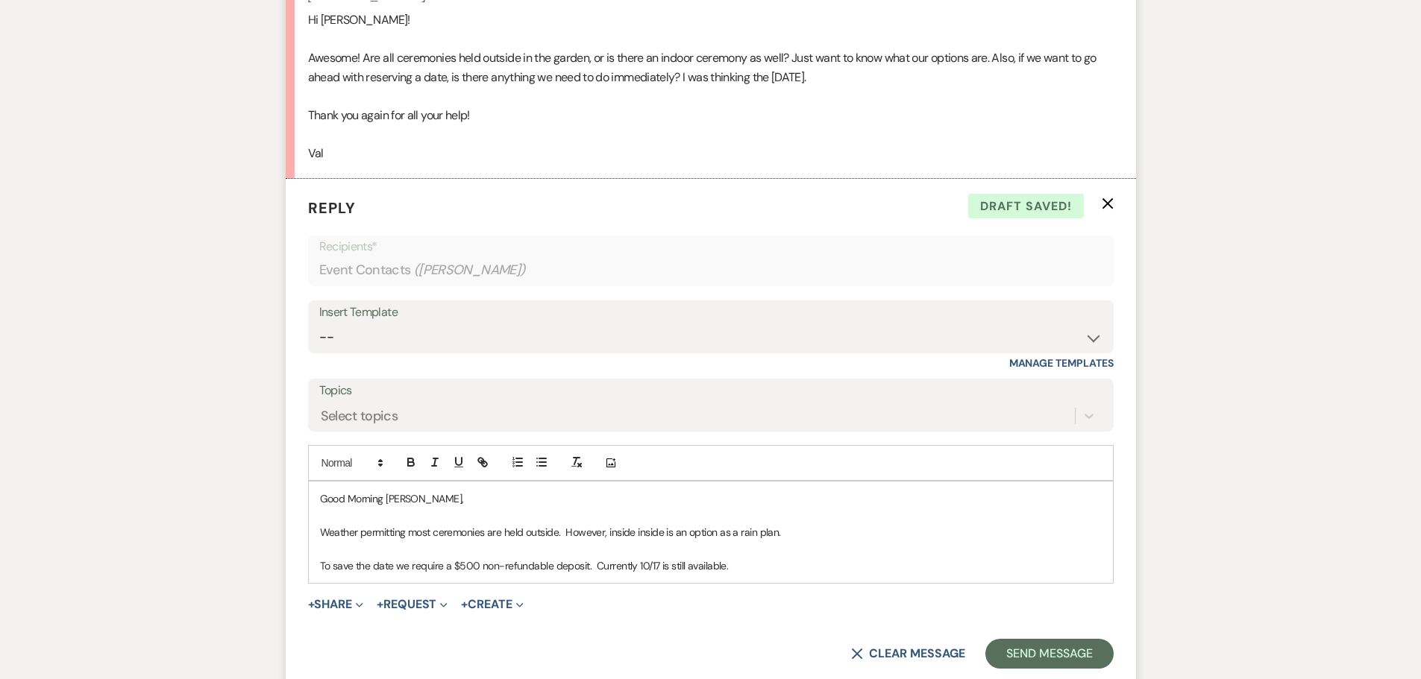
scroll to position [2285, 0]
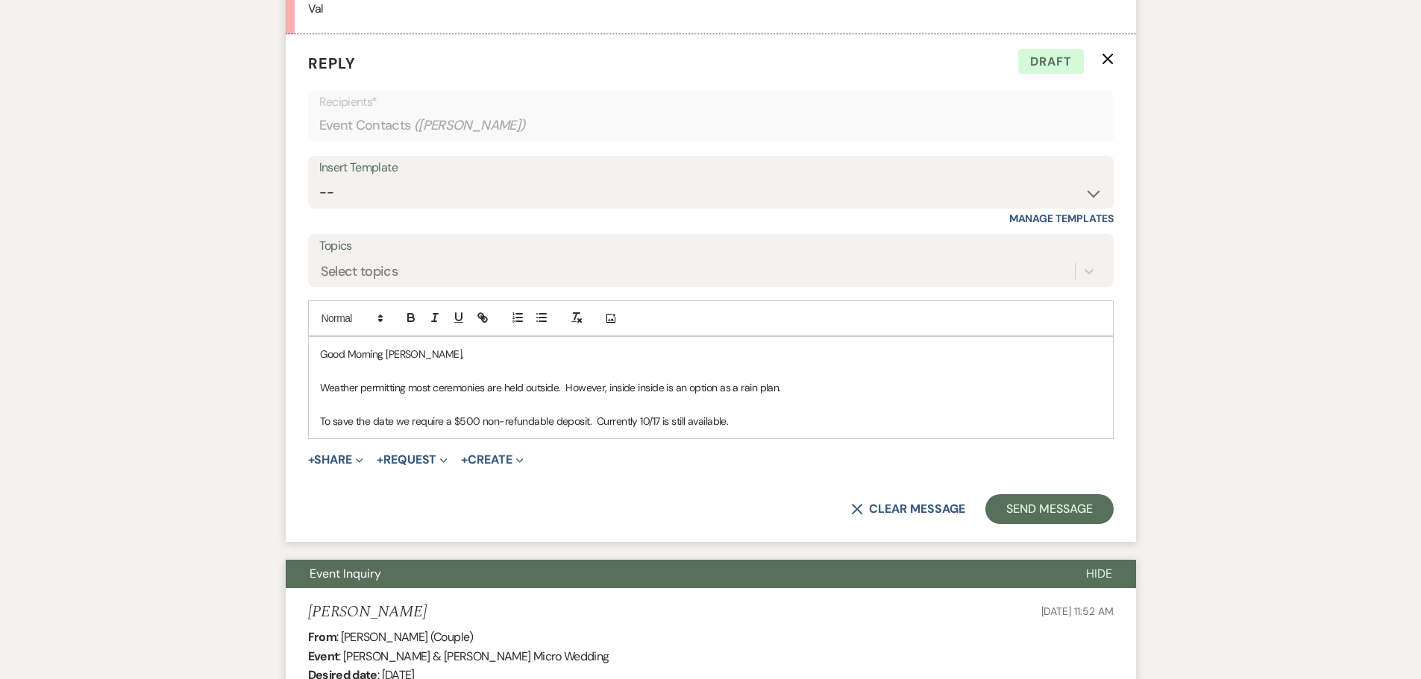
click at [338, 396] on p at bounding box center [711, 404] width 782 height 16
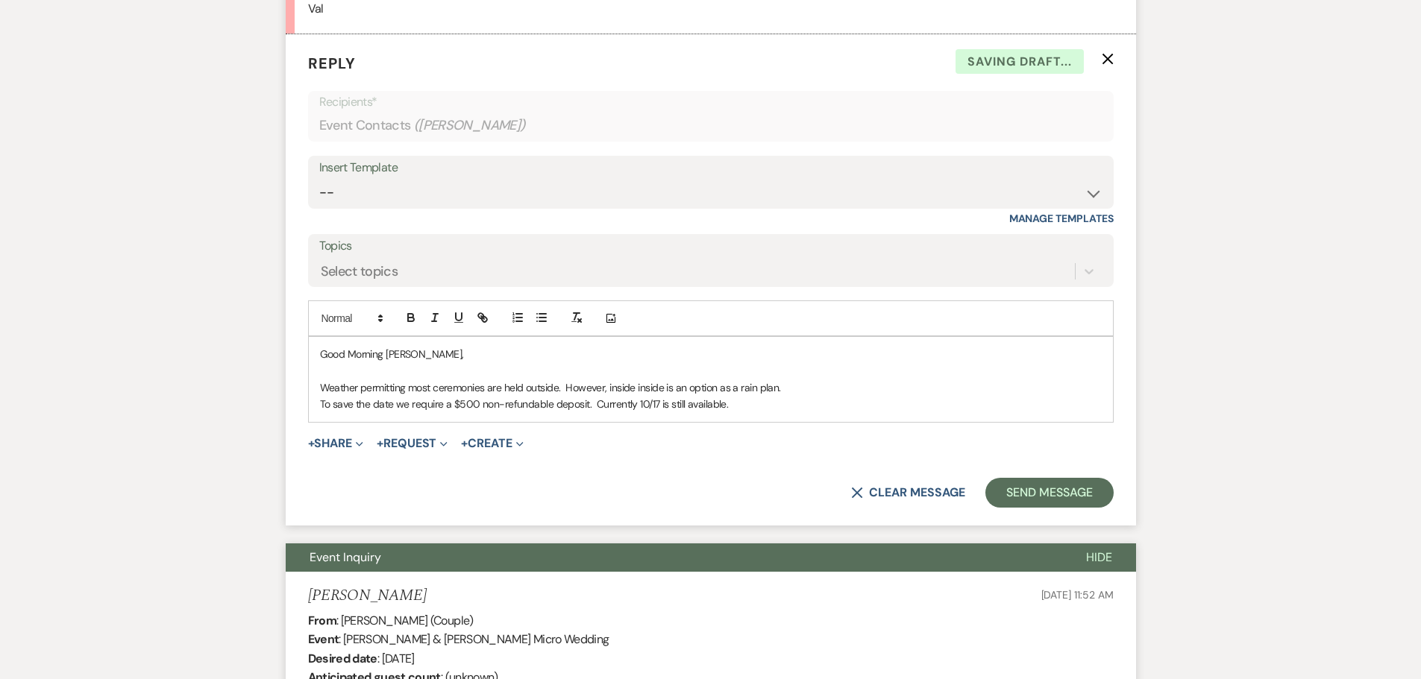
click at [742, 396] on p "To save the date we require a $500 non-refundable deposit. Currently 10/17 is s…" at bounding box center [711, 404] width 782 height 16
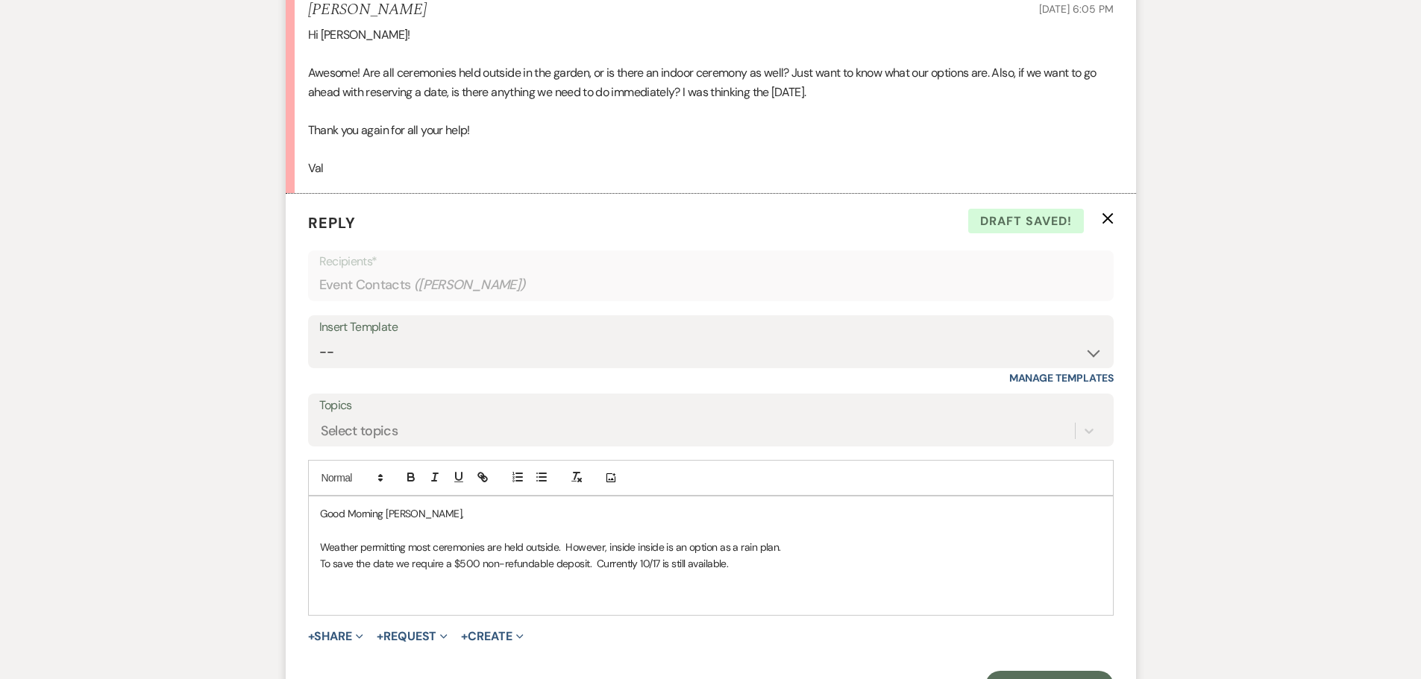
scroll to position [2136, 0]
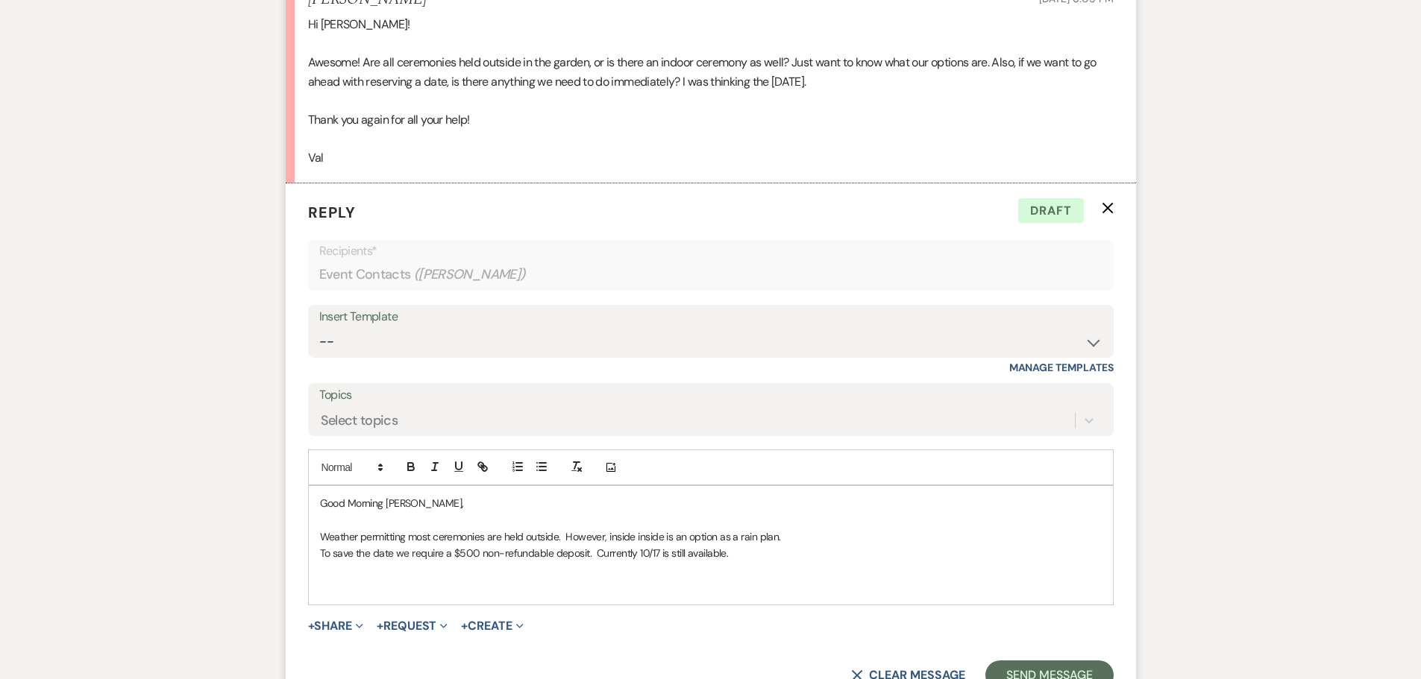
click at [321, 512] on p at bounding box center [711, 520] width 782 height 16
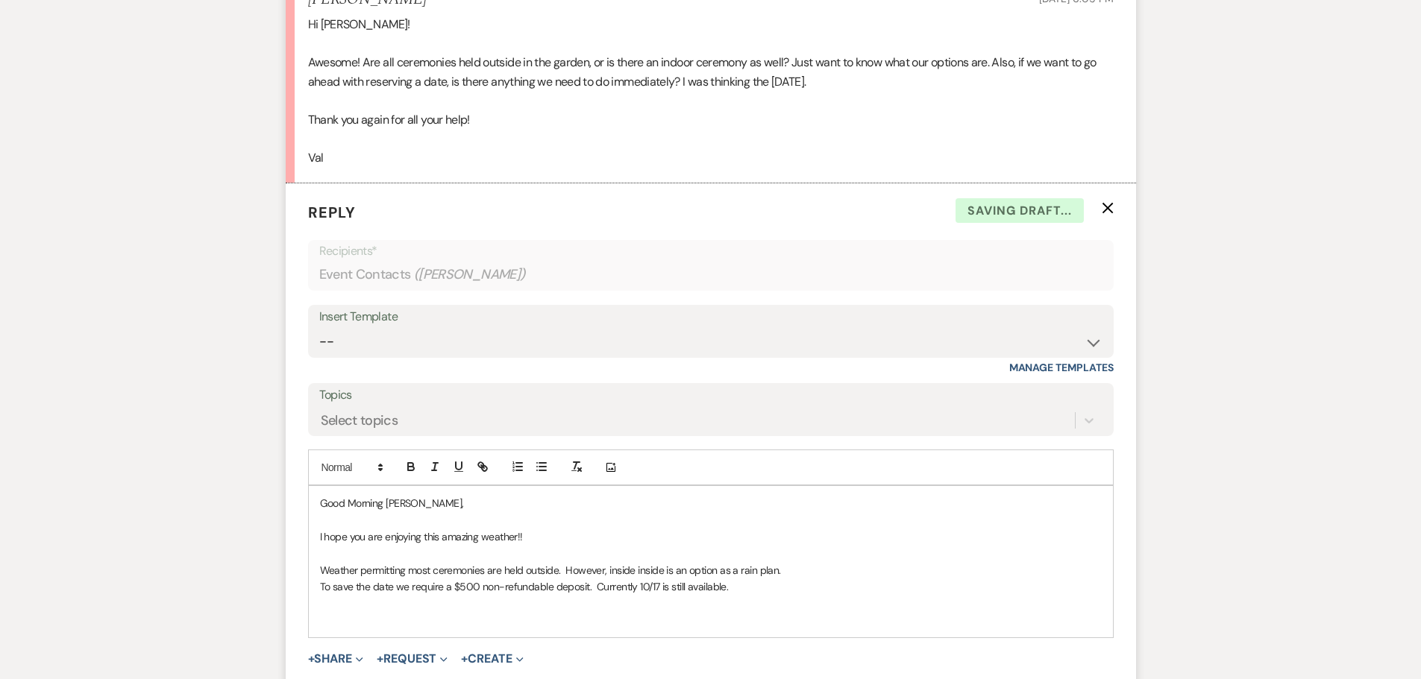
click at [318, 547] on div "Good Morning [PERSON_NAME], I hope you are enjoying this amazing weather!! Weat…" at bounding box center [711, 561] width 804 height 151
click at [752, 579] on p "To save the date we require a $500 non-refundable deposit. Currently 10/17 is s…" at bounding box center [711, 587] width 782 height 16
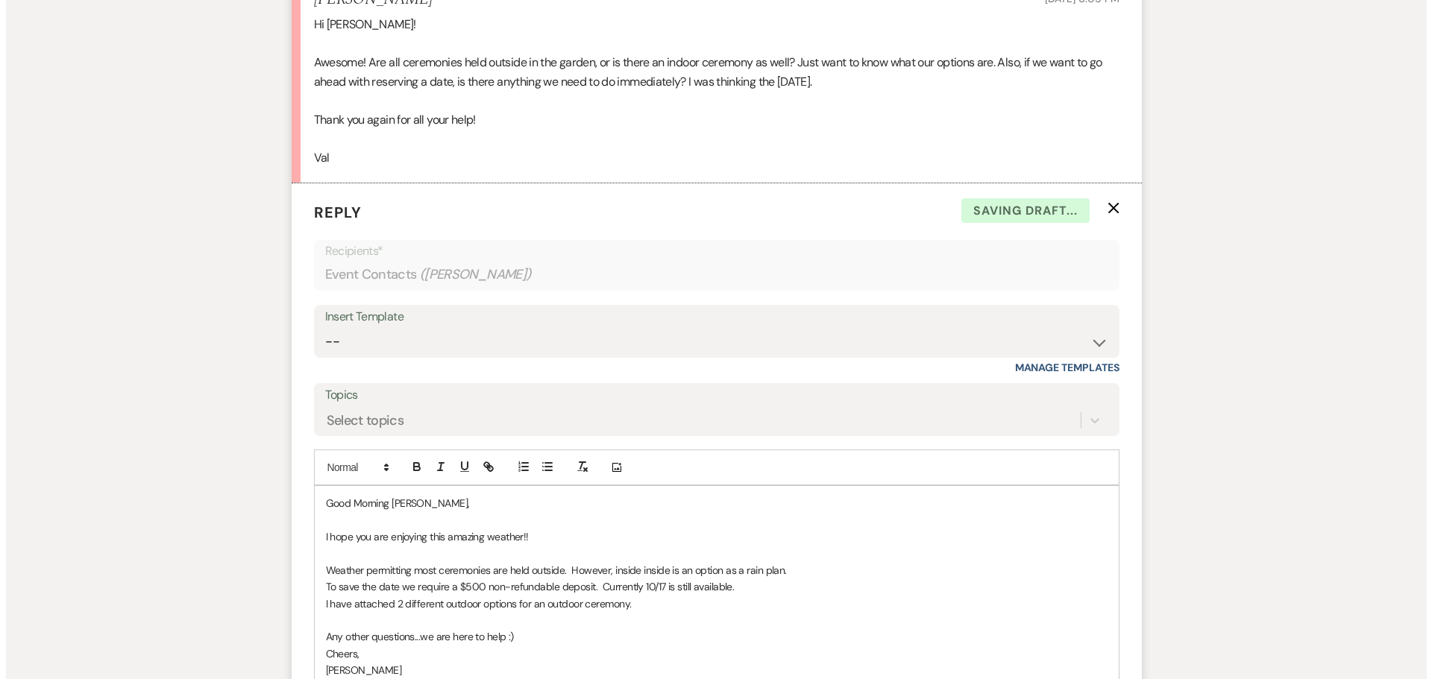
scroll to position [2434, 0]
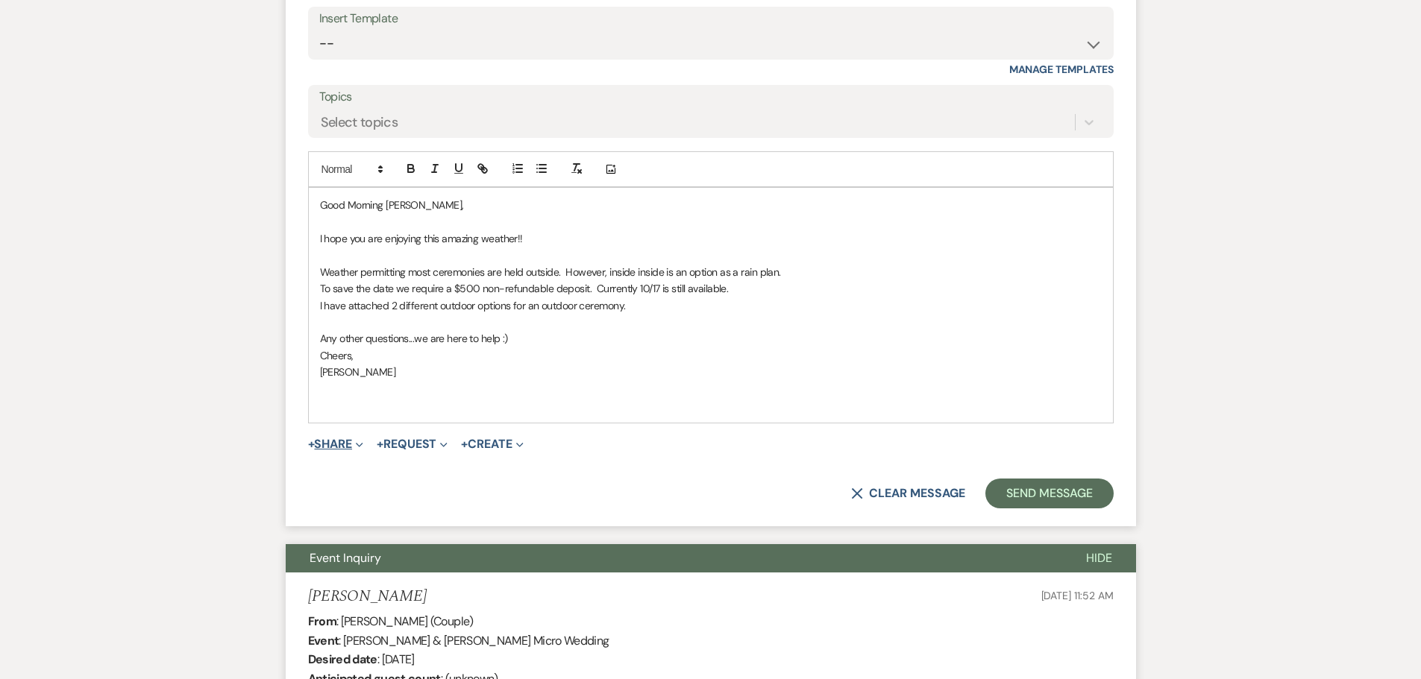
click at [327, 438] on button "+ Share Expand" at bounding box center [336, 444] width 56 height 12
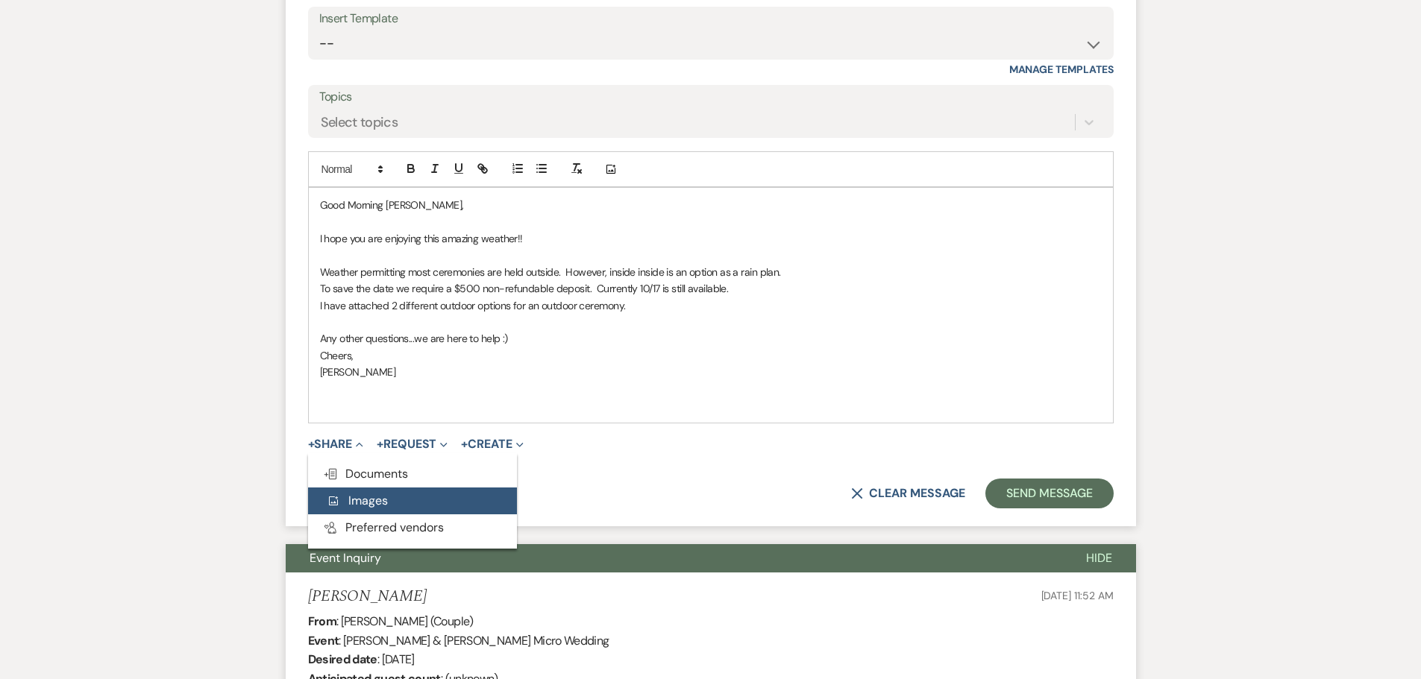
click at [348, 493] on span "Add Photo Images" at bounding box center [357, 501] width 62 height 16
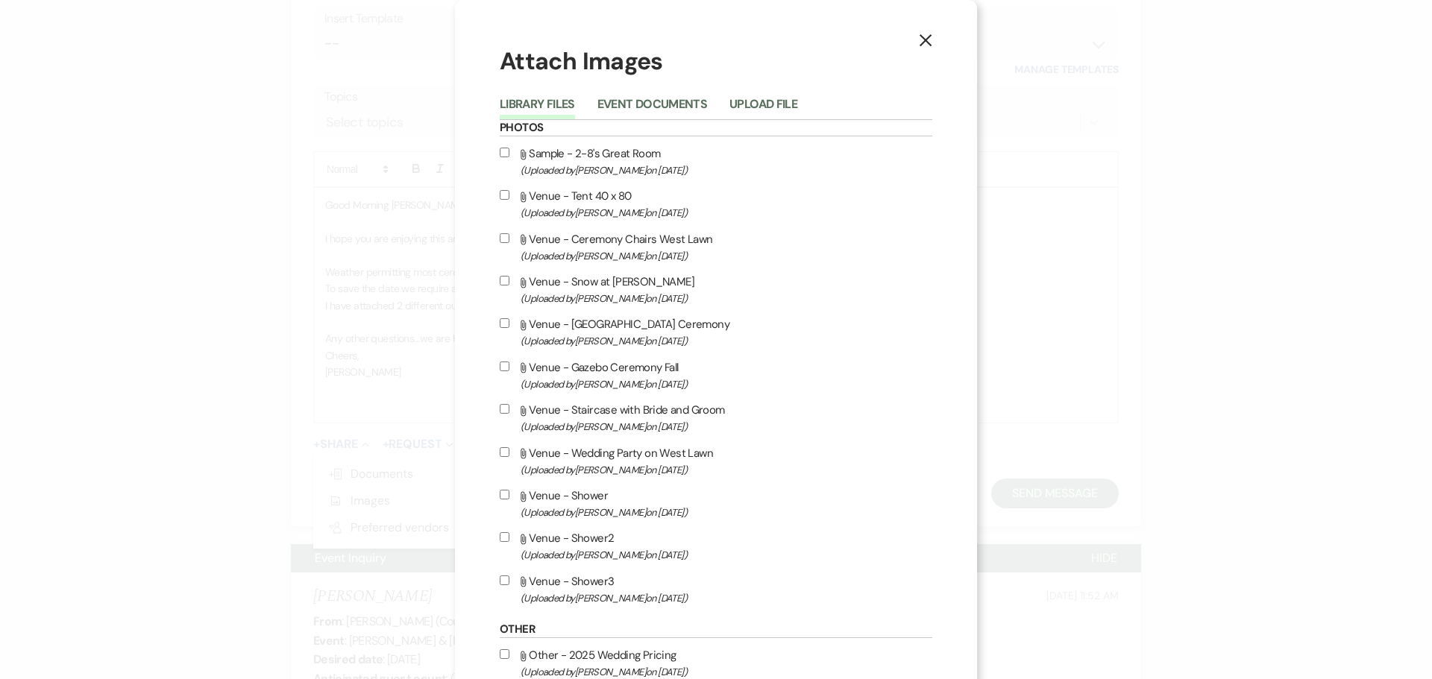
click at [500, 235] on input "Attach File Venue - Ceremony Chairs West Lawn (Uploaded by [PERSON_NAME] on [DA…" at bounding box center [505, 238] width 10 height 10
checkbox input "true"
click at [501, 323] on input "Attach File Venue - East Lawn Ceremony (Uploaded by [PERSON_NAME] on [DATE] )" at bounding box center [505, 323] width 10 height 10
checkbox input "true"
click at [502, 366] on input "Attach File Venue - Gazebo Ceremony Fall (Uploaded by [PERSON_NAME] on [DATE] )" at bounding box center [505, 367] width 10 height 10
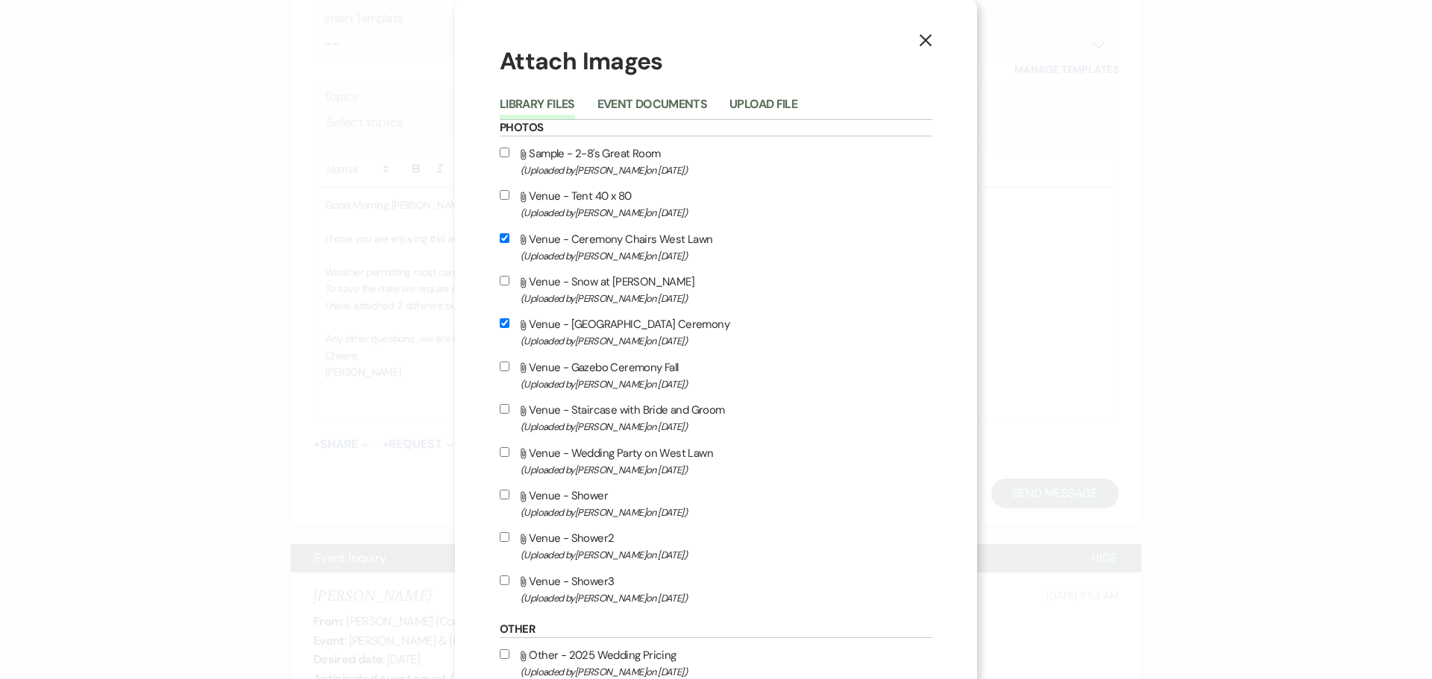
checkbox input "true"
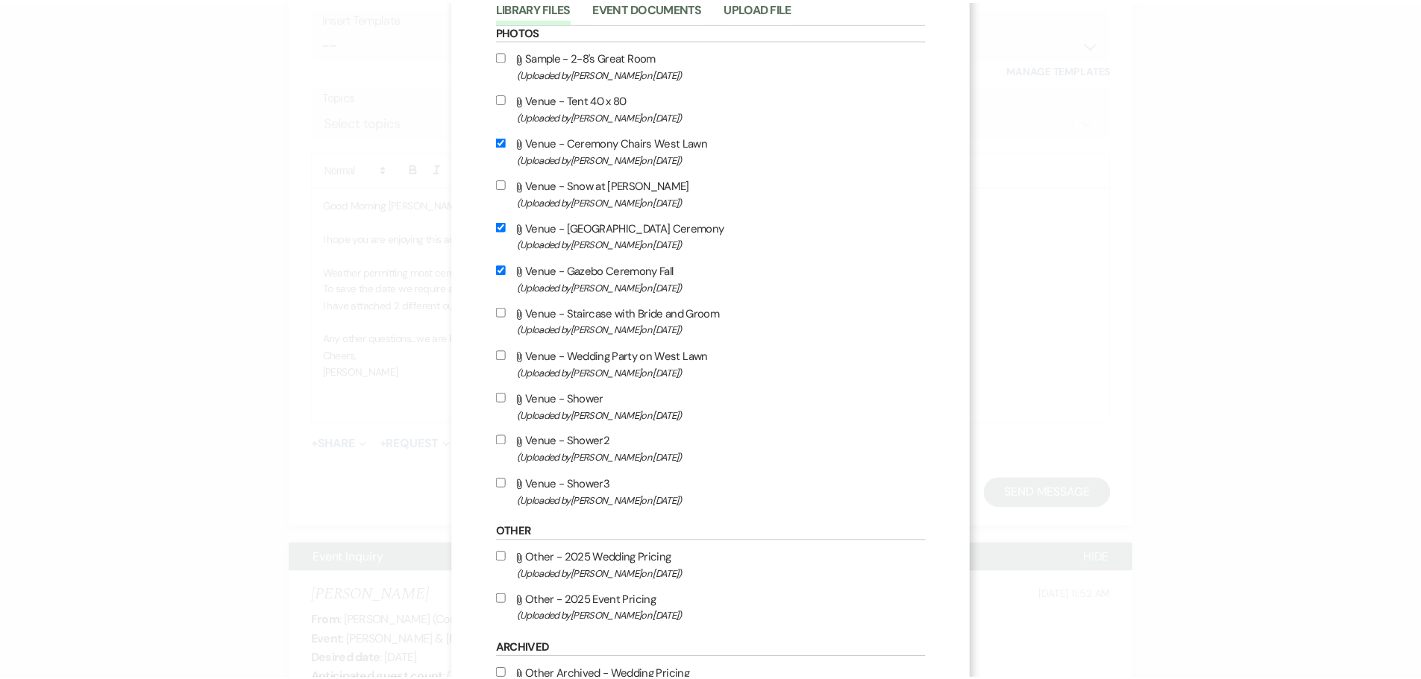
scroll to position [251, 0]
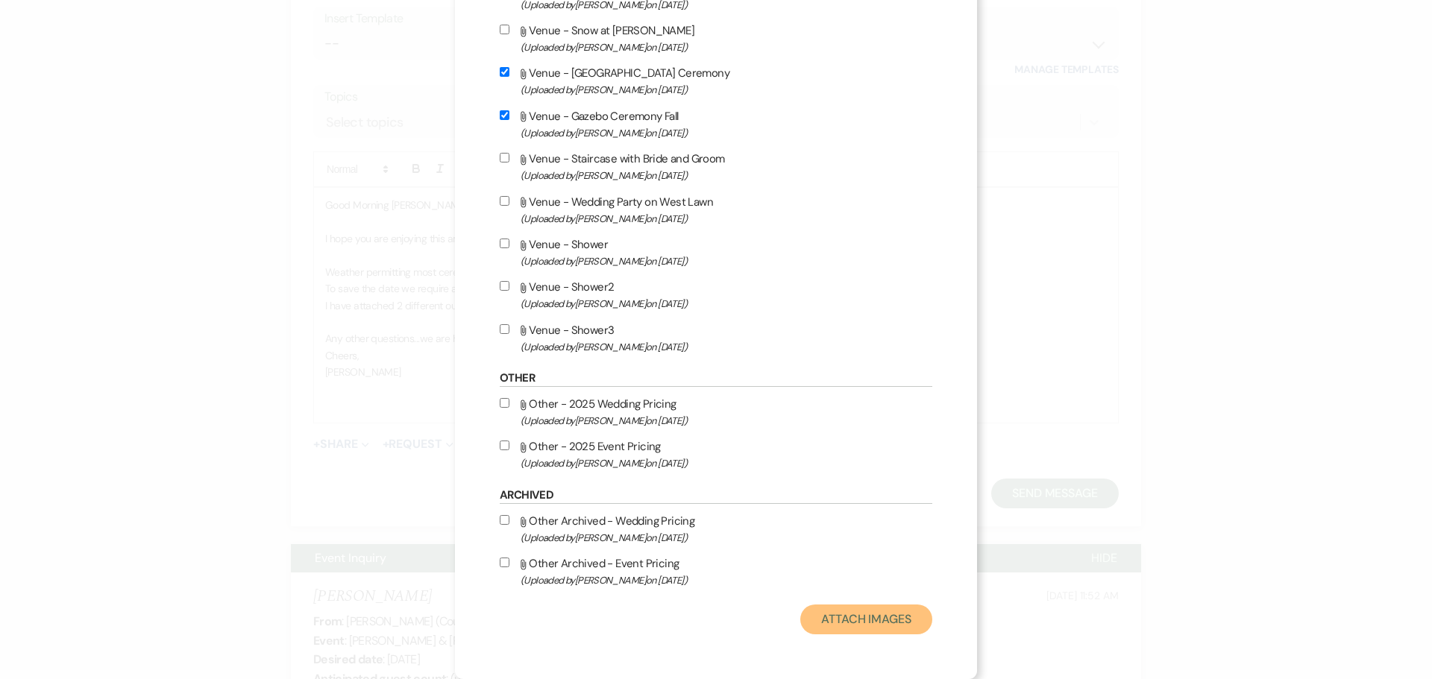
click at [855, 614] on button "Attach Images" at bounding box center [866, 620] width 132 height 30
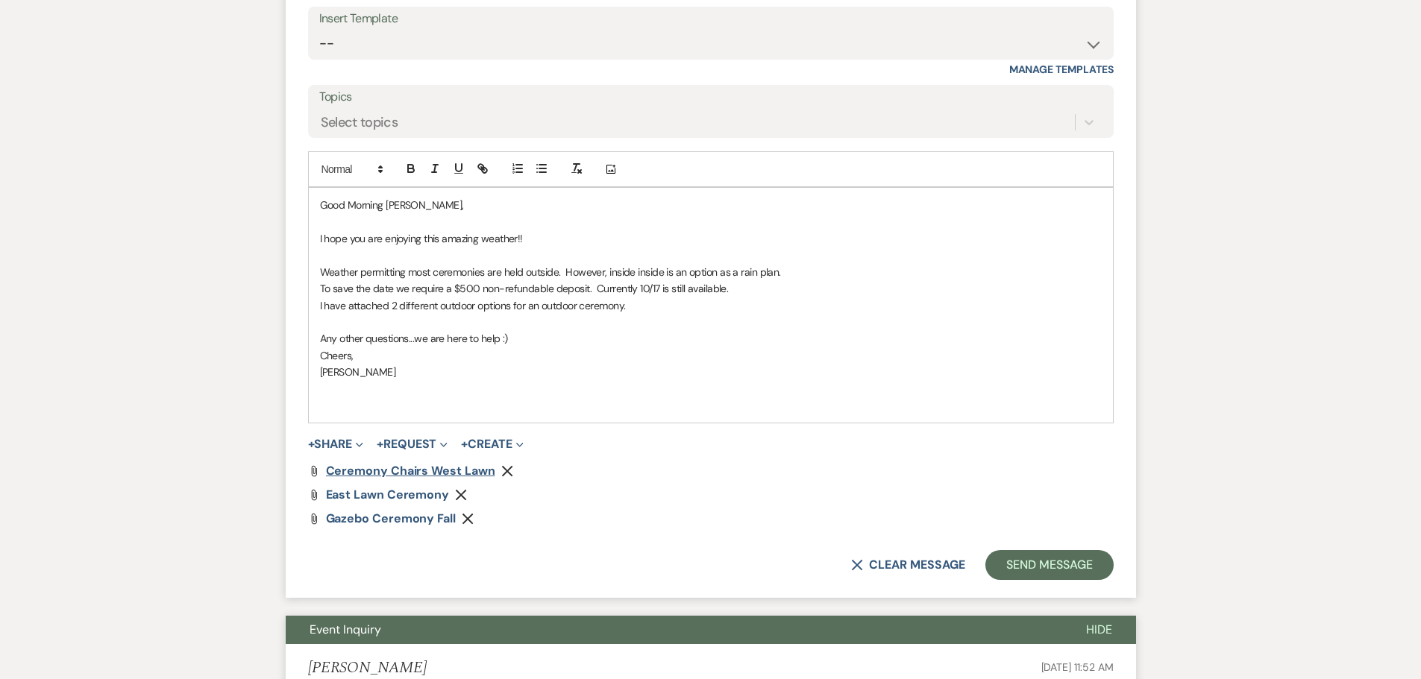
click at [368, 463] on span "Ceremony Chairs West Lawn" at bounding box center [410, 471] width 169 height 16
click at [362, 487] on span "East Lawn Ceremony" at bounding box center [388, 495] width 124 height 16
click at [331, 511] on span "Gazebo Ceremony Fall" at bounding box center [391, 519] width 130 height 16
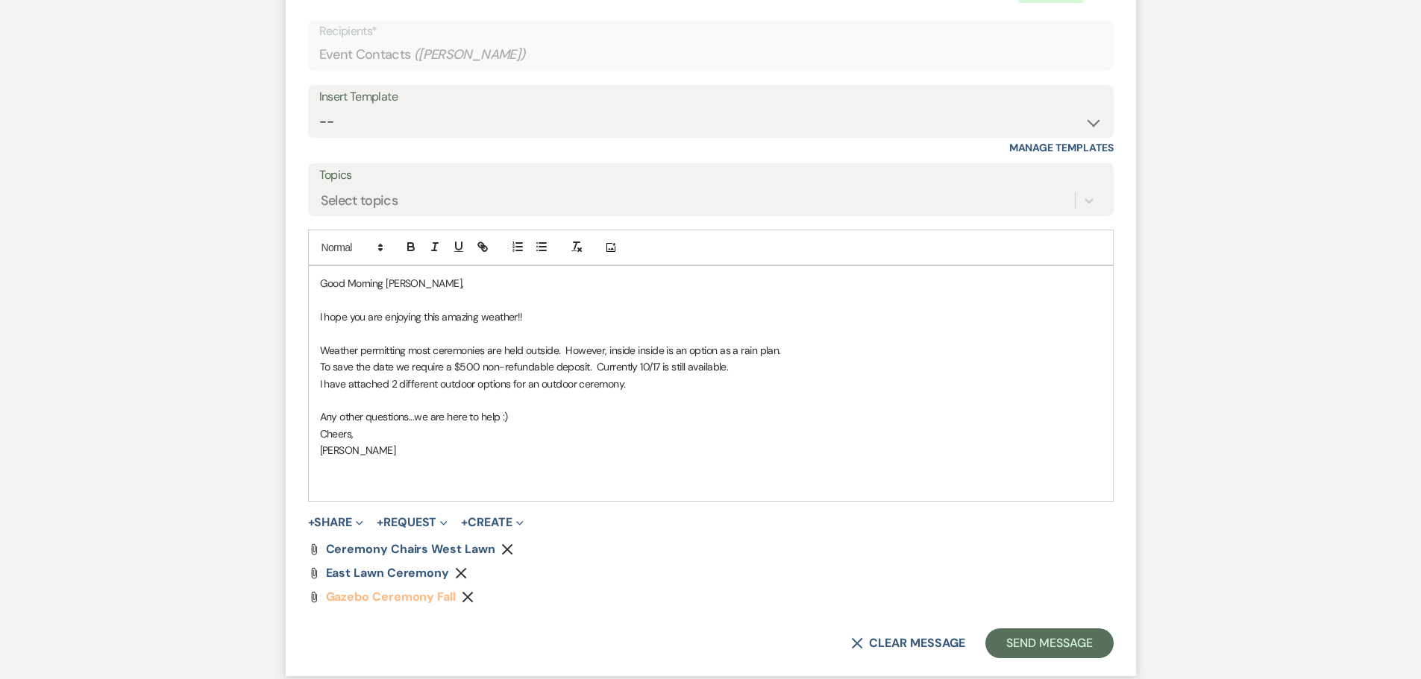
scroll to position [2359, 0]
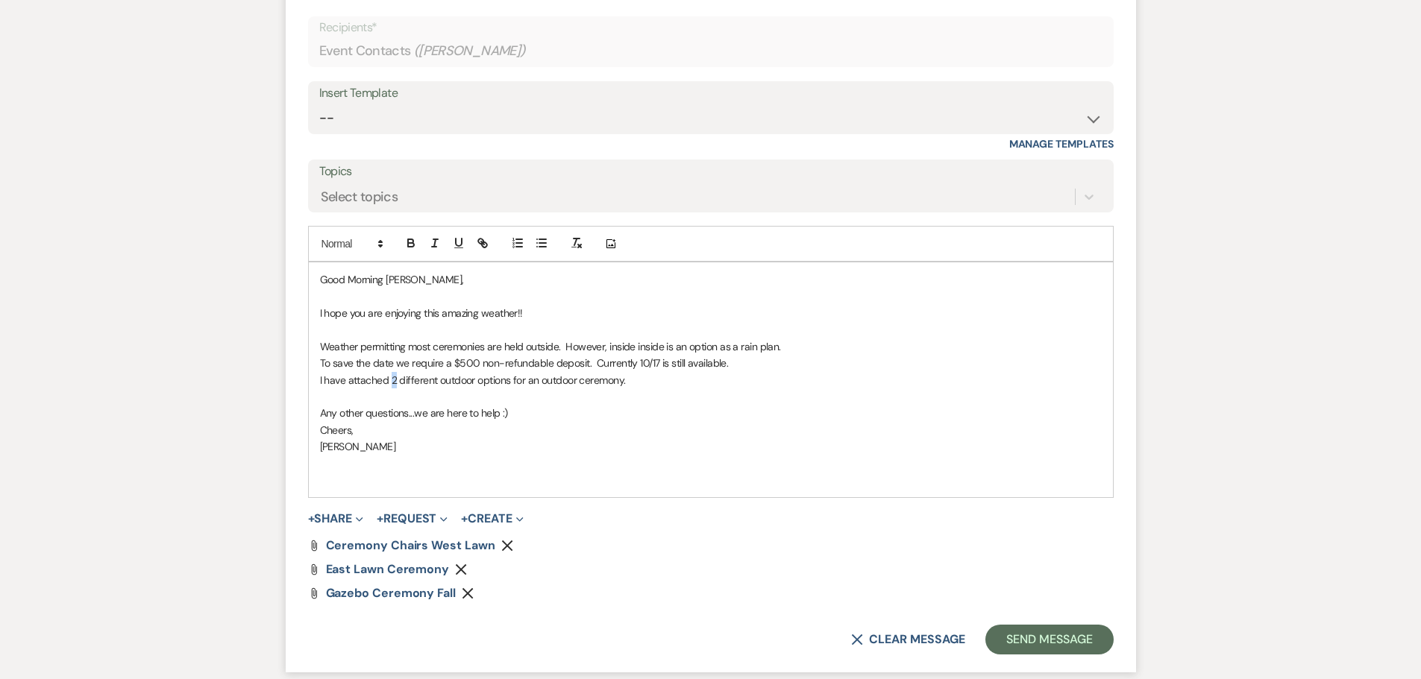
click at [391, 372] on p "I have attached 2 different outdoor options for an outdoor ceremony." at bounding box center [711, 380] width 782 height 16
click at [1036, 627] on button "Send Message" at bounding box center [1049, 640] width 128 height 30
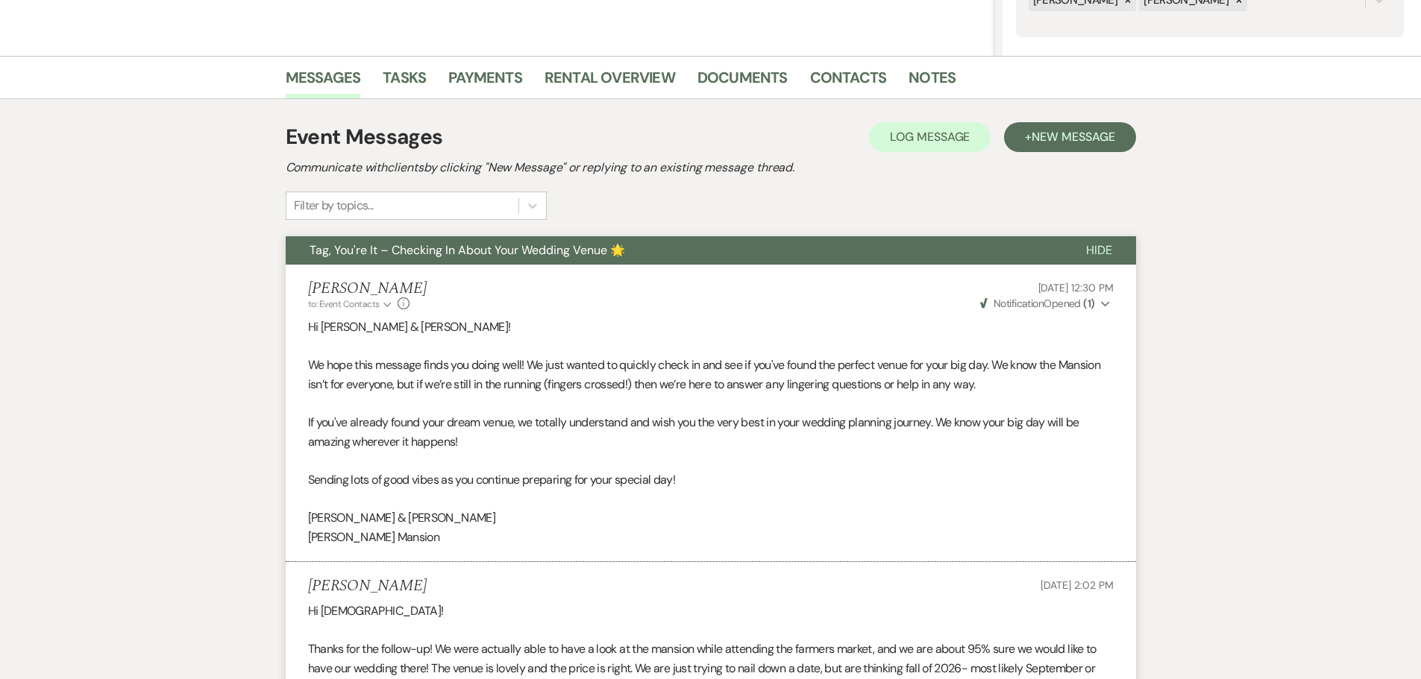
scroll to position [0, 0]
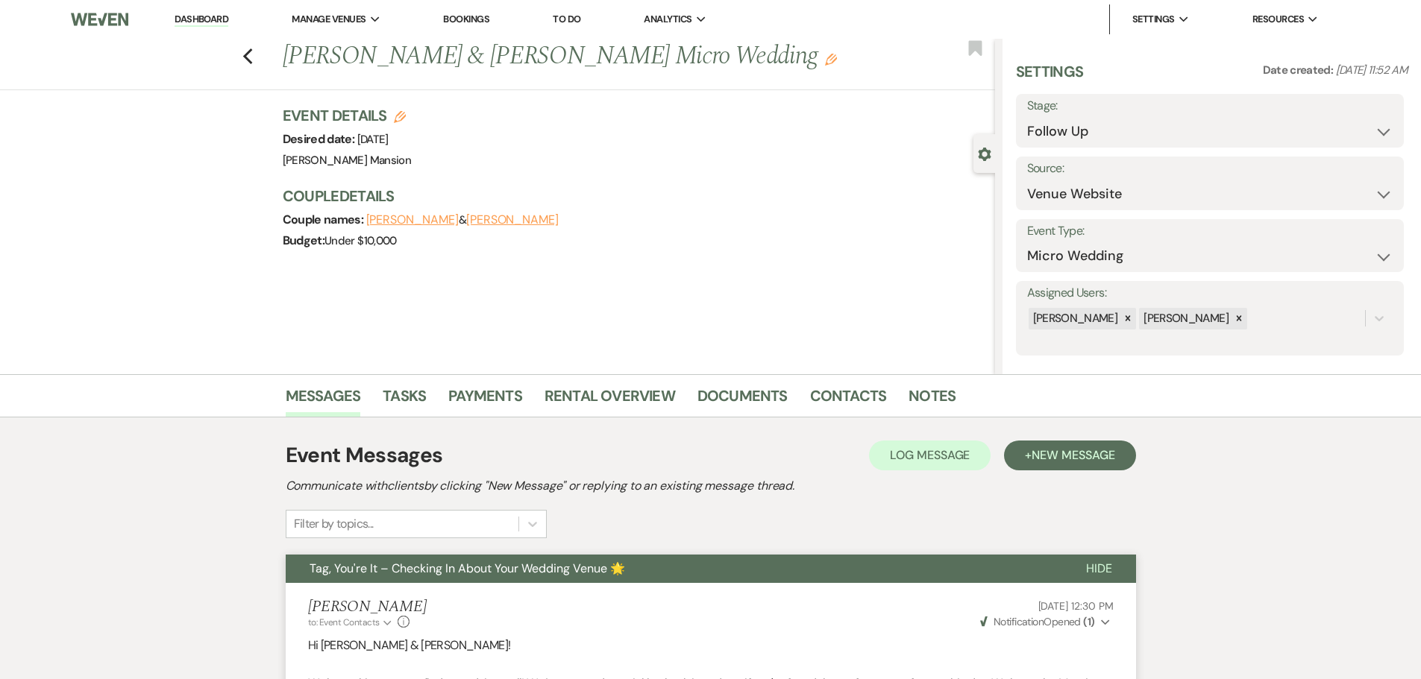
click at [208, 19] on link "Dashboard" at bounding box center [201, 20] width 54 height 14
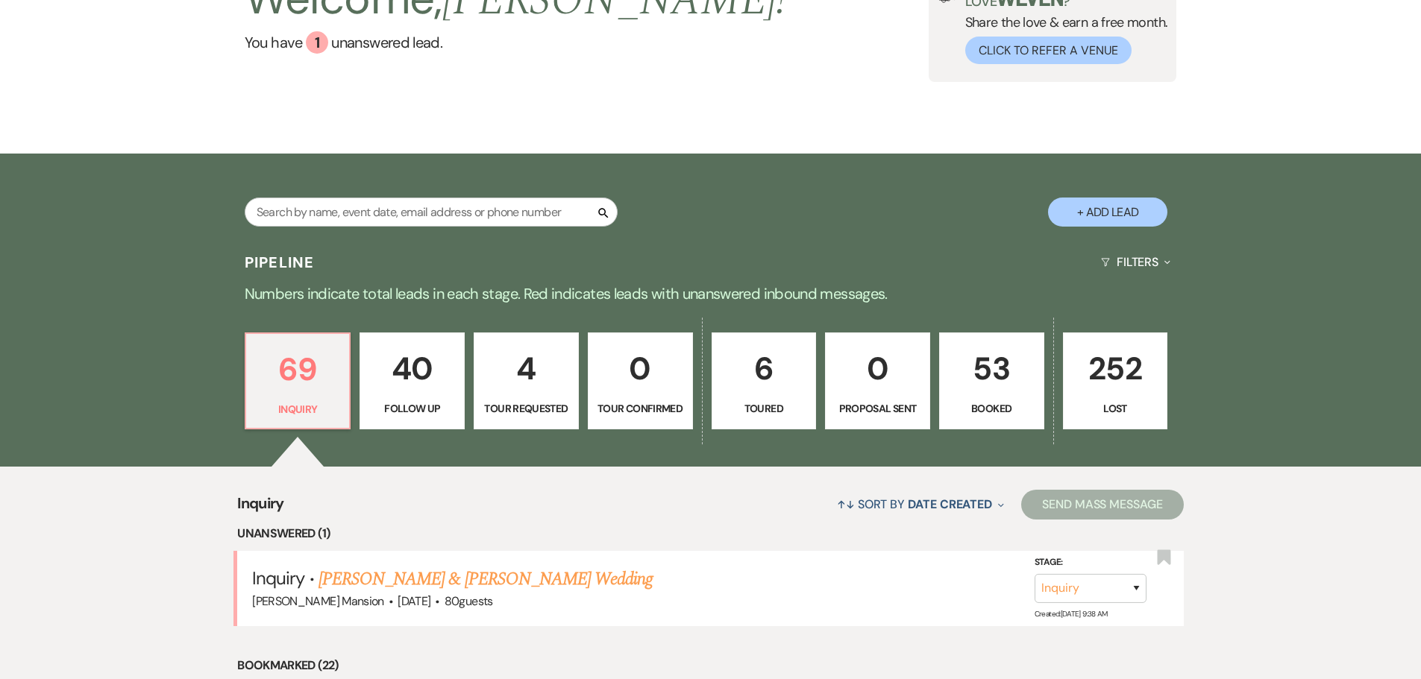
scroll to position [373, 0]
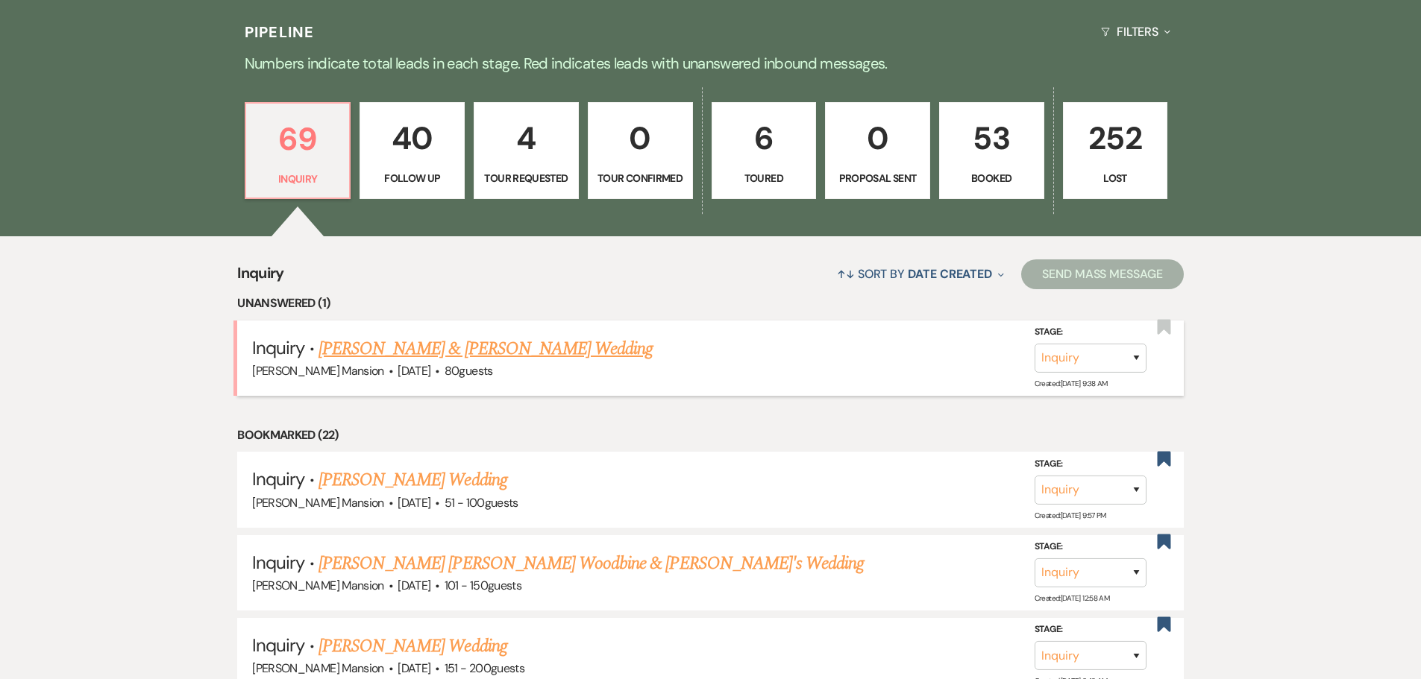
click at [441, 343] on link "[PERSON_NAME] & [PERSON_NAME] Wedding" at bounding box center [485, 349] width 334 height 27
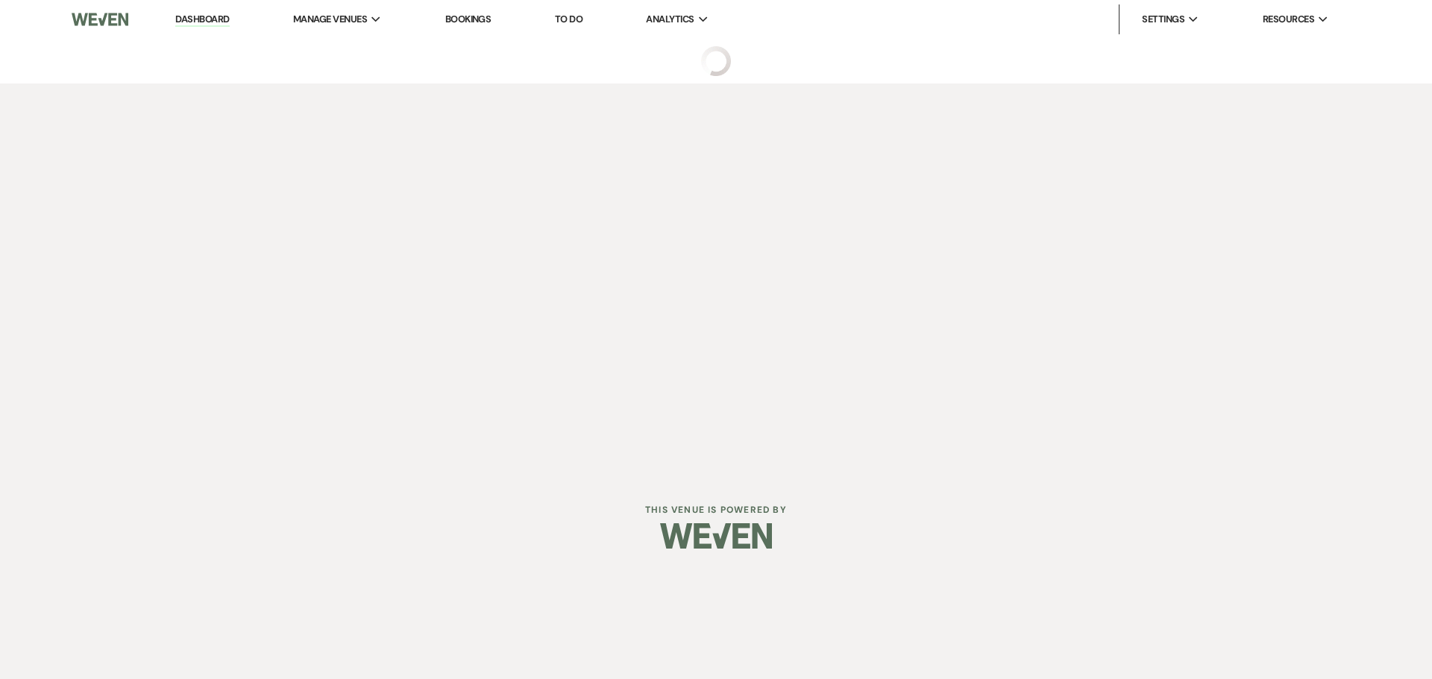
select select "5"
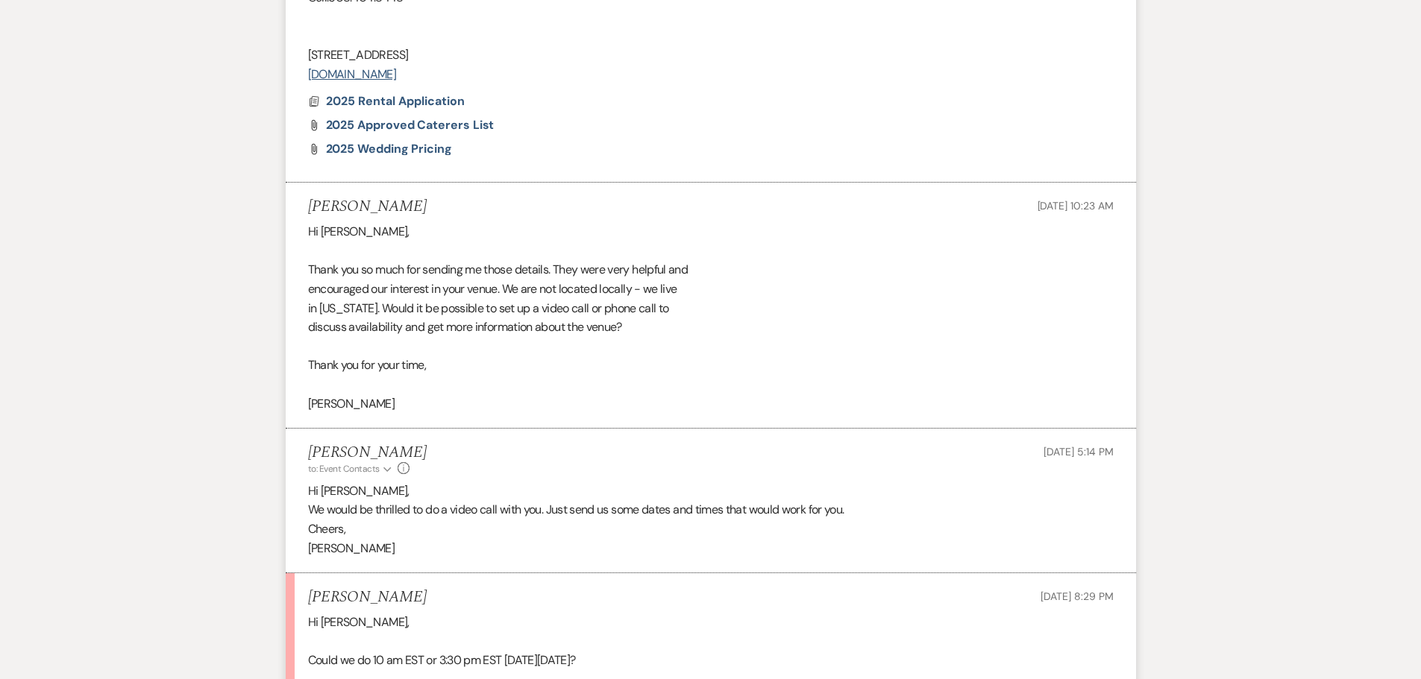
scroll to position [1715, 0]
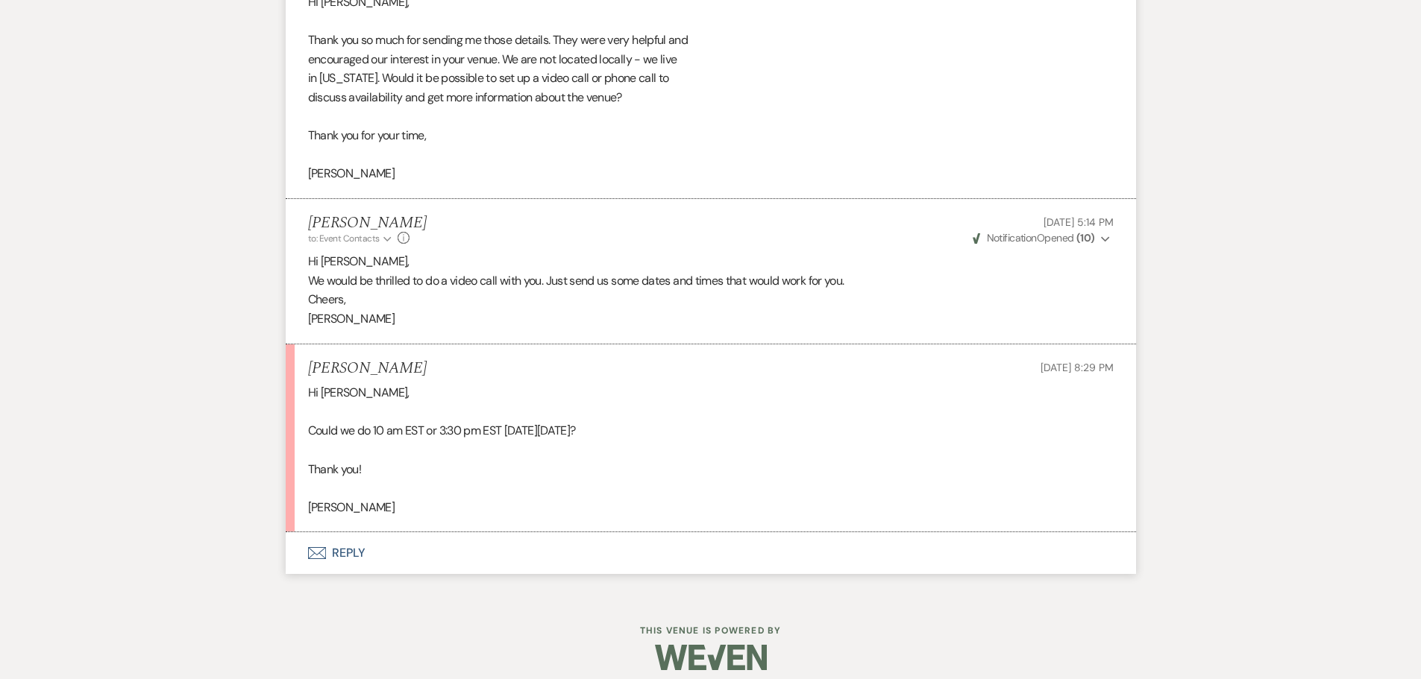
click at [359, 550] on button "Envelope Reply" at bounding box center [711, 553] width 850 height 42
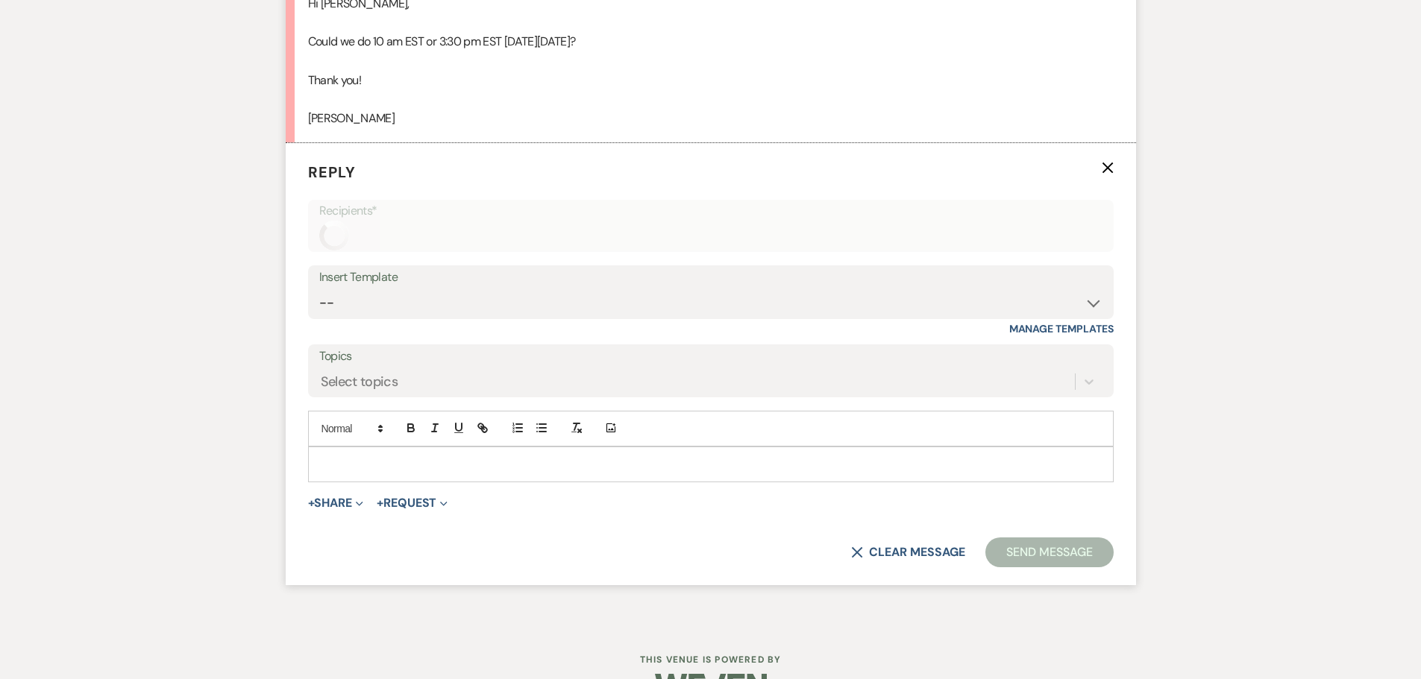
scroll to position [2129, 0]
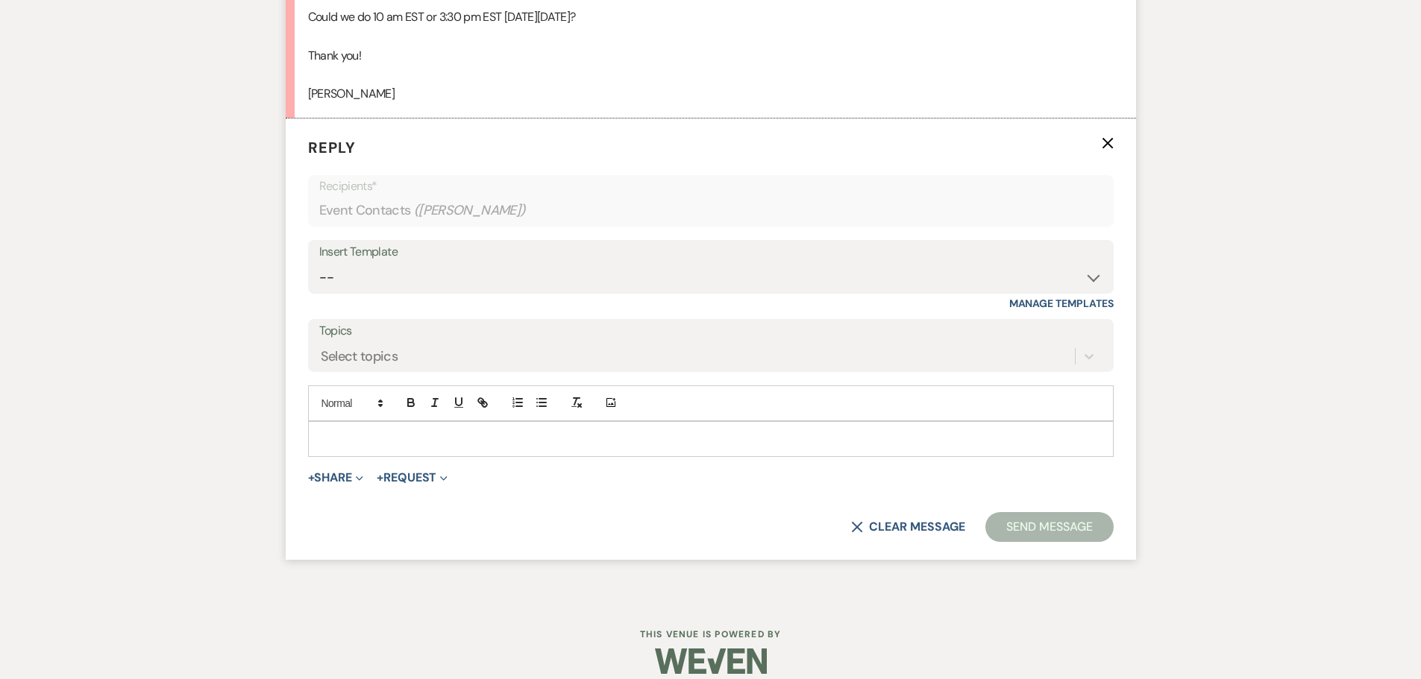
click at [394, 441] on p at bounding box center [711, 439] width 782 height 16
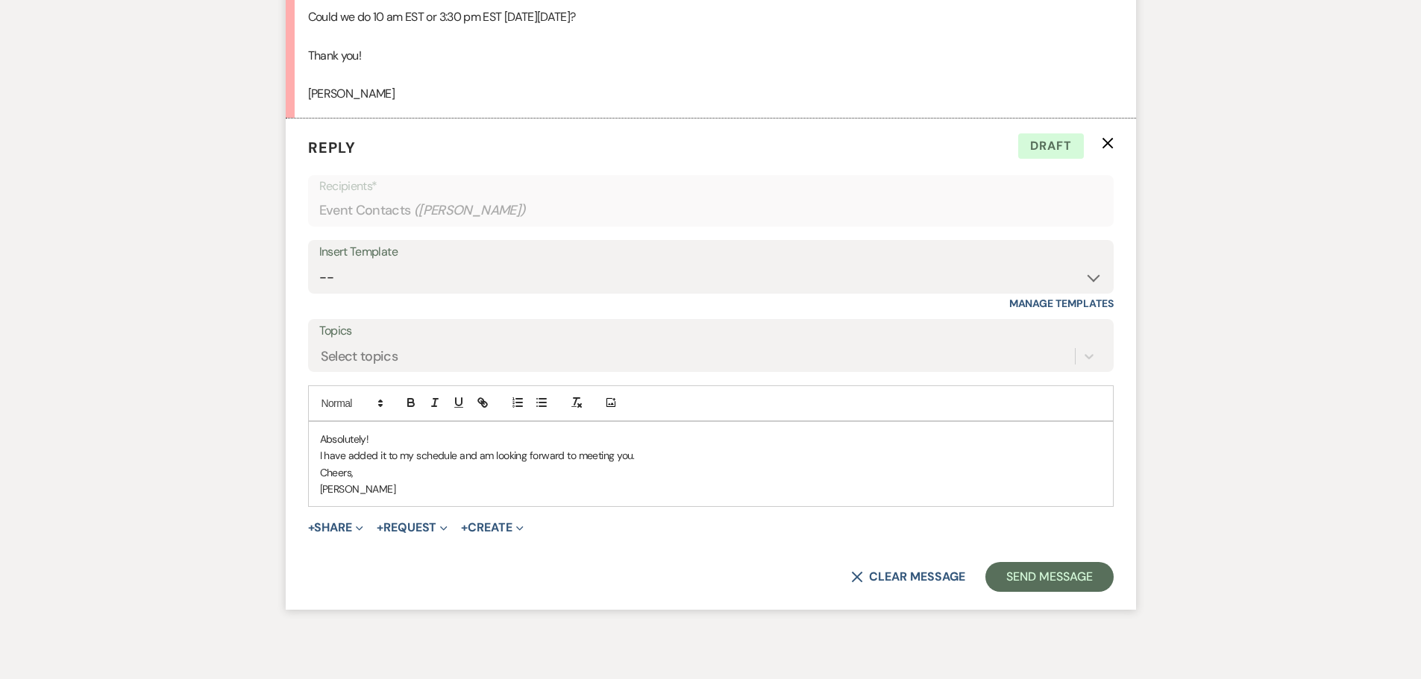
click at [376, 456] on p "I have added it to my schedule and am looking forward to meeting you." at bounding box center [711, 455] width 782 height 16
click at [1052, 581] on button "Send Message" at bounding box center [1049, 577] width 128 height 30
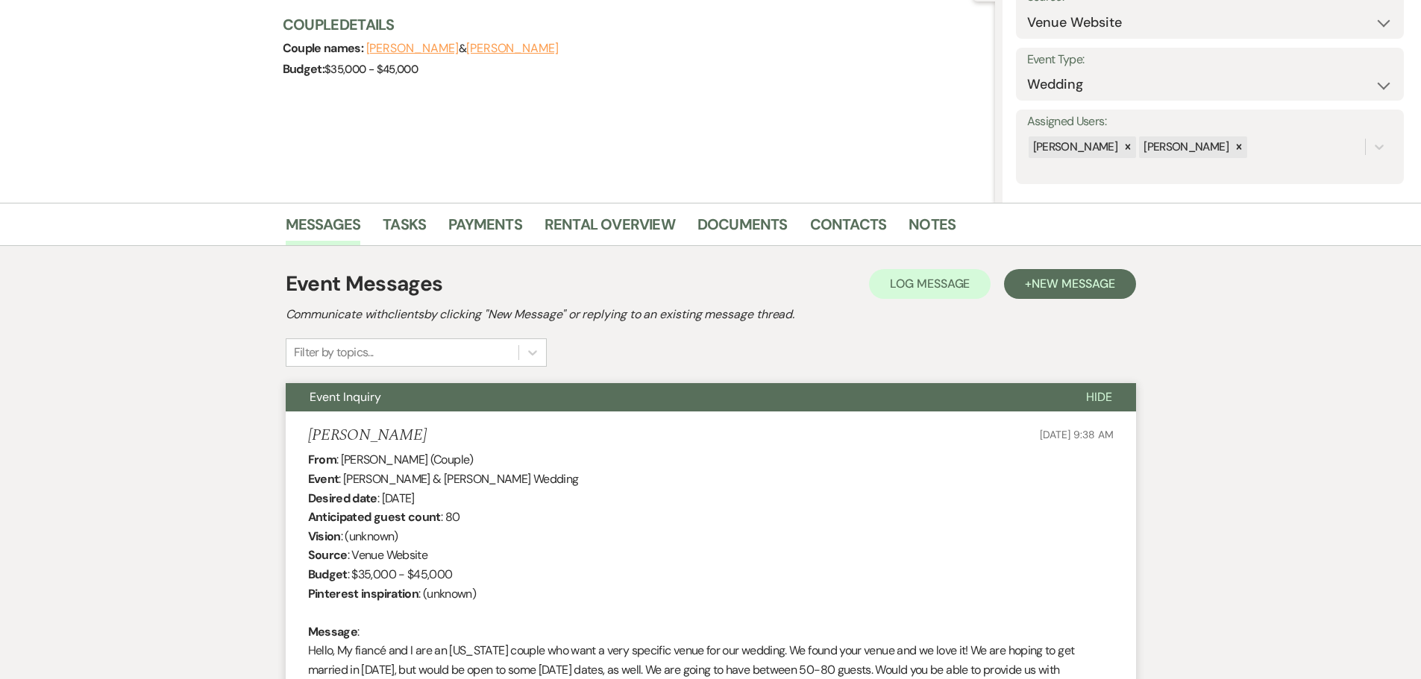
scroll to position [0, 0]
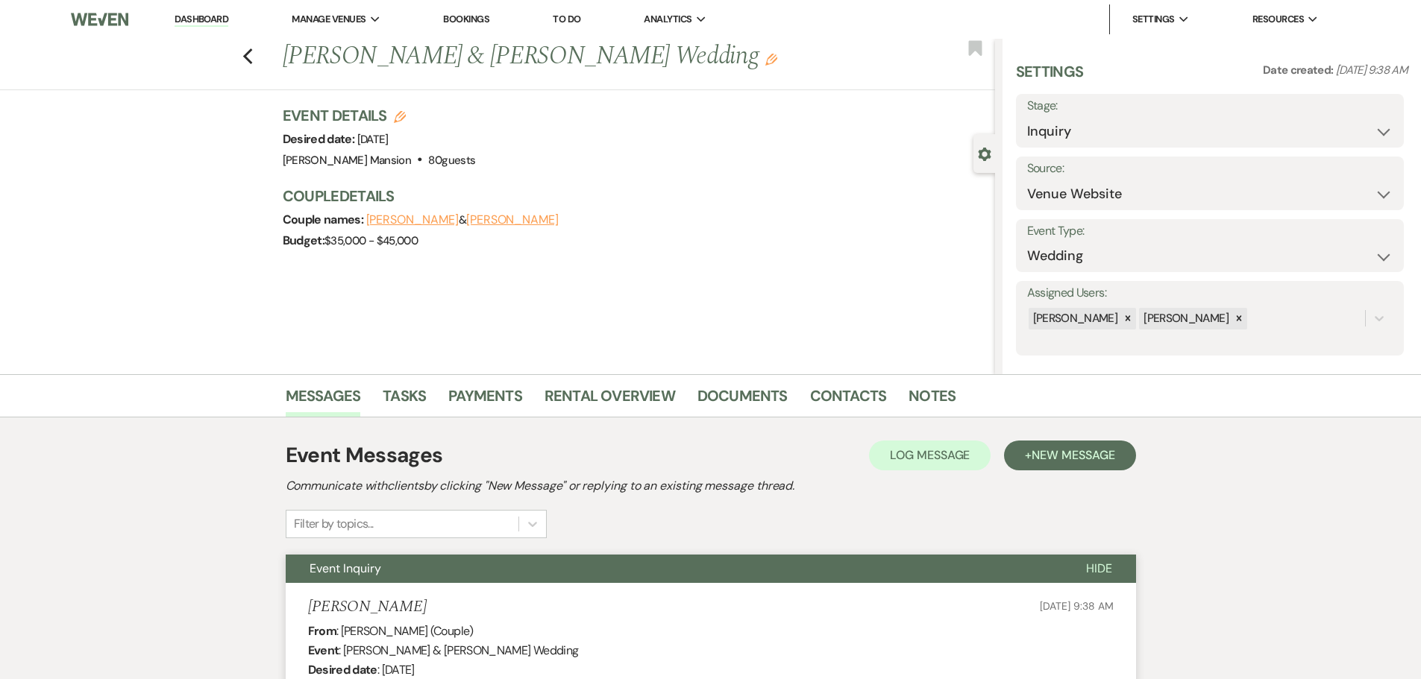
click at [201, 17] on link "Dashboard" at bounding box center [201, 20] width 54 height 14
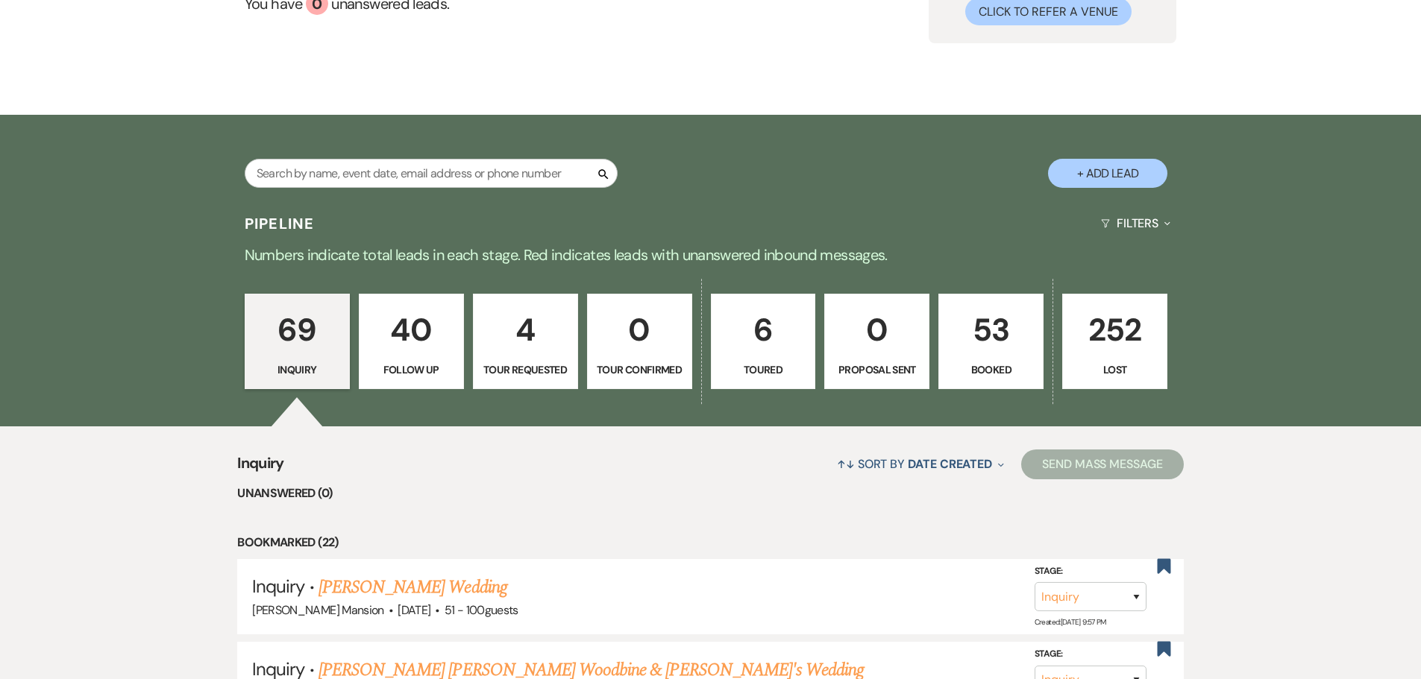
scroll to position [224, 0]
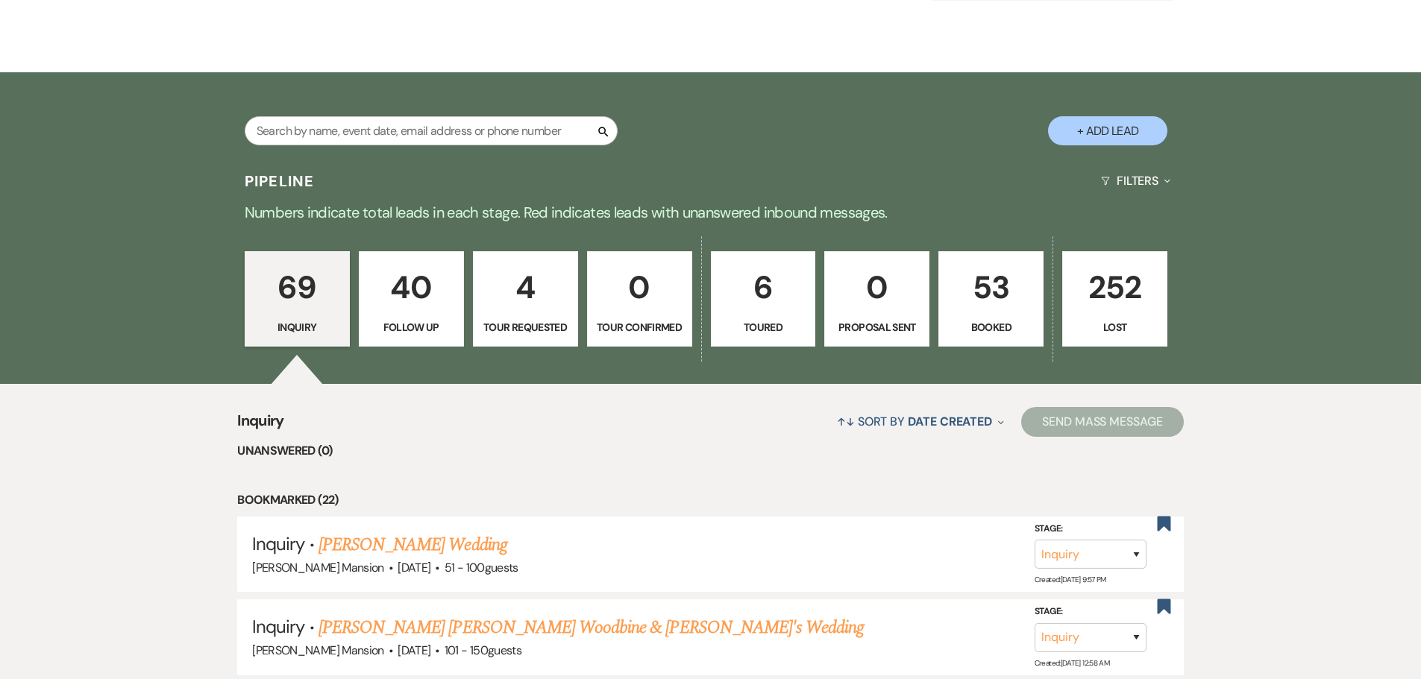
click at [1007, 309] on p "53" at bounding box center [991, 287] width 86 height 50
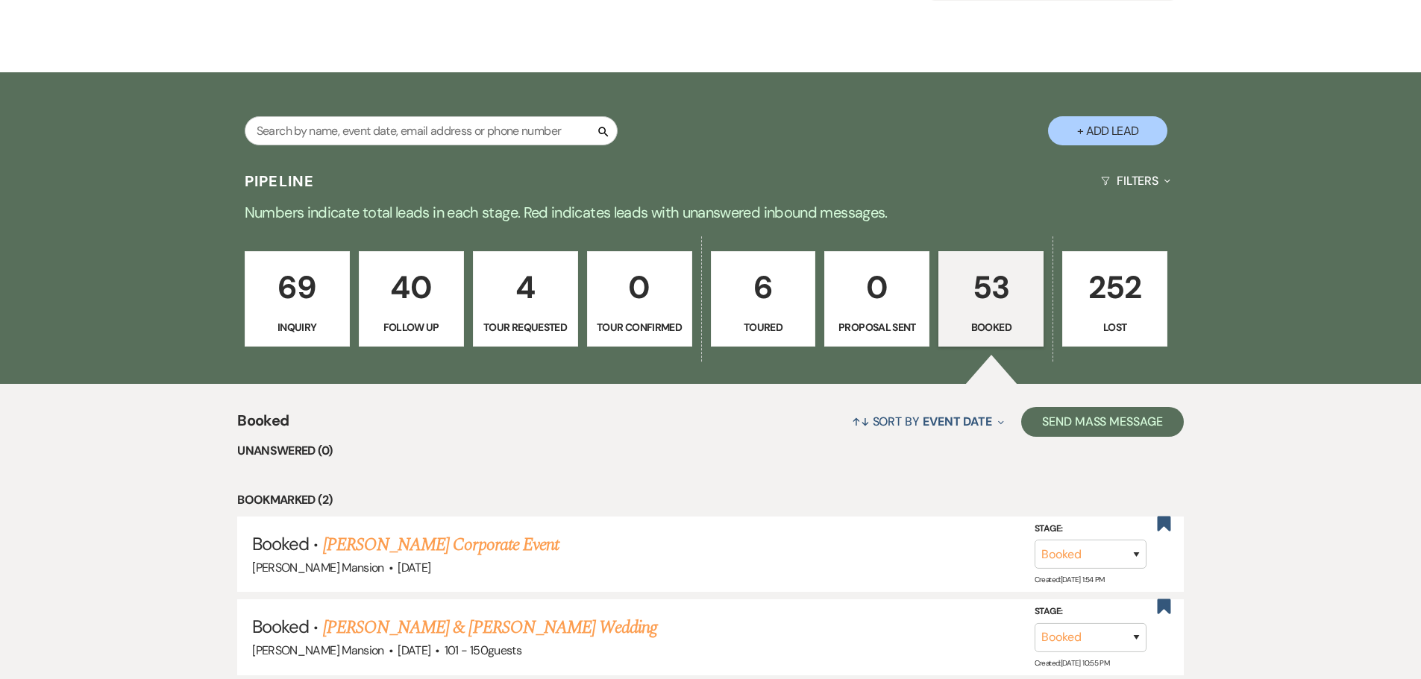
click at [987, 309] on p "53" at bounding box center [991, 287] width 86 height 50
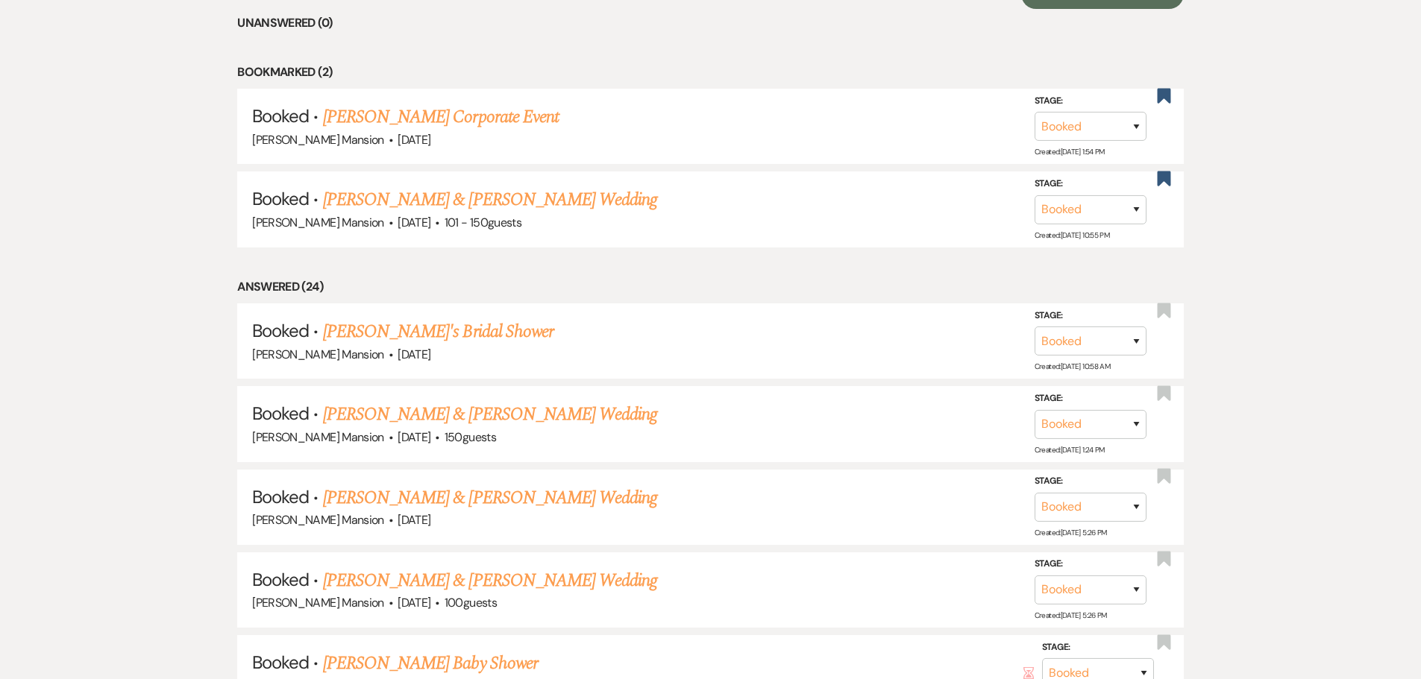
scroll to position [671, 0]
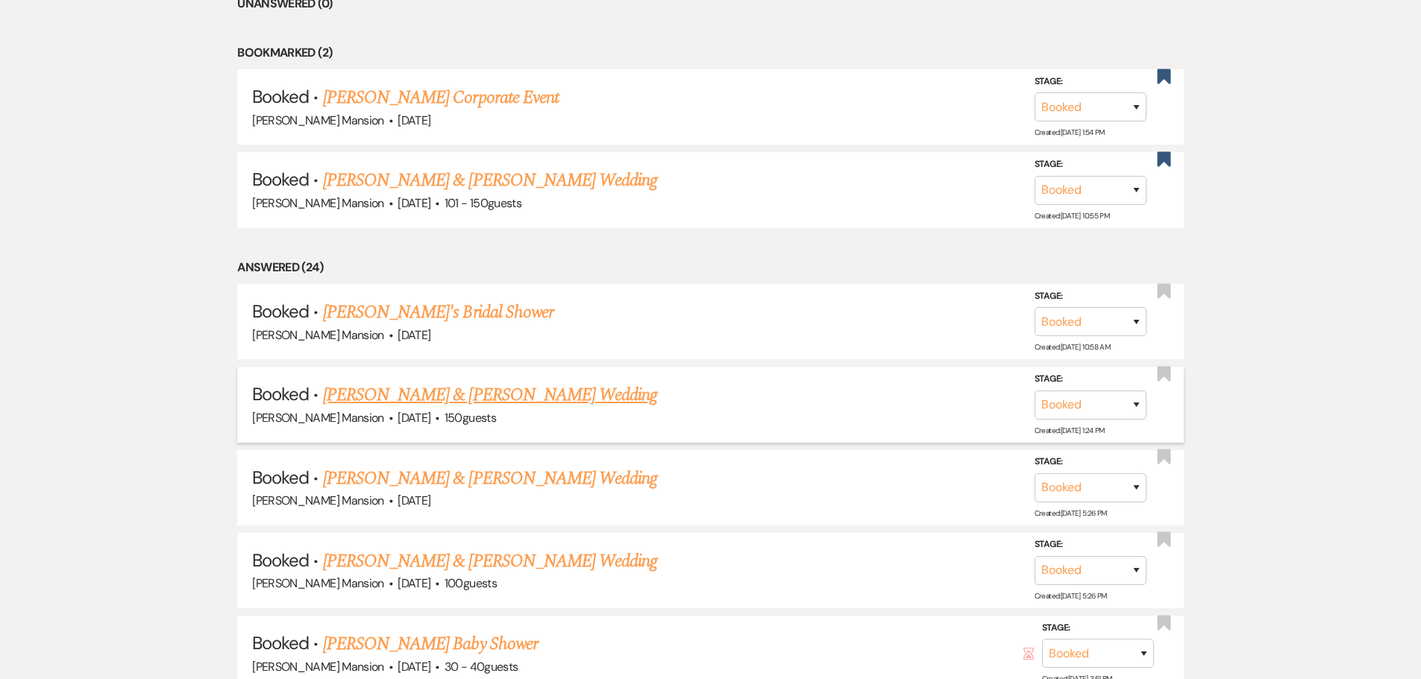
click at [392, 395] on link "[PERSON_NAME] & [PERSON_NAME] Wedding" at bounding box center [490, 395] width 334 height 27
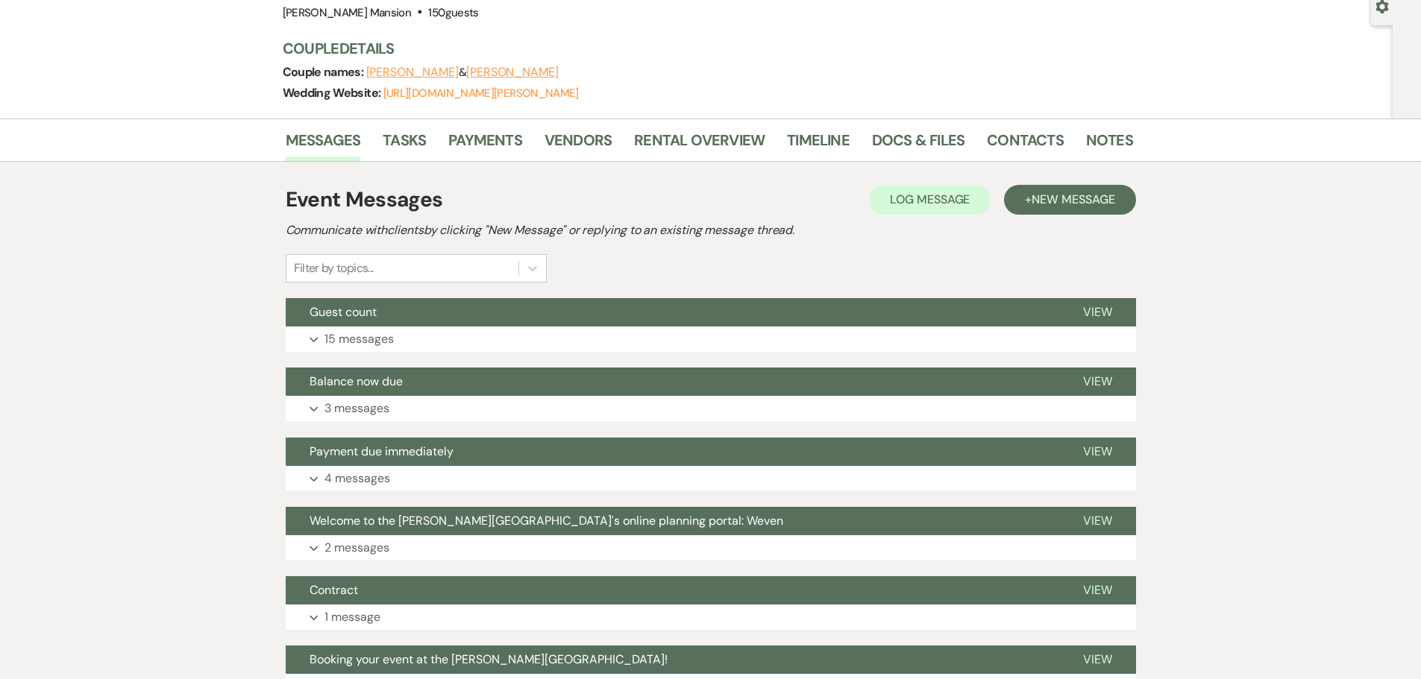
scroll to position [149, 0]
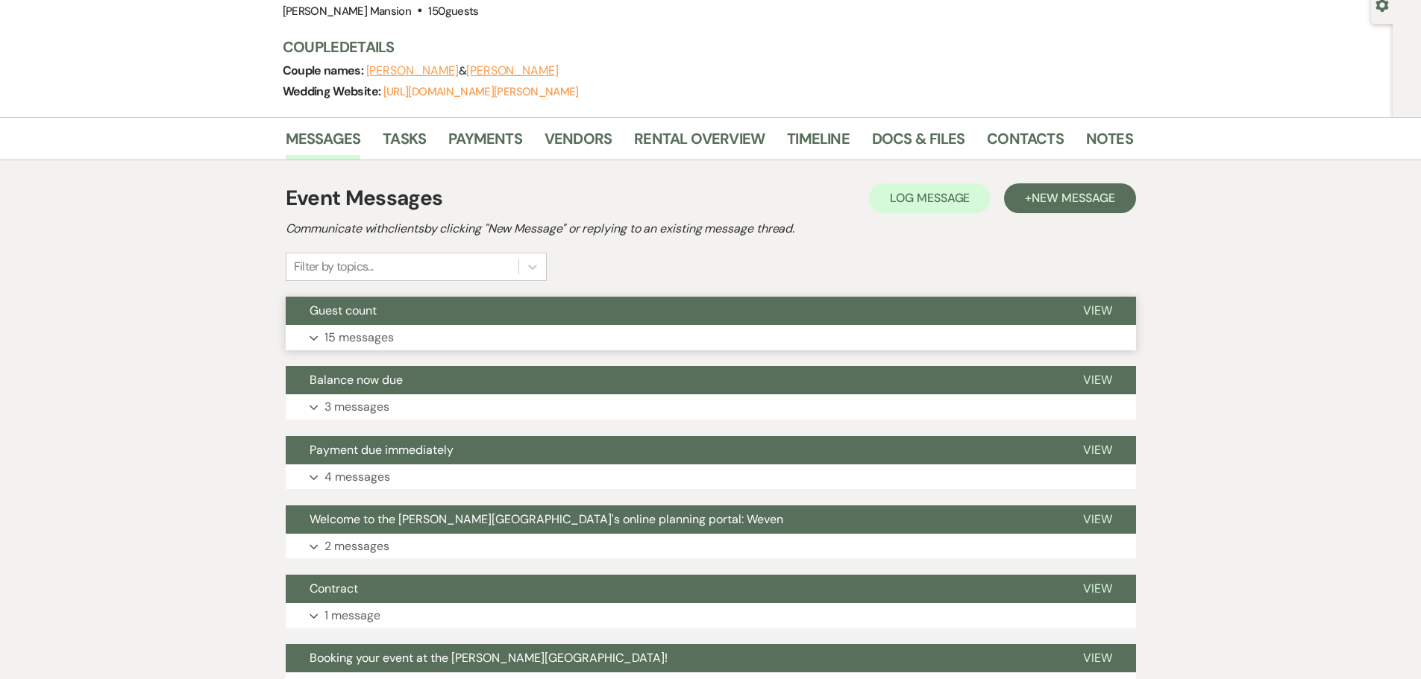
click at [313, 336] on icon "Expand" at bounding box center [313, 339] width 9 height 6
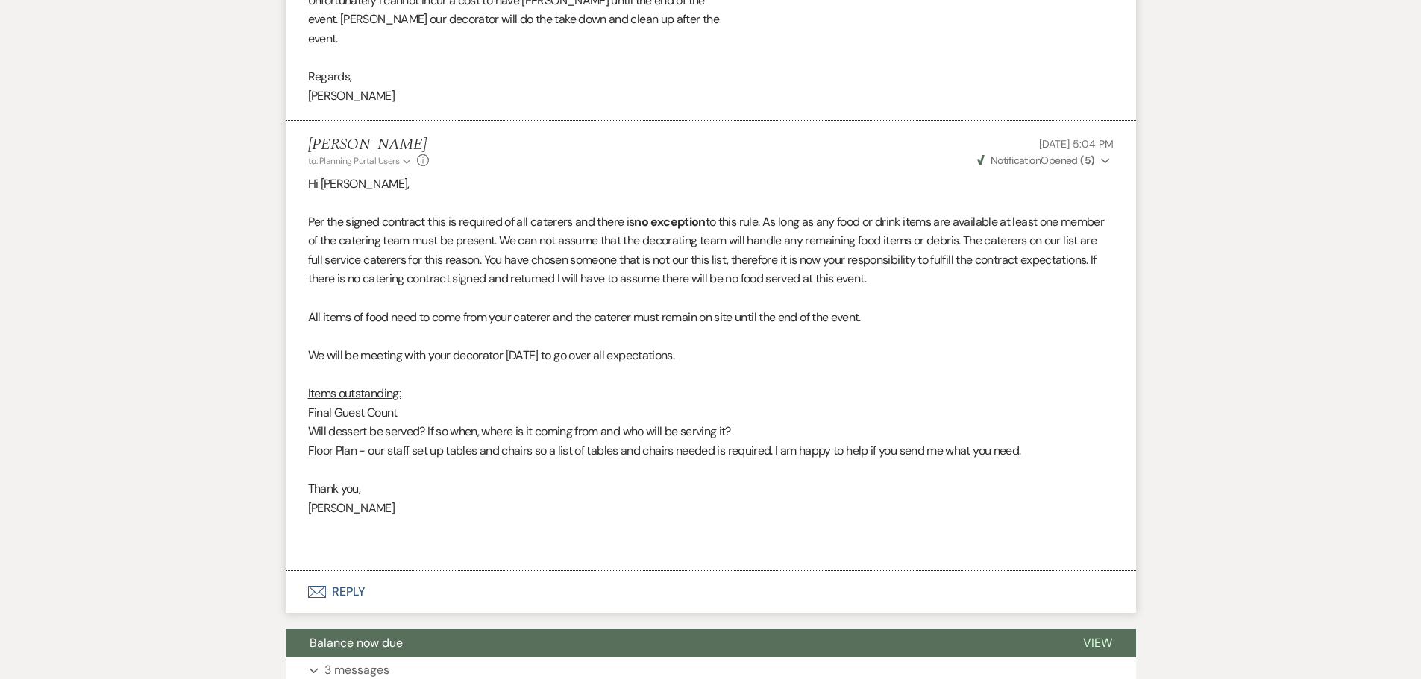
scroll to position [4476, 0]
